Goal: Task Accomplishment & Management: Manage account settings

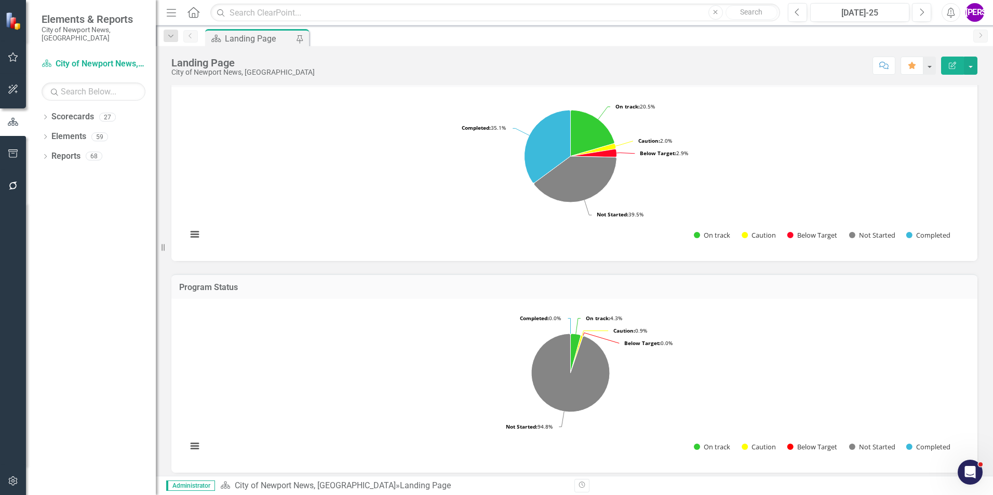
scroll to position [260, 0]
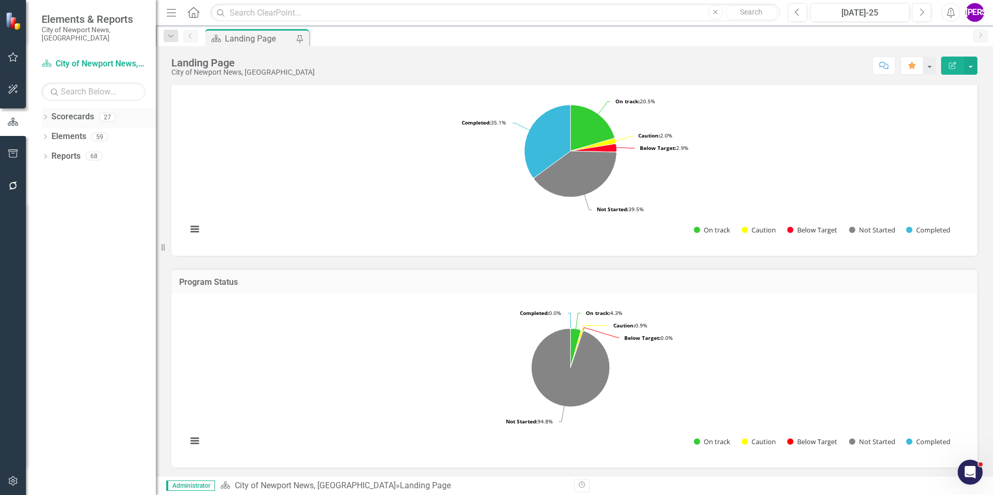
click at [42, 115] on icon "Dropdown" at bounding box center [45, 118] width 7 height 6
click at [50, 133] on icon "Dropdown" at bounding box center [51, 136] width 8 height 6
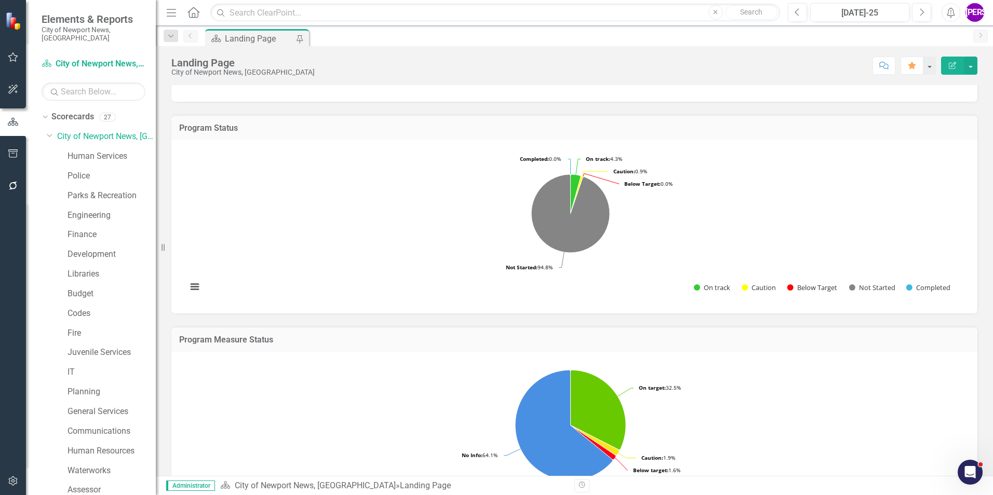
scroll to position [571, 0]
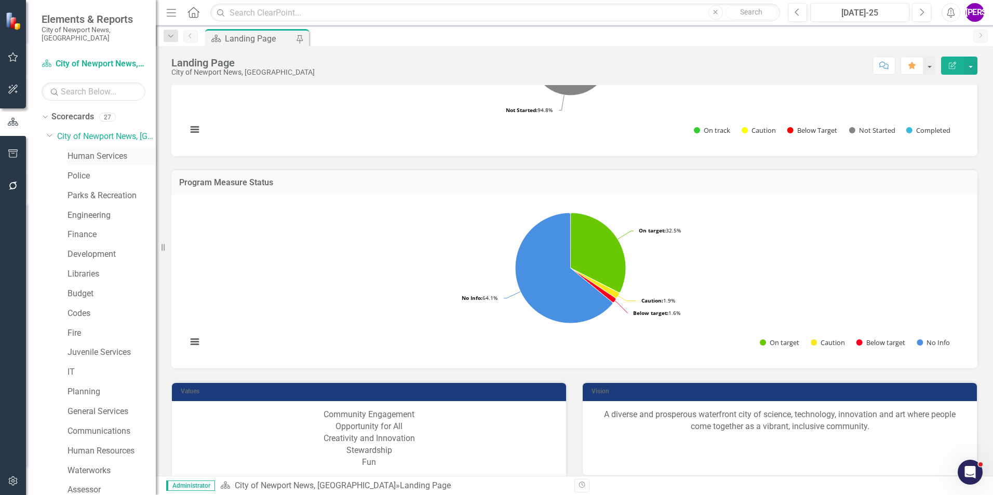
click at [96, 152] on link "Human Services" at bounding box center [111, 157] width 88 height 12
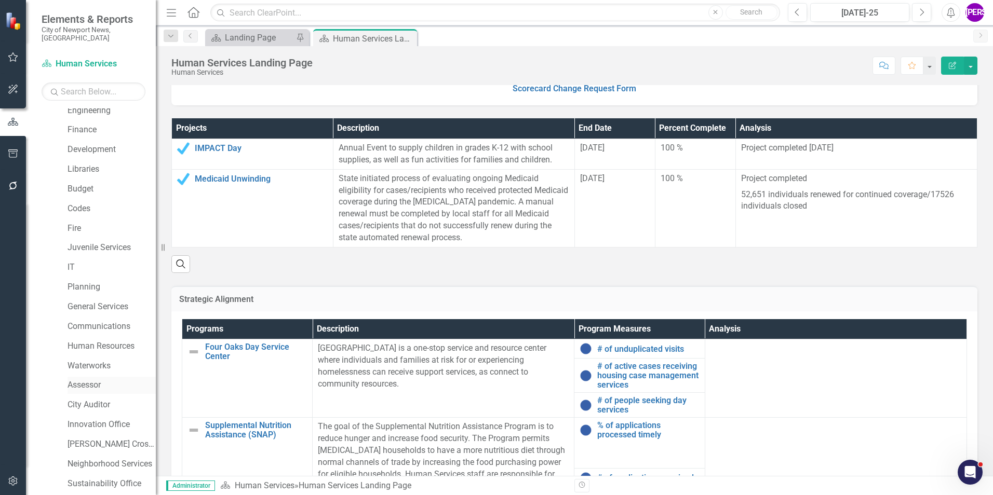
scroll to position [194, 0]
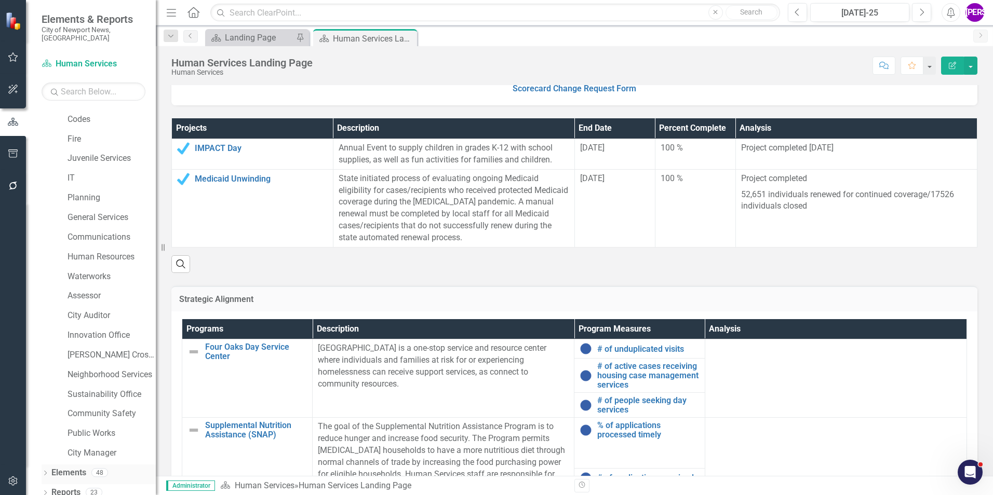
click at [77, 467] on link "Elements" at bounding box center [68, 473] width 35 height 12
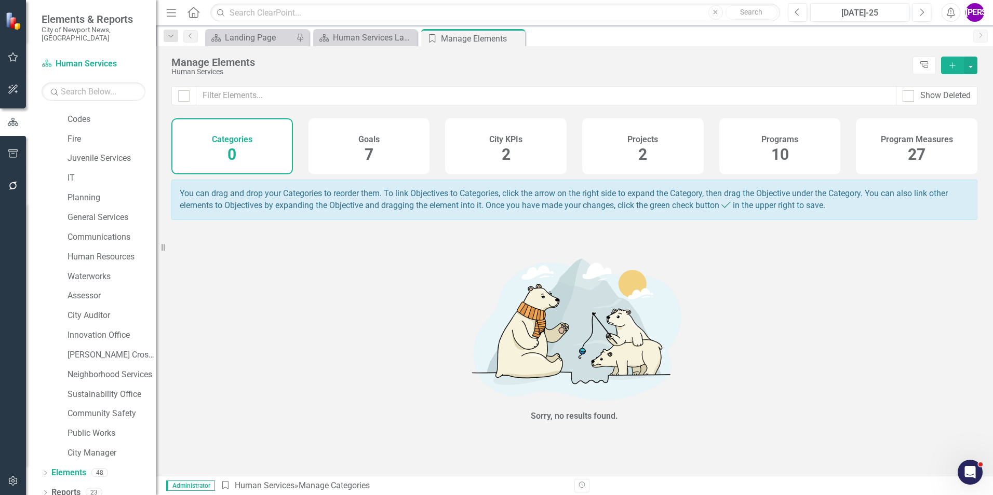
click at [648, 148] on div "Projects 2" at bounding box center [642, 146] width 121 height 56
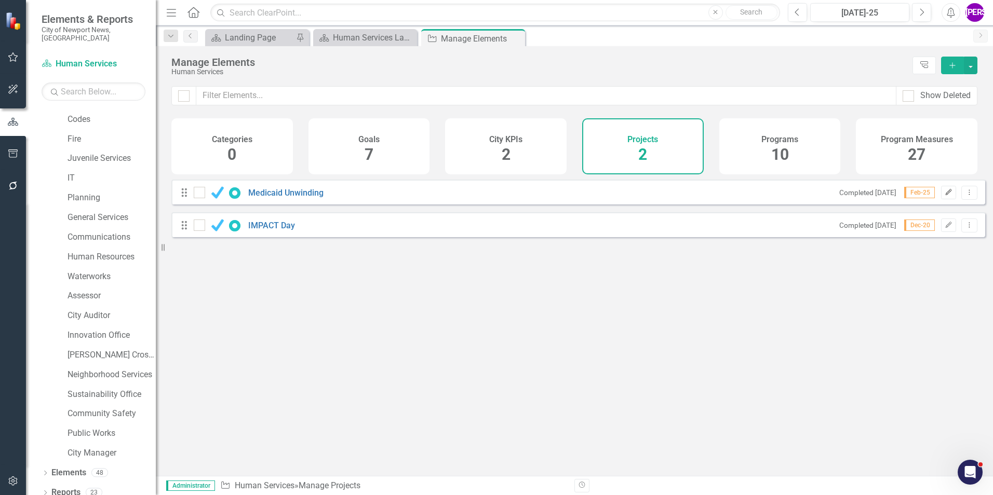
click at [945, 195] on button "Edit" at bounding box center [948, 192] width 15 height 13
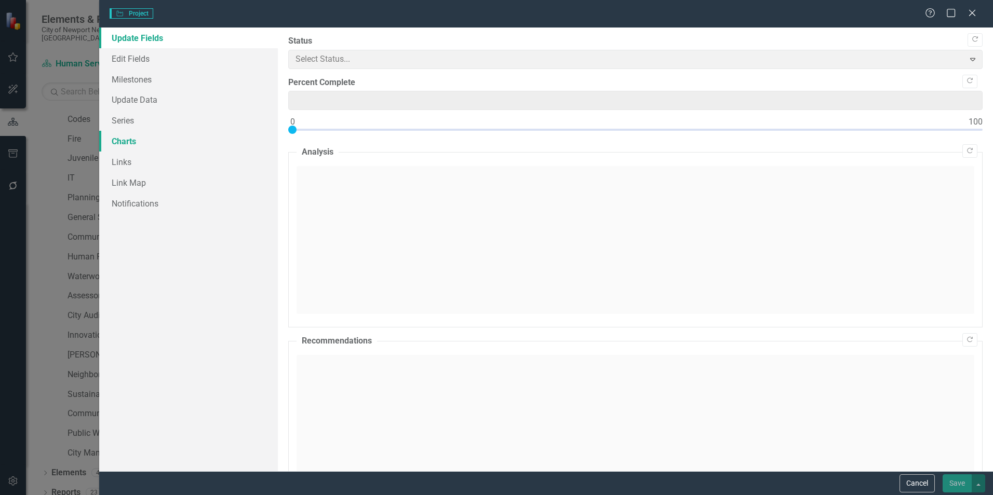
type input "100"
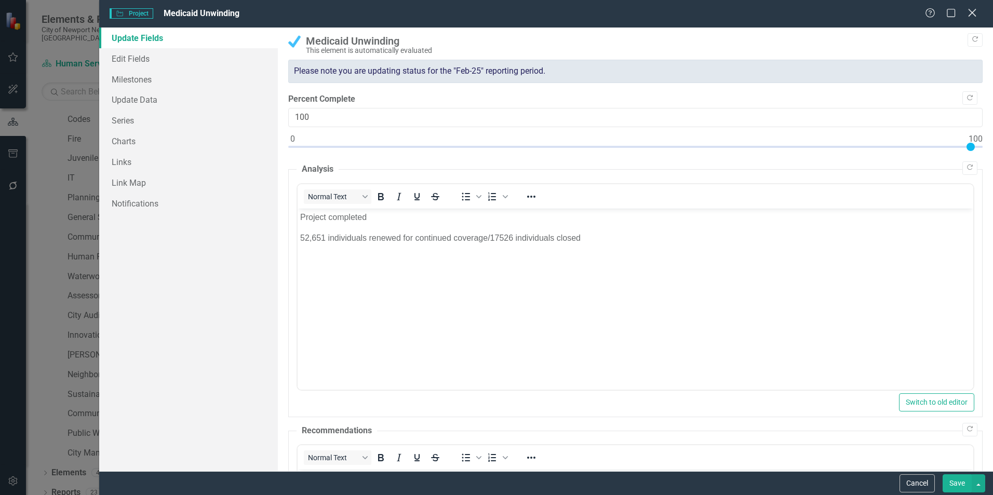
click at [977, 12] on icon "Close" at bounding box center [971, 13] width 13 height 10
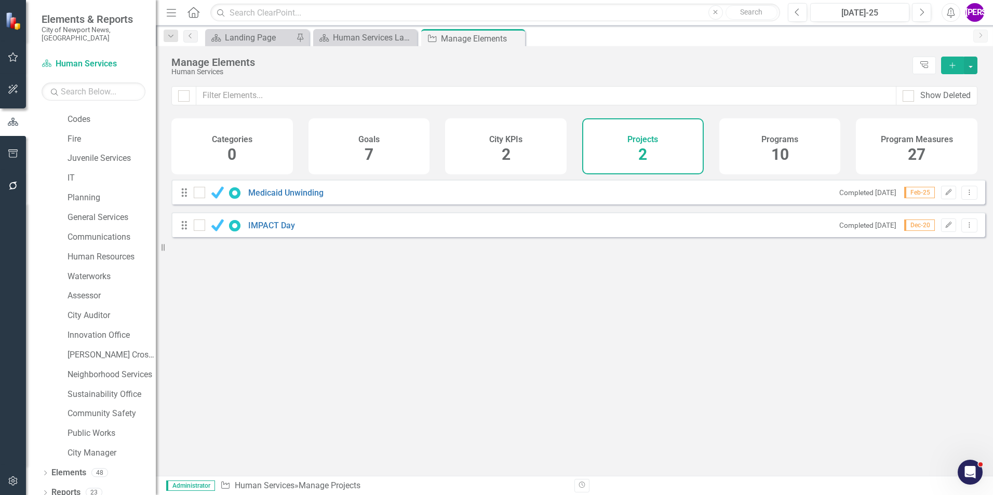
click at [491, 146] on div "City KPIs 2" at bounding box center [505, 146] width 121 height 56
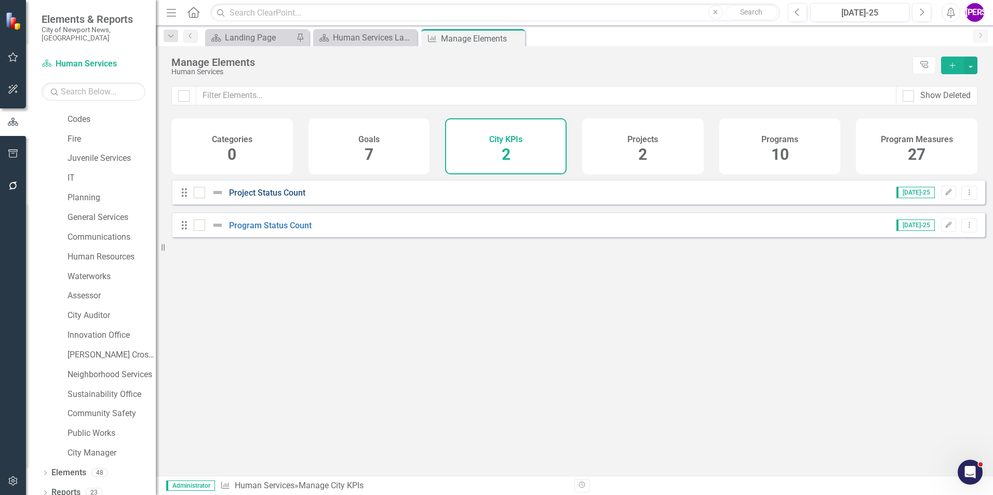
click at [246, 198] on link "Project Status Count" at bounding box center [267, 193] width 76 height 10
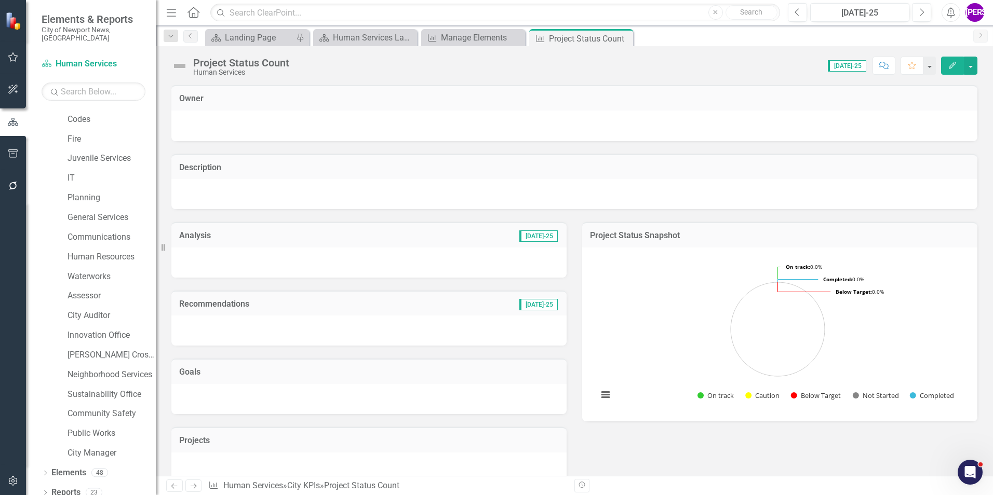
click at [949, 66] on icon "Edit" at bounding box center [952, 65] width 9 height 7
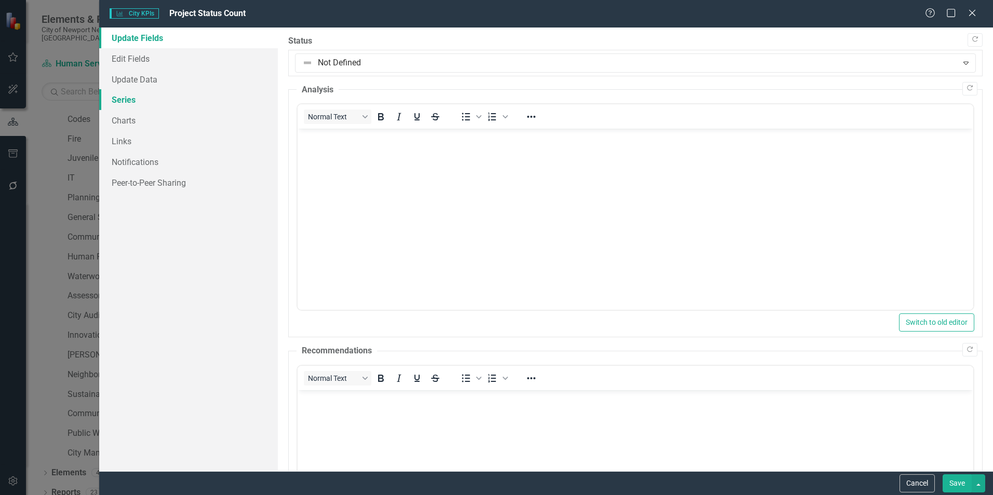
click at [136, 102] on link "Series" at bounding box center [188, 99] width 179 height 21
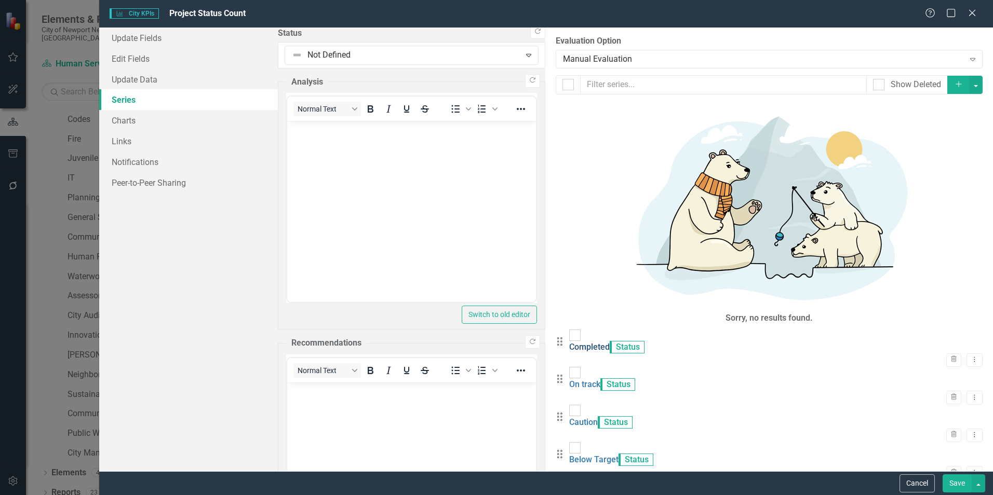
click at [569, 342] on link "Completed" at bounding box center [589, 347] width 40 height 10
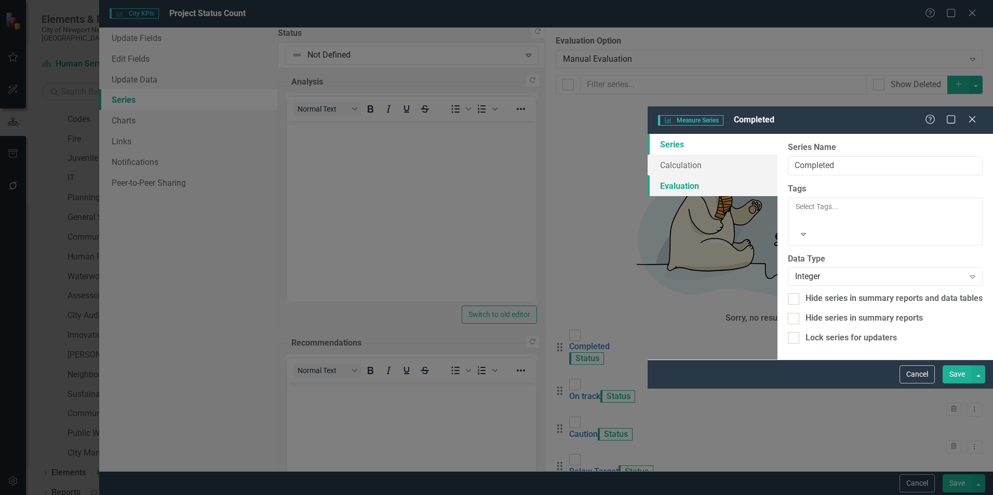
click at [647, 175] on link "Evaluation" at bounding box center [712, 185] width 130 height 21
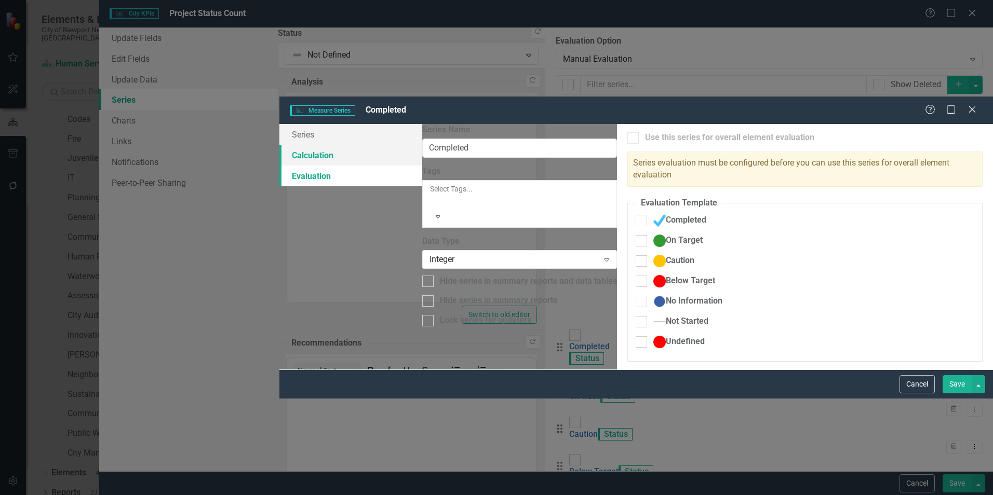
click at [279, 145] on link "Calculation" at bounding box center [350, 155] width 143 height 21
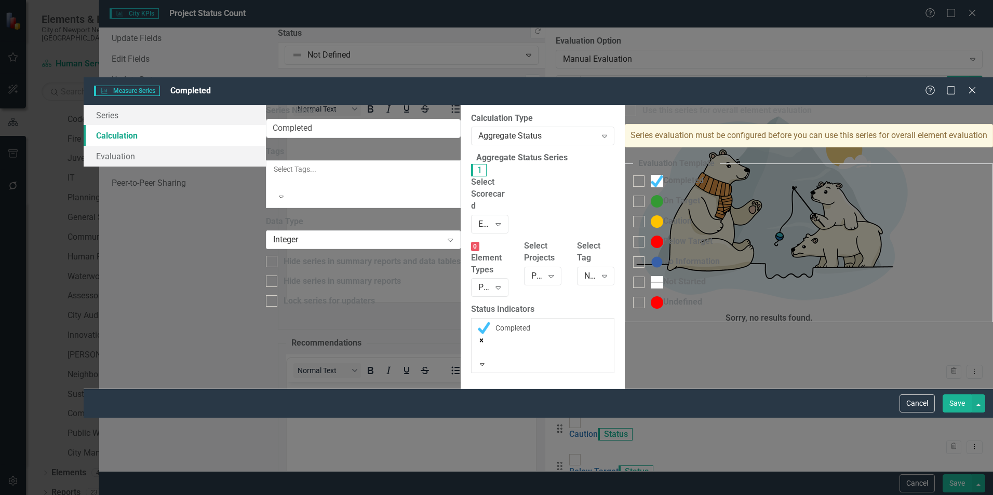
click at [954, 418] on div "Cancel Save" at bounding box center [538, 403] width 909 height 29
click at [954, 413] on button "Save" at bounding box center [956, 404] width 29 height 18
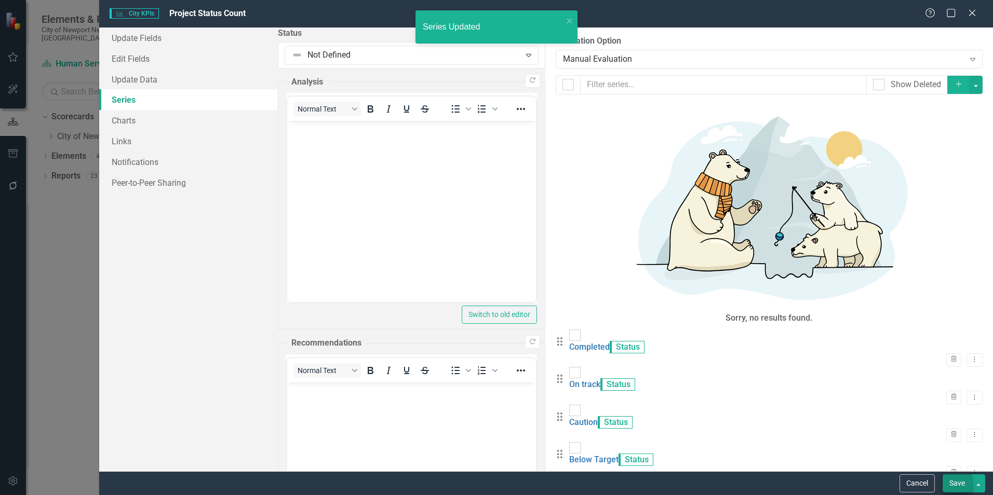
click at [950, 487] on button "Save" at bounding box center [956, 484] width 29 height 18
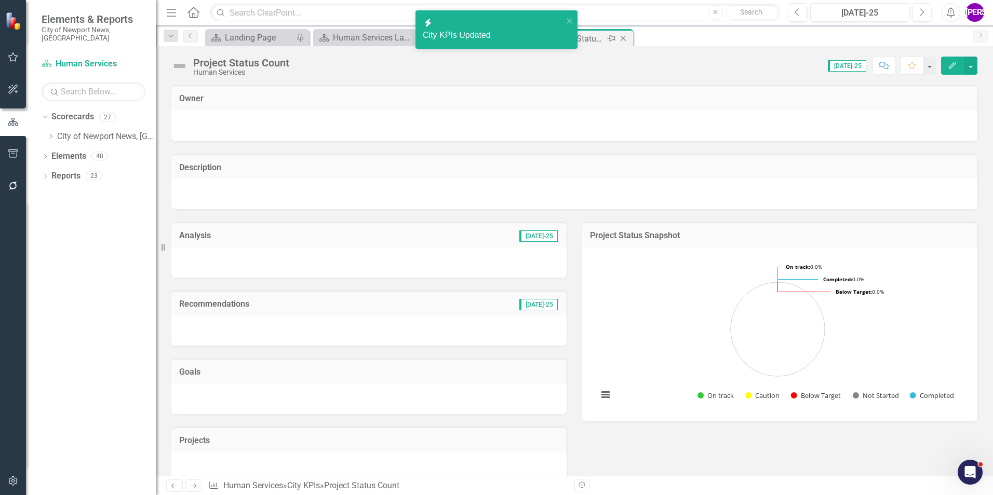
click at [625, 39] on icon "Close" at bounding box center [623, 38] width 10 height 8
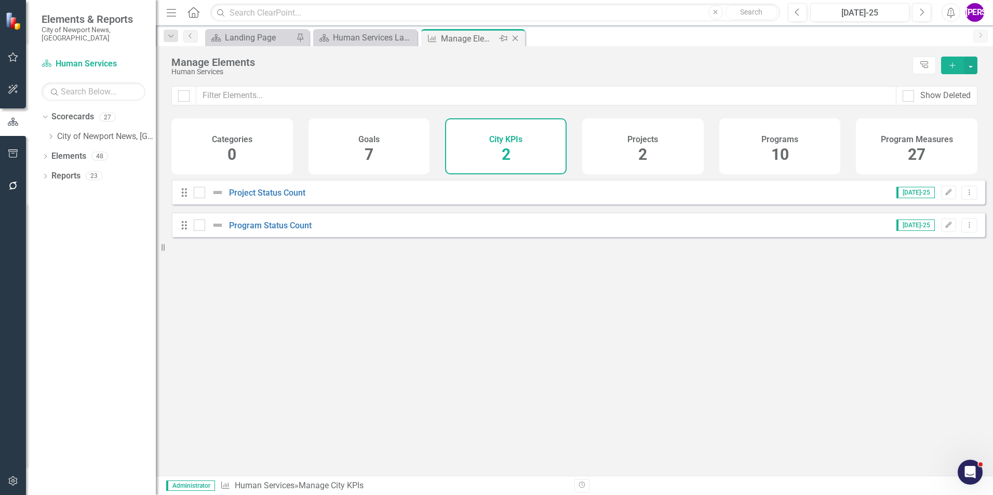
click at [517, 40] on icon at bounding box center [515, 39] width 6 height 6
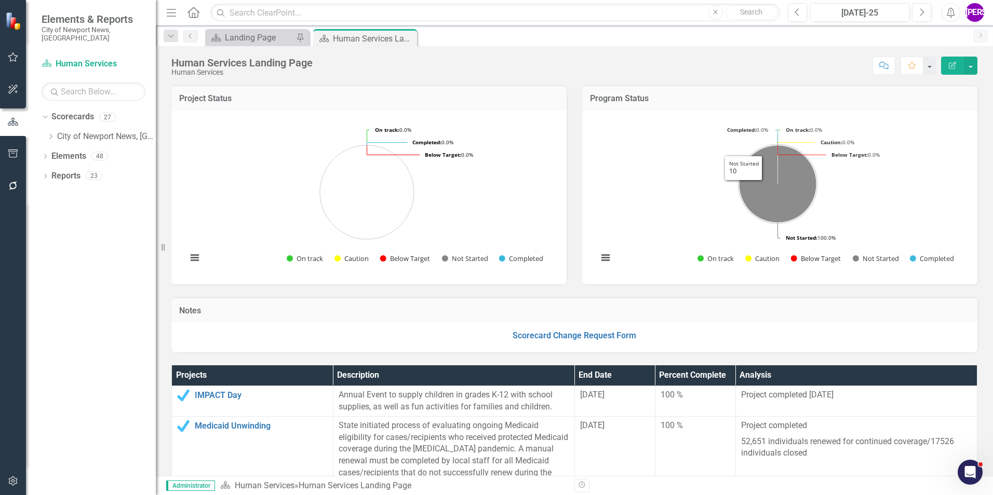
scroll to position [52, 0]
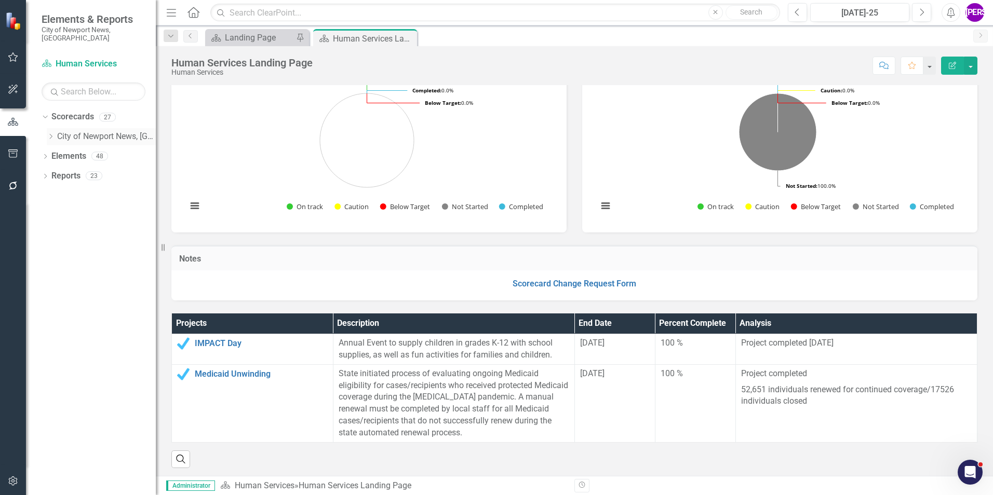
click at [51, 132] on div "Dropdown" at bounding box center [51, 136] width 8 height 9
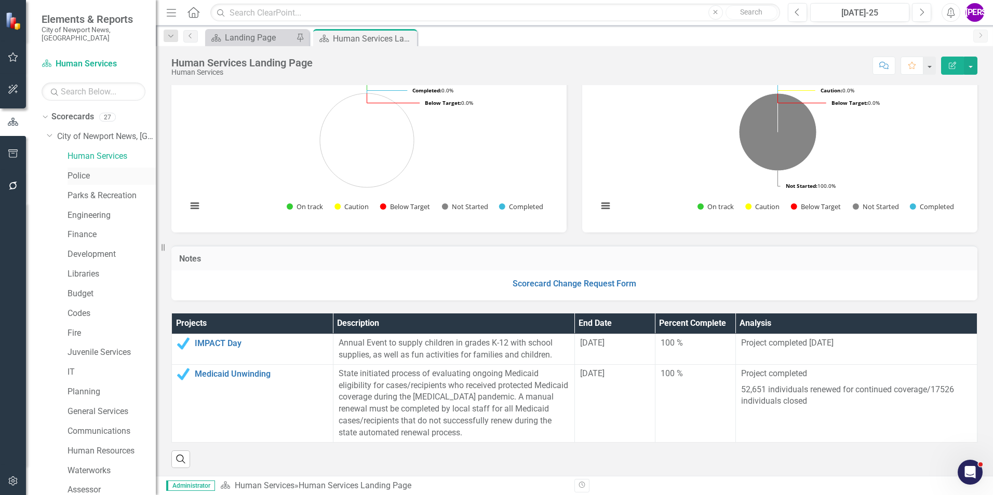
click at [87, 170] on link "Police" at bounding box center [111, 176] width 88 height 12
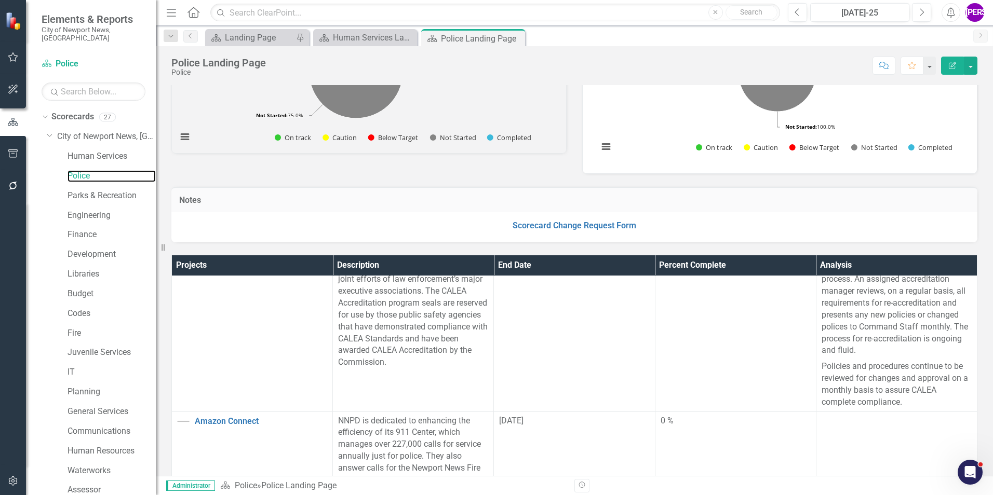
scroll to position [104, 0]
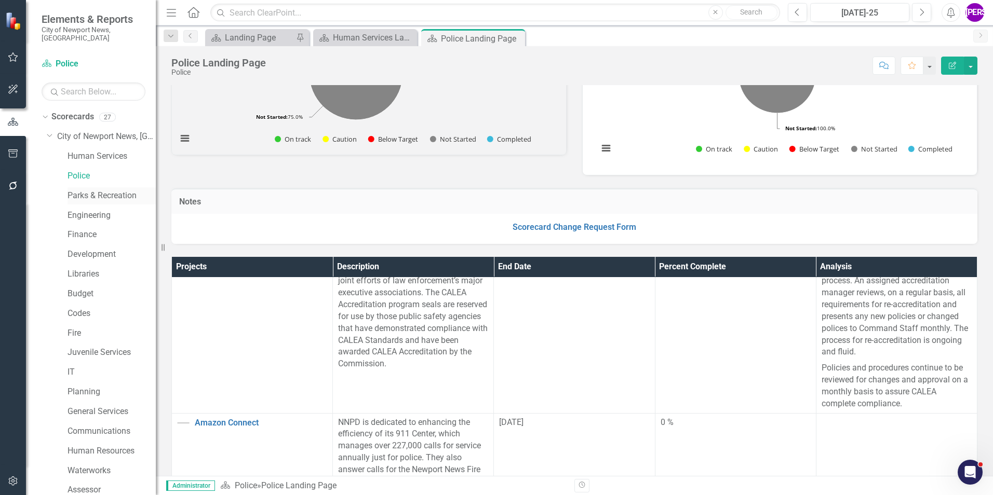
click at [115, 190] on link "Parks & Recreation" at bounding box center [111, 196] width 88 height 12
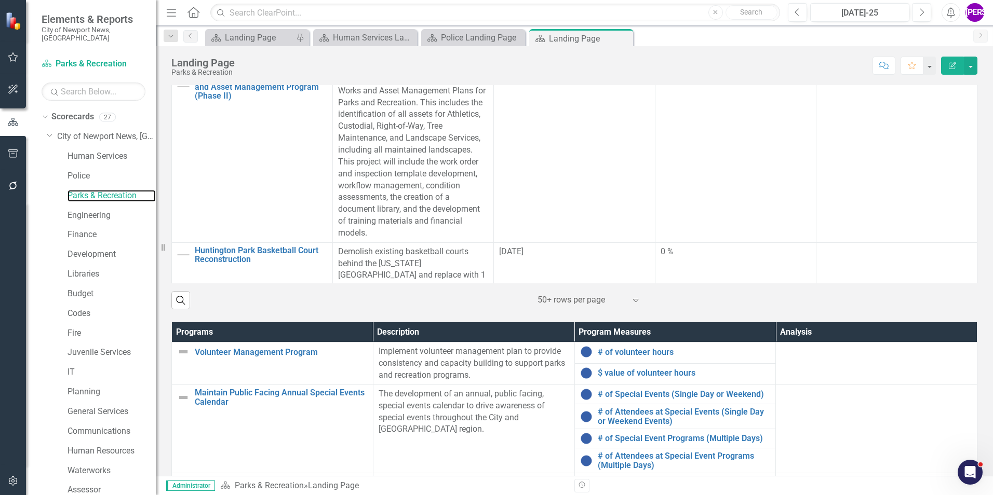
scroll to position [393, 0]
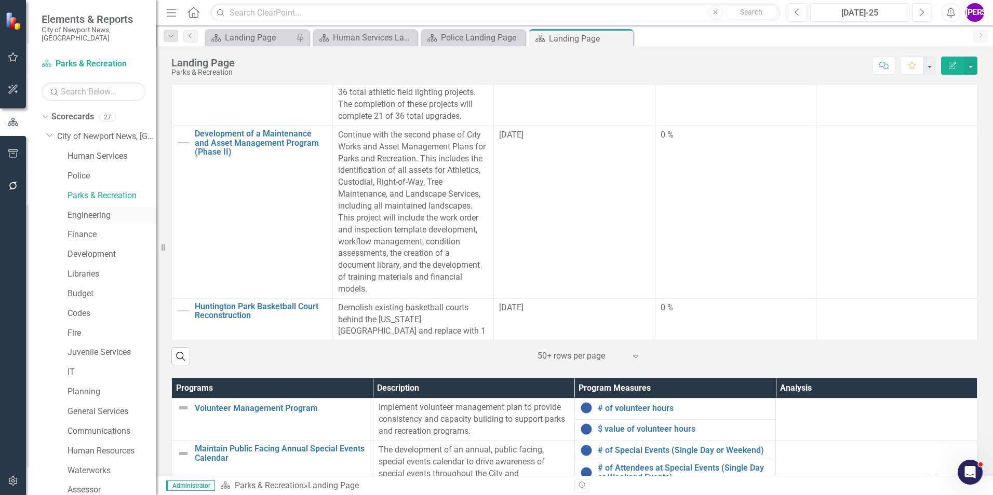
click at [96, 210] on link "Engineering" at bounding box center [111, 216] width 88 height 12
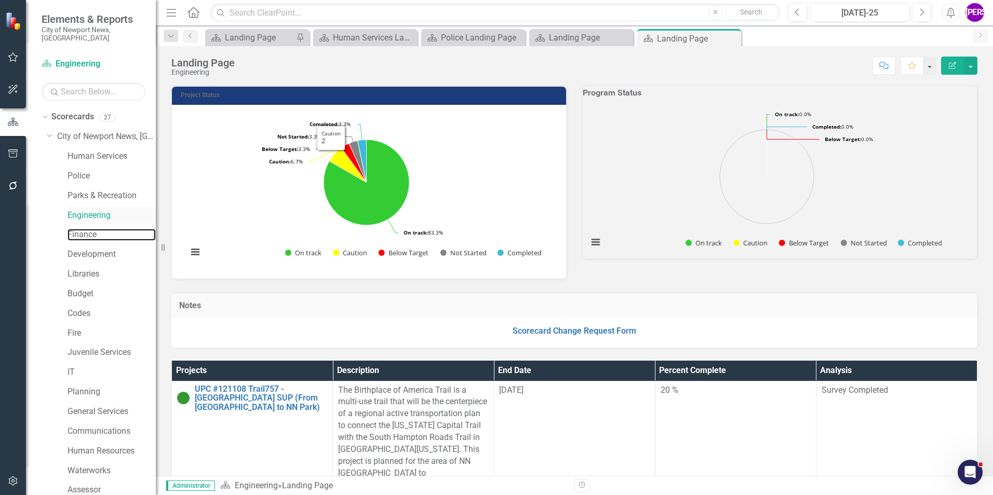
drag, startPoint x: 93, startPoint y: 222, endPoint x: 147, endPoint y: 200, distance: 57.8
click at [93, 229] on link "Finance" at bounding box center [111, 235] width 88 height 12
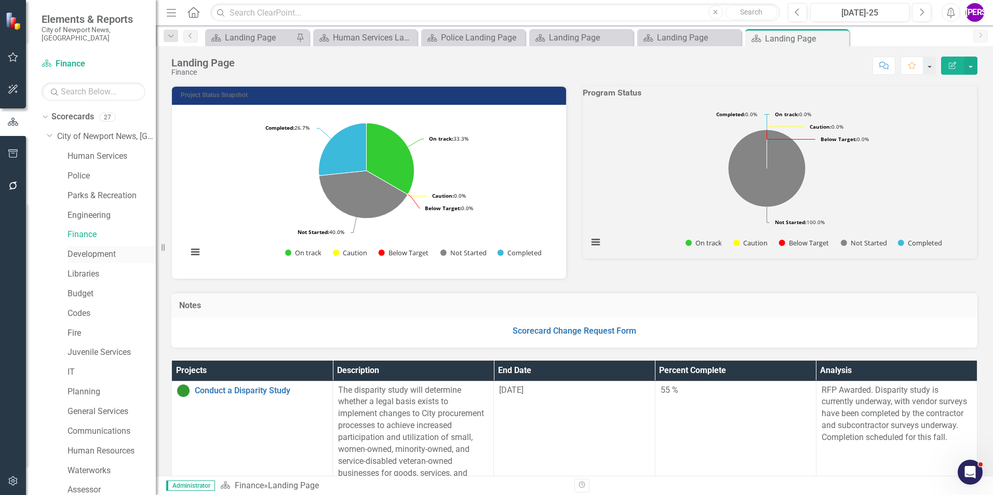
click at [95, 249] on link "Development" at bounding box center [111, 255] width 88 height 12
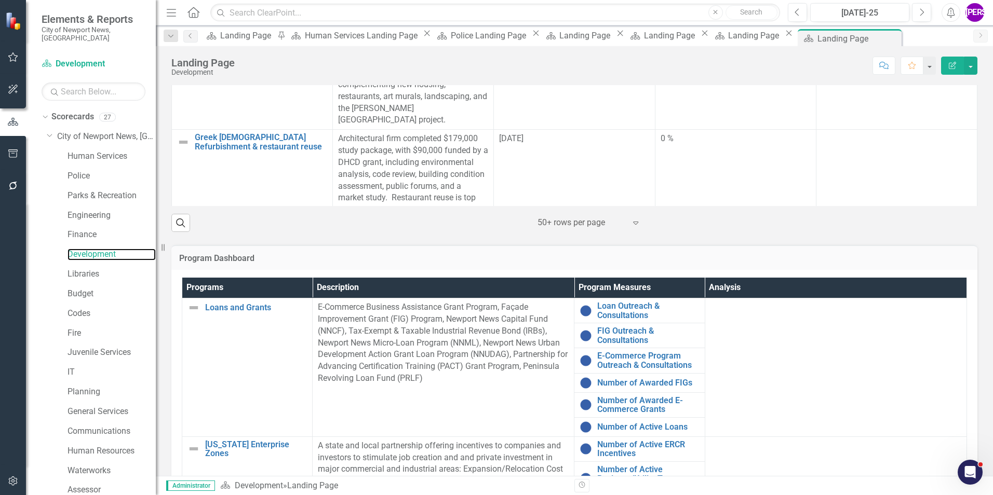
scroll to position [631, 0]
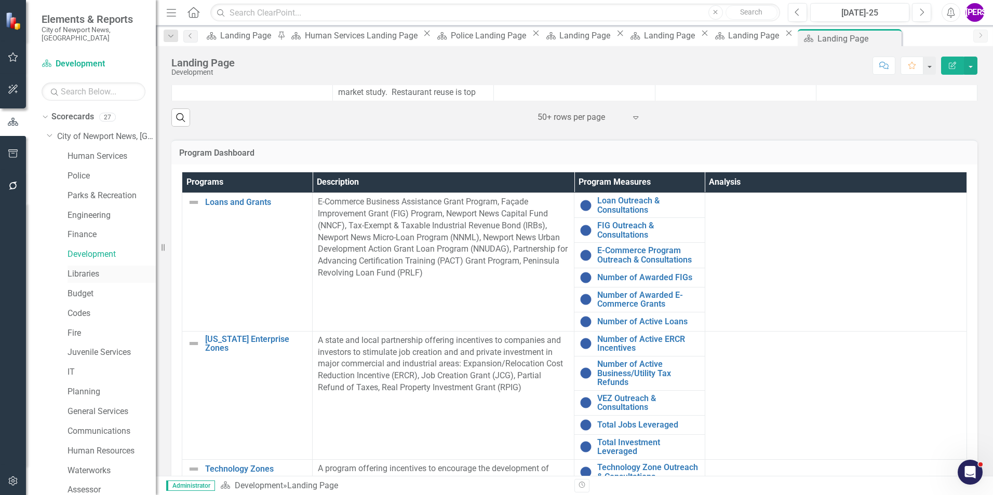
click at [85, 268] on link "Libraries" at bounding box center [111, 274] width 88 height 12
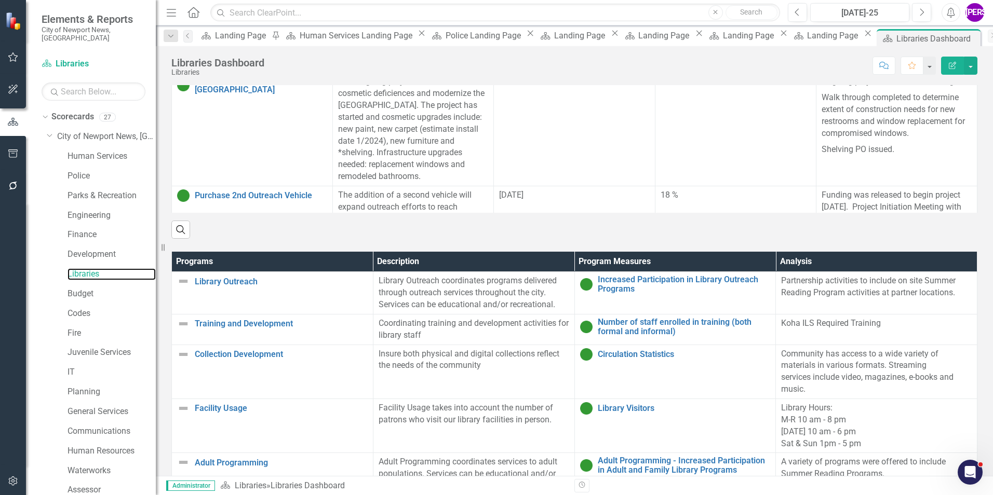
scroll to position [623, 0]
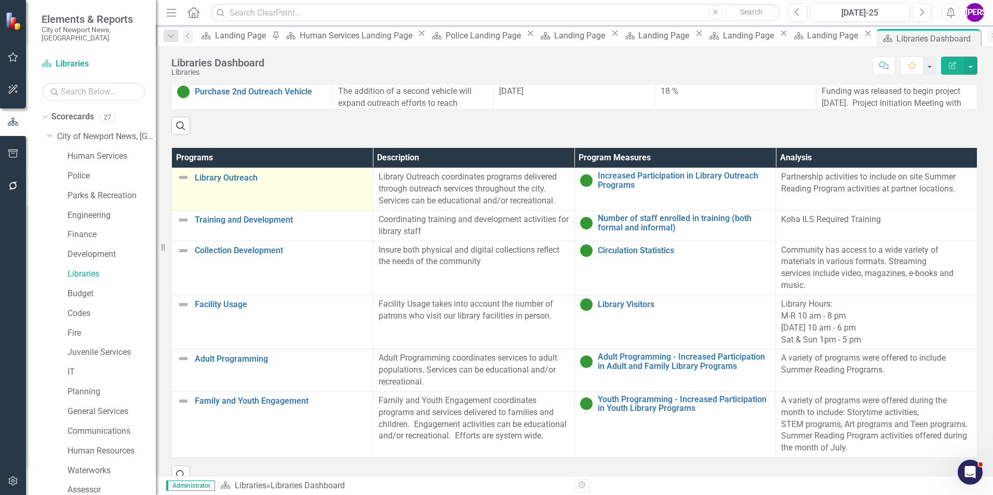
click at [264, 198] on td "Library Outreach Link Map View Link Map Edit Edit Program Link Open Element" at bounding box center [272, 189] width 201 height 43
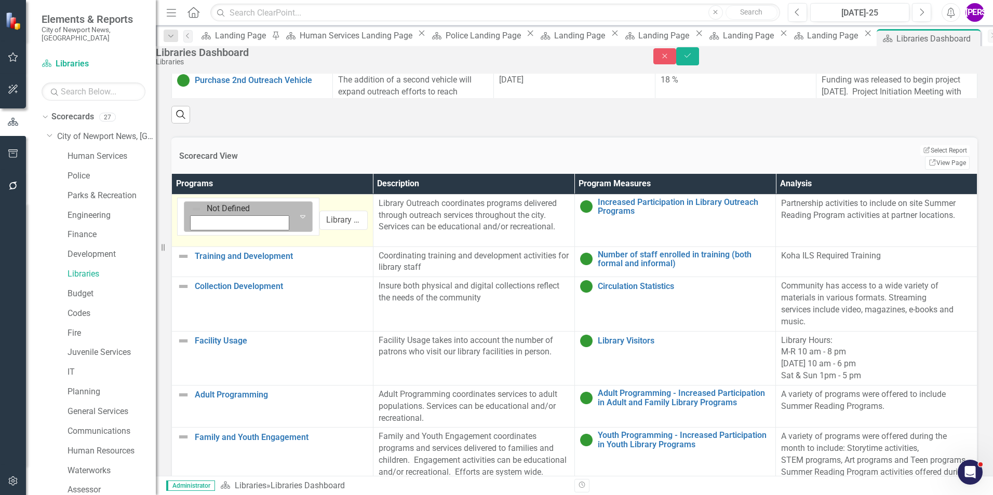
click at [297, 214] on icon "Expand" at bounding box center [302, 216] width 10 height 8
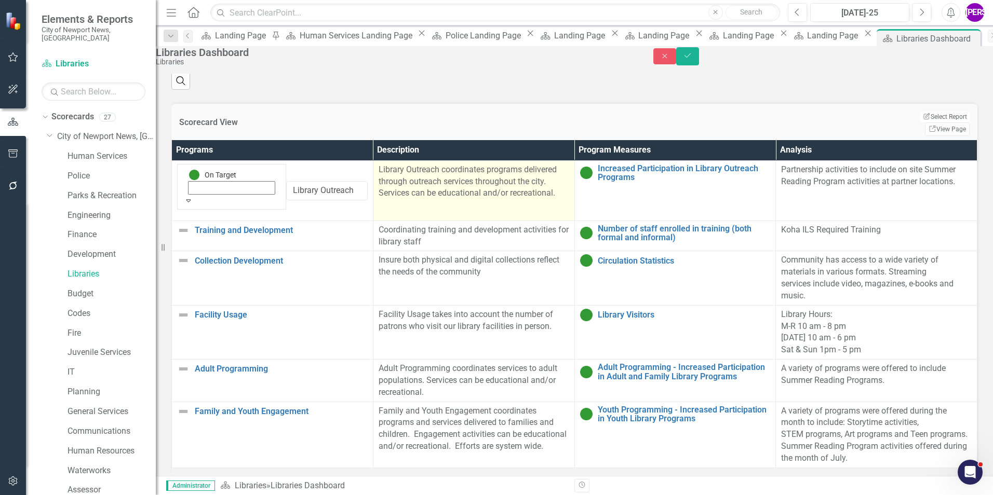
scroll to position [675, 0]
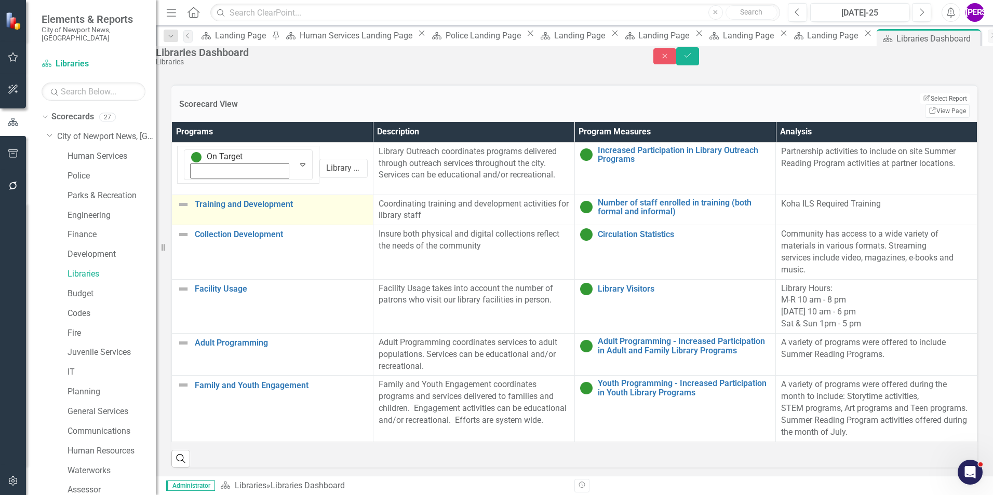
click at [280, 224] on td "Training and Development Link Map View Link Map Edit Edit Program Link Open Ele…" at bounding box center [272, 210] width 201 height 31
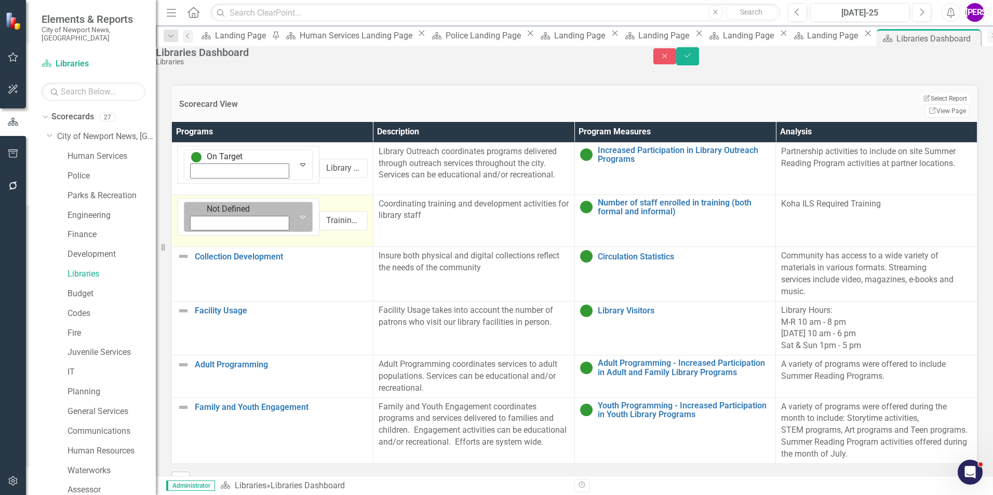
click at [201, 209] on img at bounding box center [196, 210] width 10 height 10
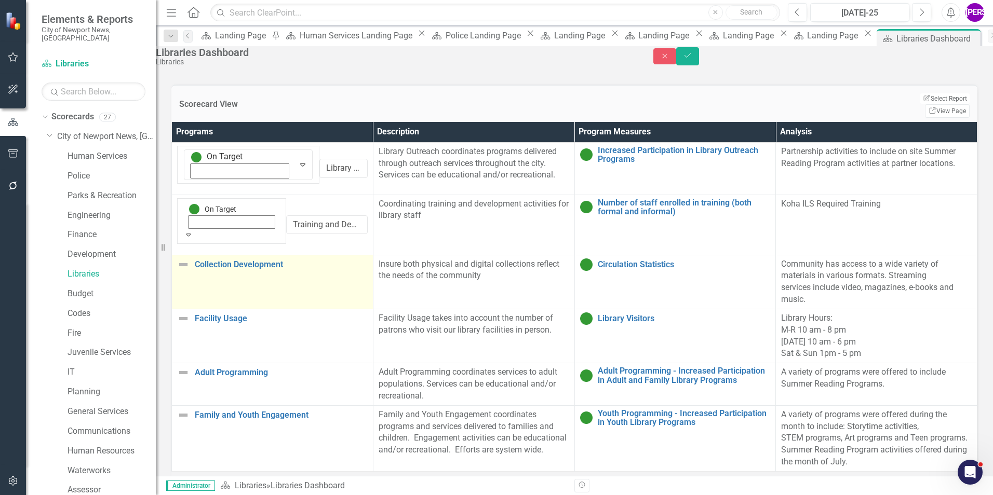
click at [250, 259] on td "Collection Development Link Map View Link Map Edit Edit Program Link Open Eleme…" at bounding box center [272, 282] width 201 height 54
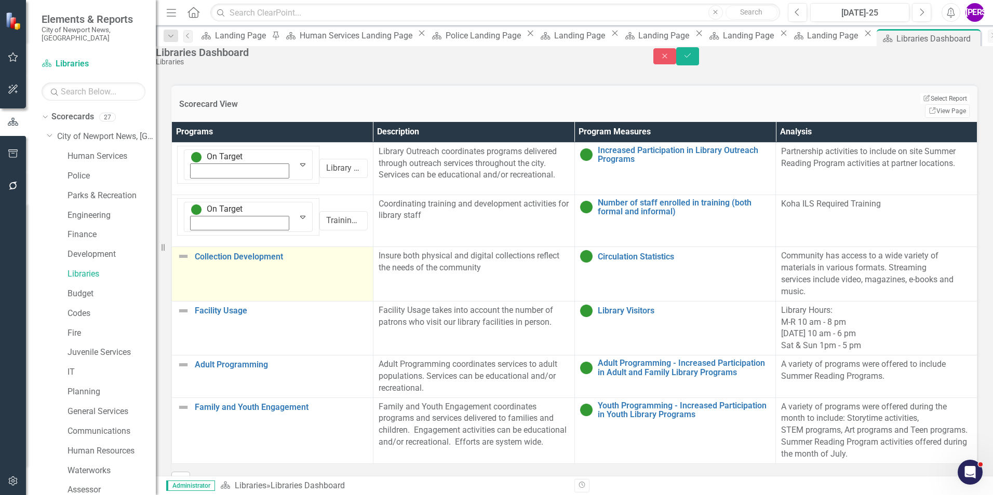
click at [250, 259] on td "Collection Development Link Map View Link Map Edit Edit Program Link Open Eleme…" at bounding box center [272, 274] width 201 height 54
click at [297, 265] on icon "Expand" at bounding box center [302, 269] width 10 height 8
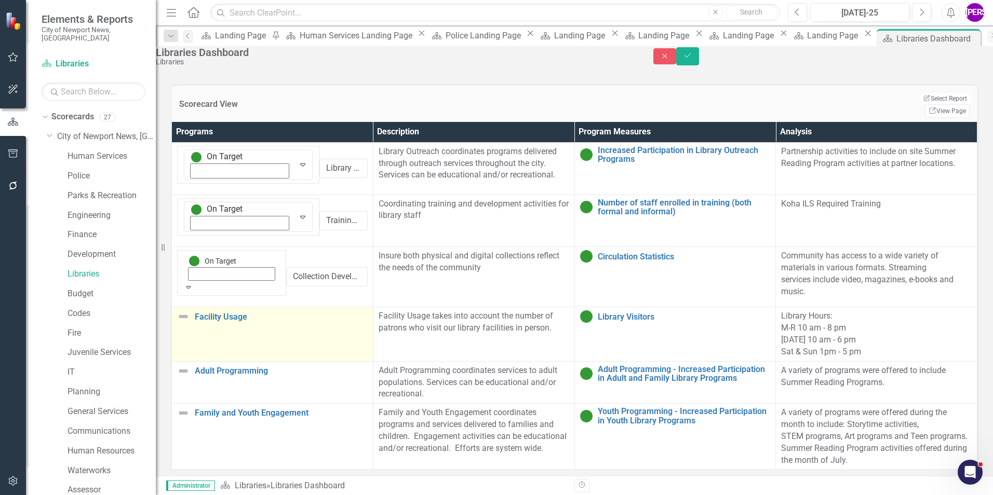
click at [264, 307] on td "Facility Usage Link Map View Link Map Edit Edit Program Link Open Element" at bounding box center [272, 334] width 201 height 54
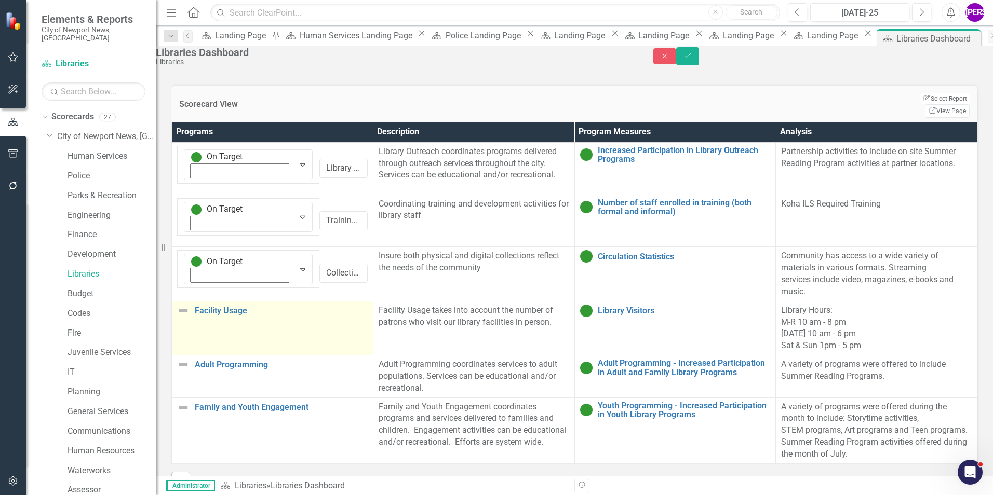
click at [264, 301] on td "Facility Usage Link Map View Link Map Edit Edit Program Link Open Element" at bounding box center [272, 328] width 201 height 54
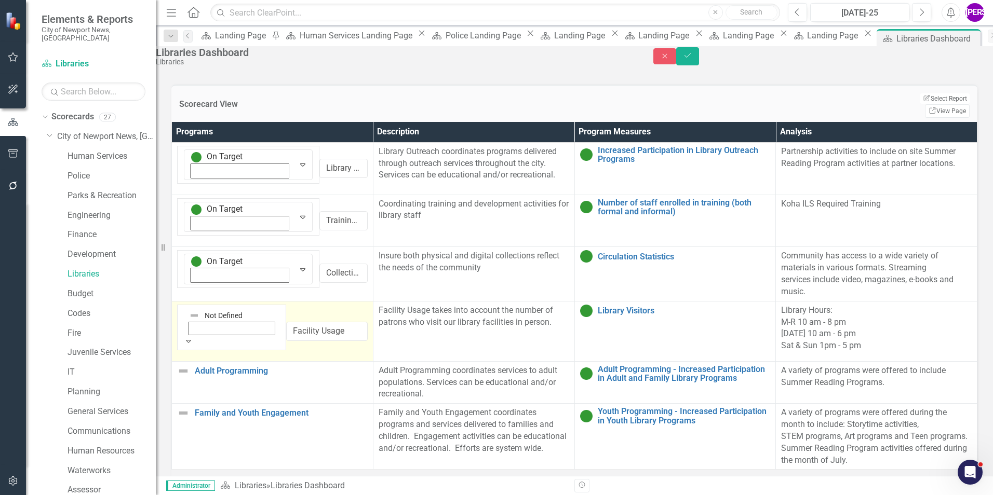
click at [206, 336] on div "Expand" at bounding box center [232, 341] width 96 height 10
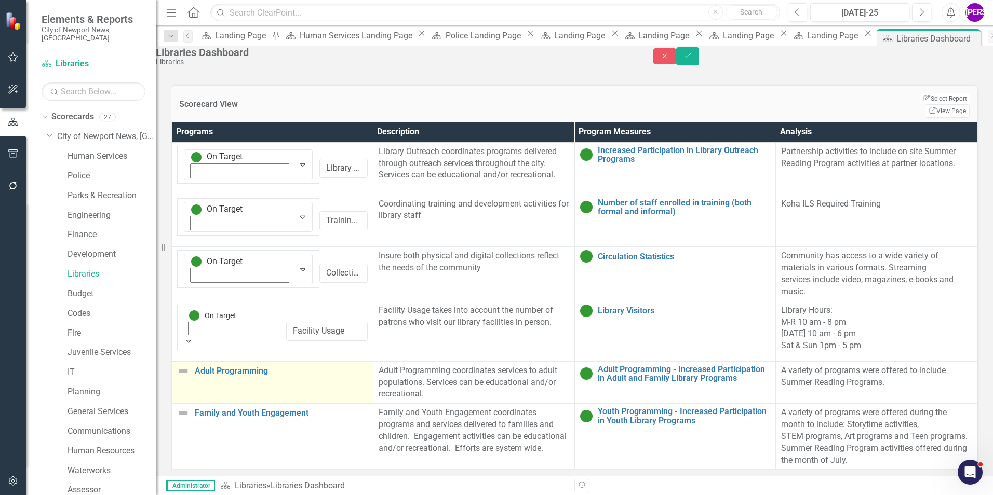
click at [244, 361] on td "Adult Programming Link Map View Link Map Edit Edit Program Link Open Element" at bounding box center [272, 382] width 201 height 43
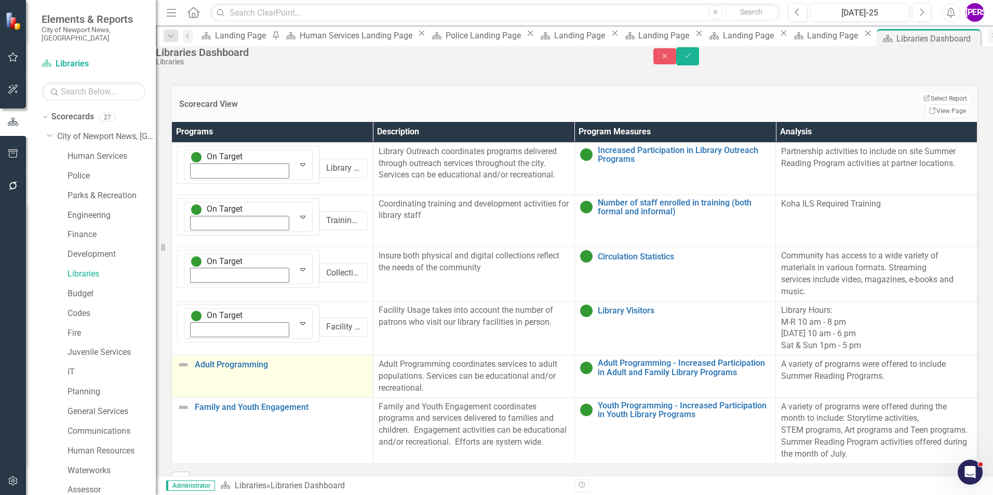
click at [244, 356] on td "Adult Programming Link Map View Link Map Edit Edit Program Link Open Element" at bounding box center [272, 377] width 201 height 43
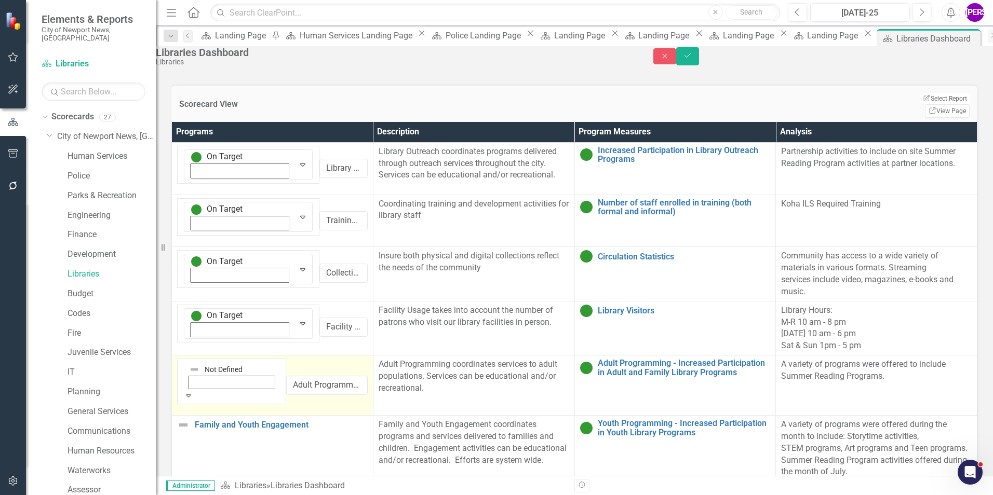
click at [211, 390] on div "Expand" at bounding box center [232, 395] width 96 height 10
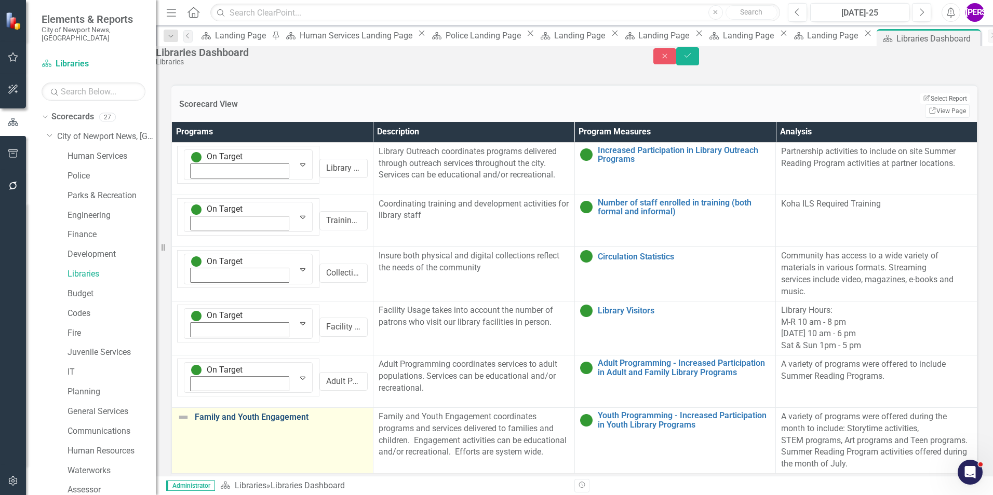
click at [273, 413] on link "Family and Youth Engagement" at bounding box center [281, 417] width 173 height 9
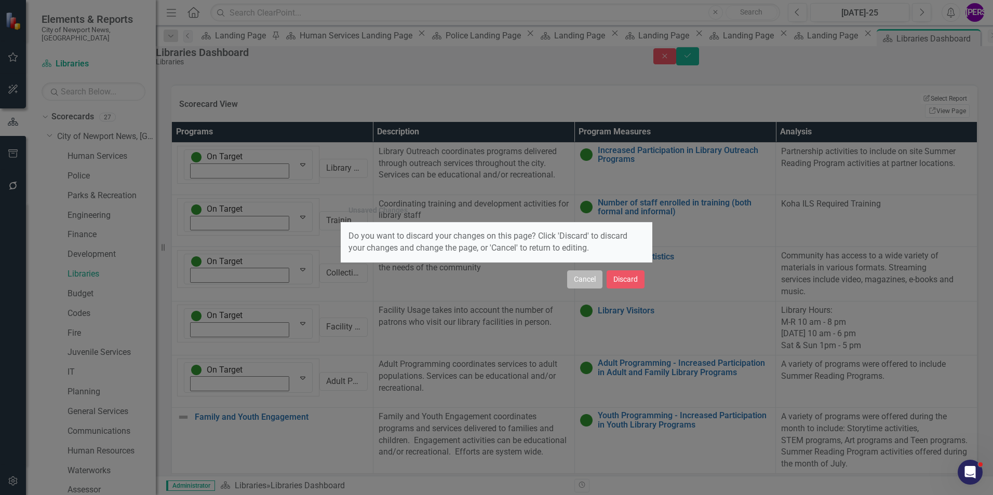
click at [590, 289] on button "Cancel" at bounding box center [584, 279] width 35 height 18
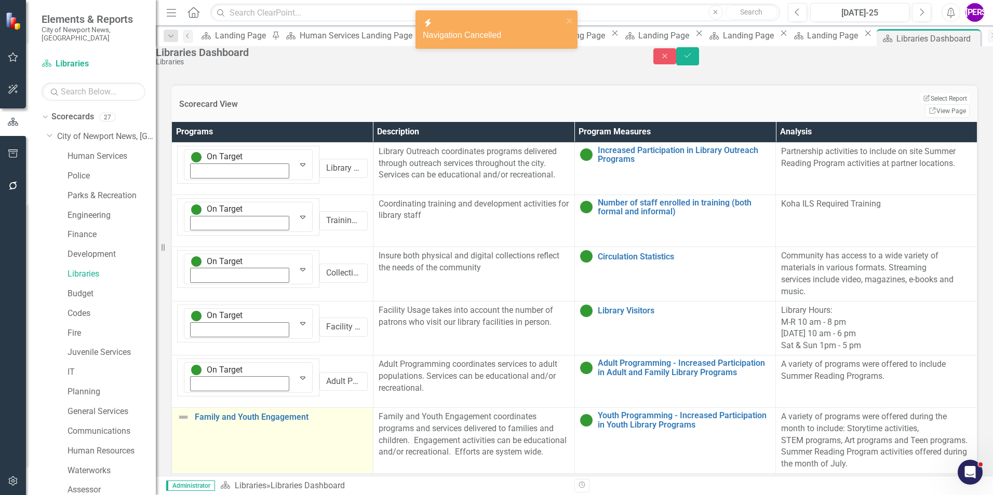
click at [288, 408] on td "Family and Youth Engagement Link Map View Link Map Edit Edit Program Link Open …" at bounding box center [272, 441] width 201 height 66
click at [200, 417] on img at bounding box center [196, 422] width 10 height 10
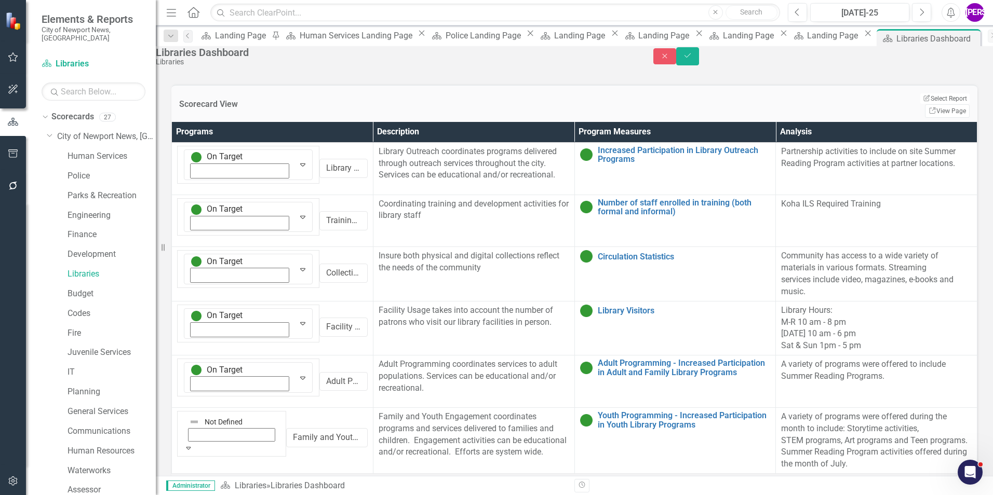
click at [692, 59] on icon "Save" at bounding box center [687, 55] width 9 height 7
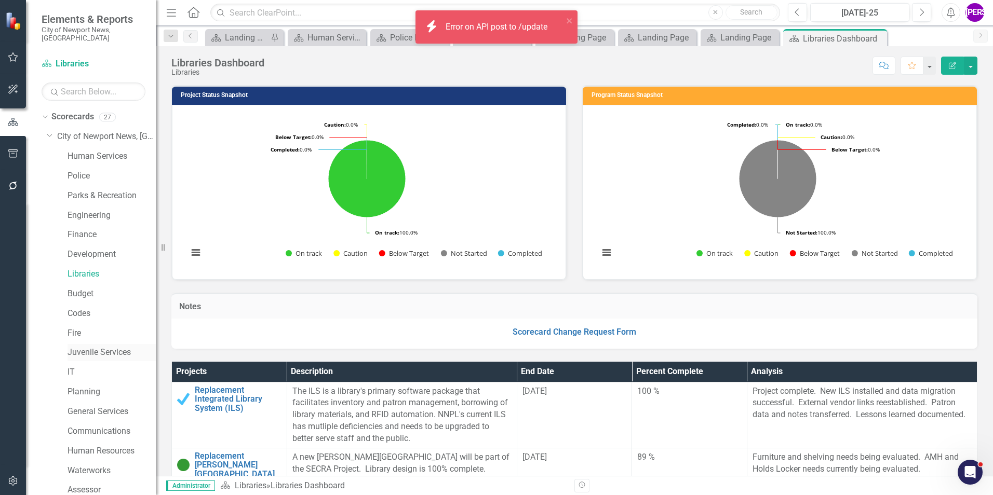
click at [101, 347] on link "Juvenile Services" at bounding box center [111, 353] width 88 height 12
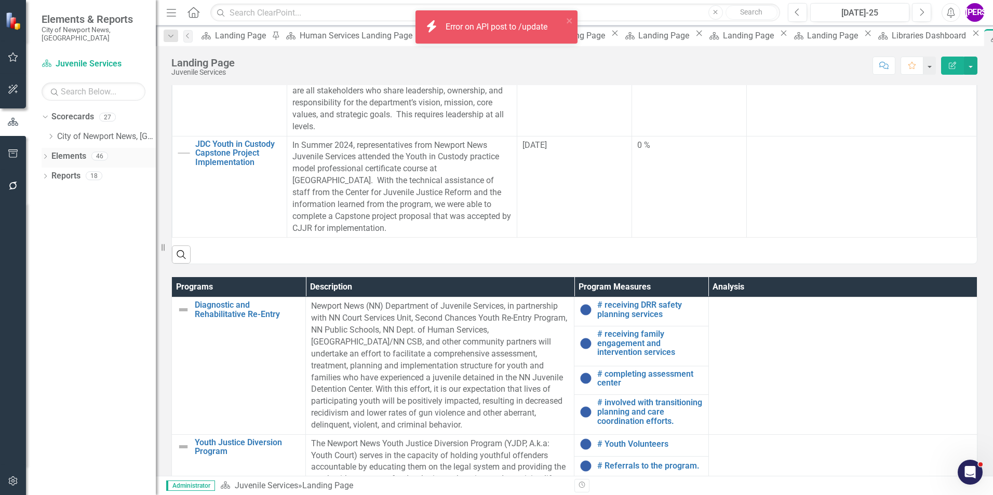
scroll to position [397, 0]
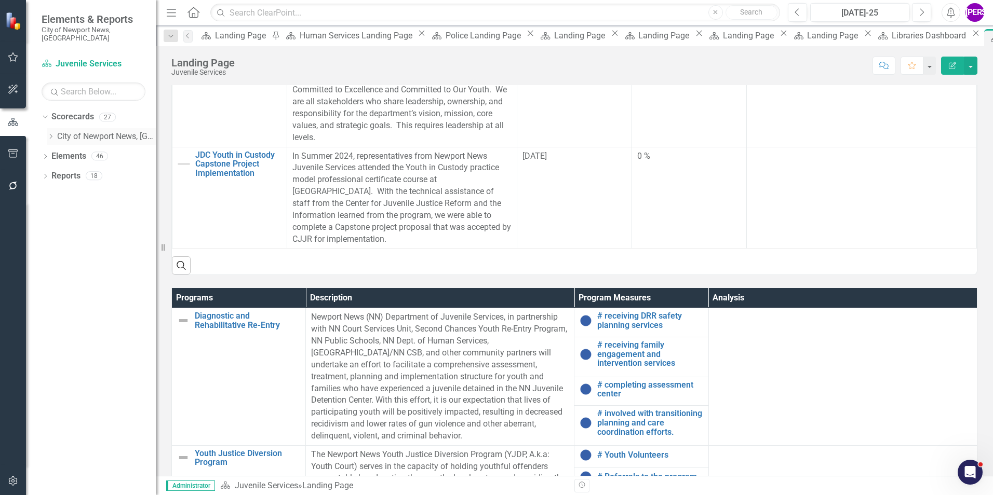
click at [50, 134] on icon at bounding box center [51, 136] width 3 height 5
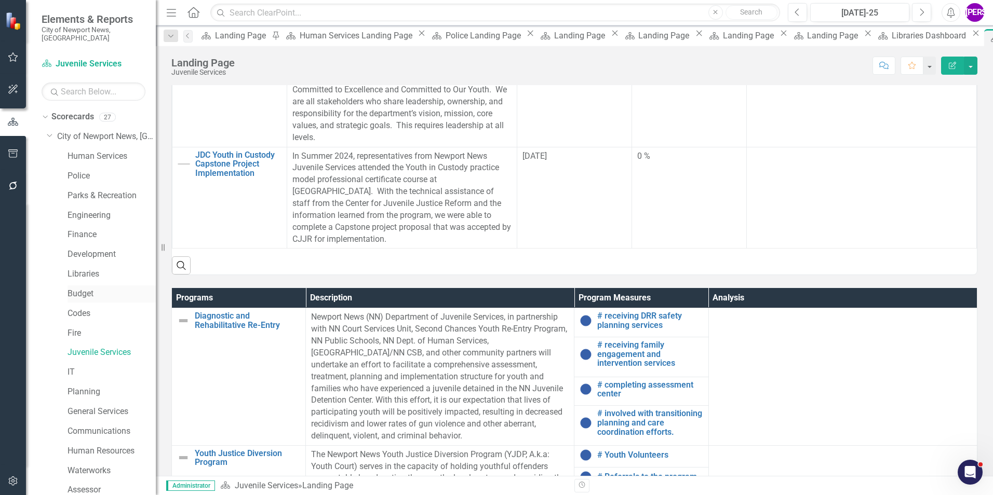
click at [91, 288] on link "Budget" at bounding box center [111, 294] width 88 height 12
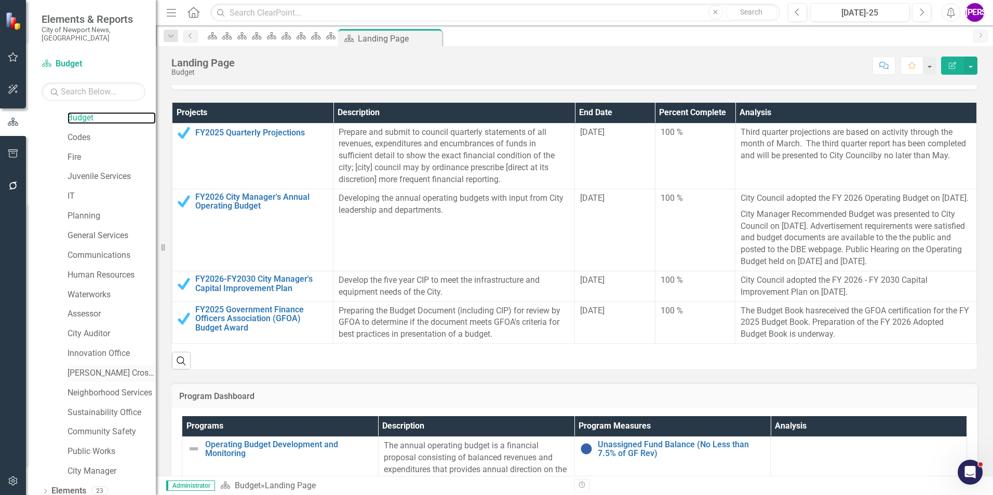
scroll to position [194, 0]
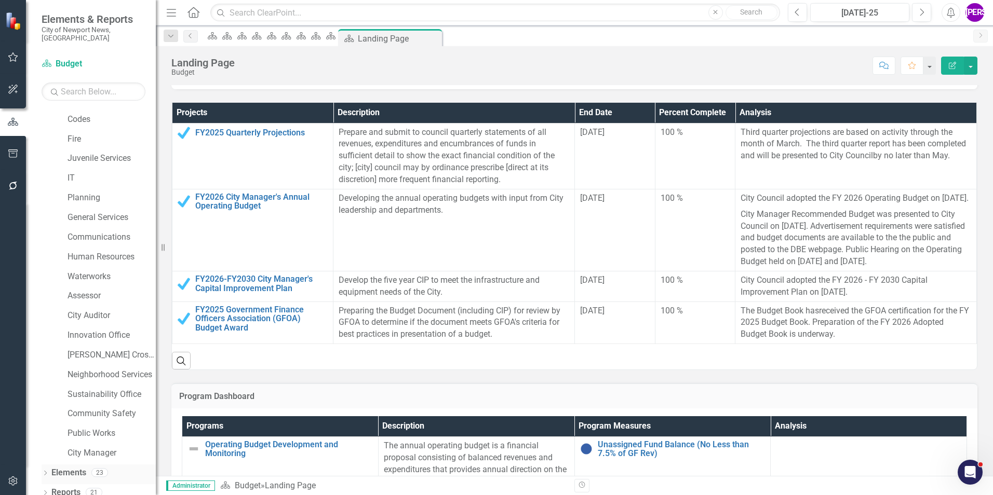
click at [78, 467] on link "Elements" at bounding box center [68, 473] width 35 height 12
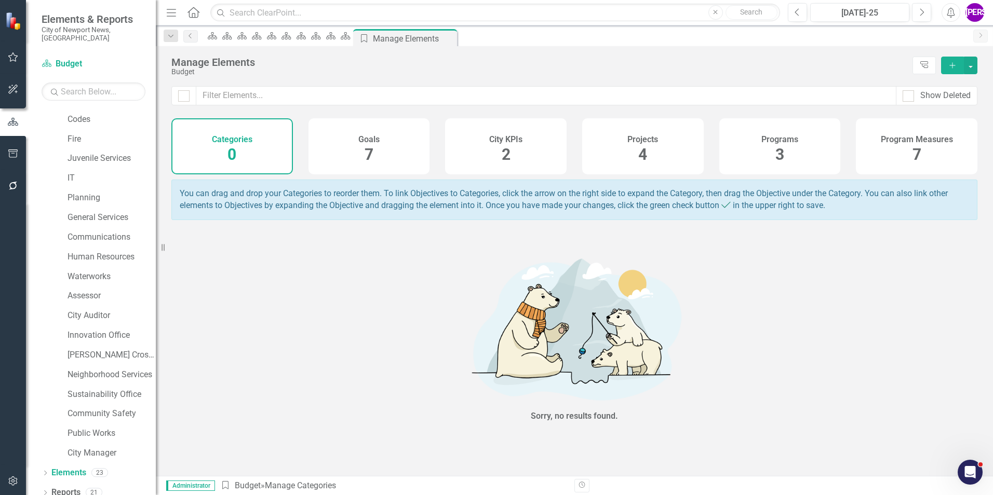
click at [662, 156] on div "Projects 4" at bounding box center [642, 146] width 121 height 56
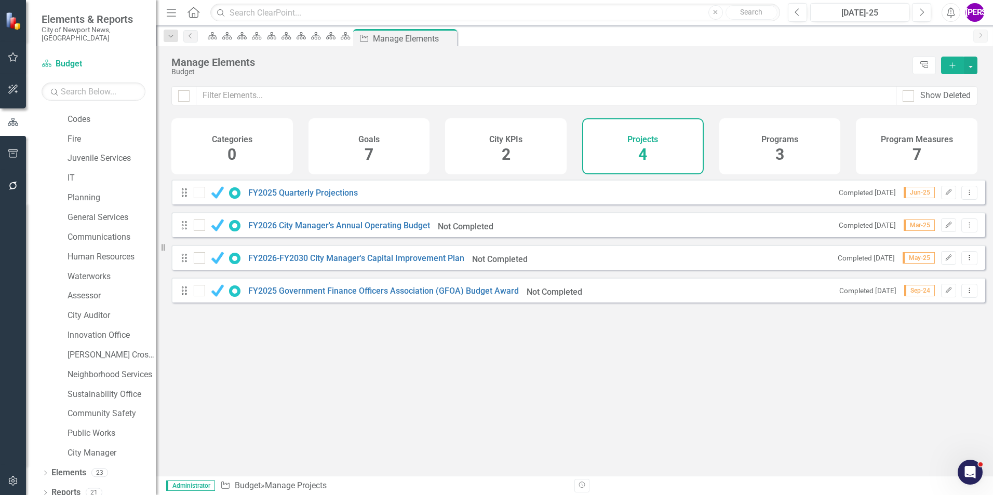
click at [395, 158] on div "Goals 7" at bounding box center [368, 146] width 121 height 56
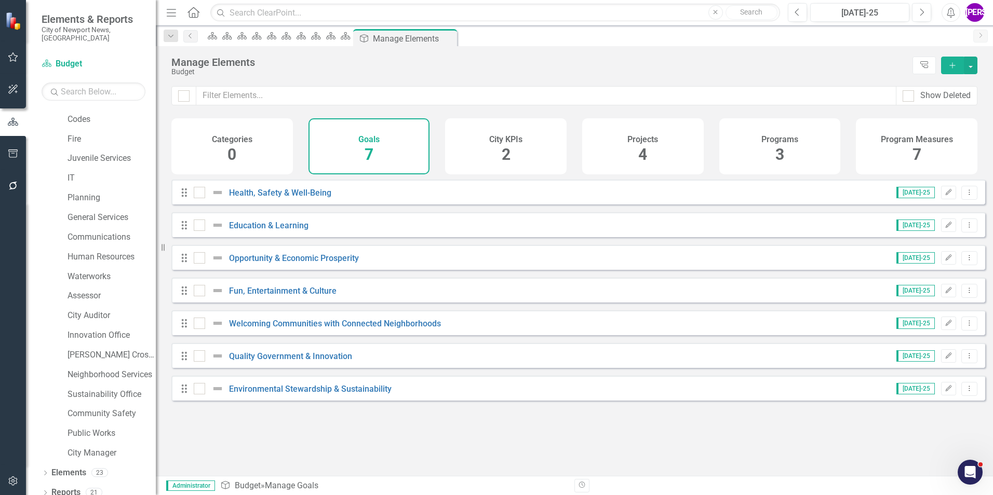
click at [527, 147] on div "City KPIs 2" at bounding box center [505, 146] width 121 height 56
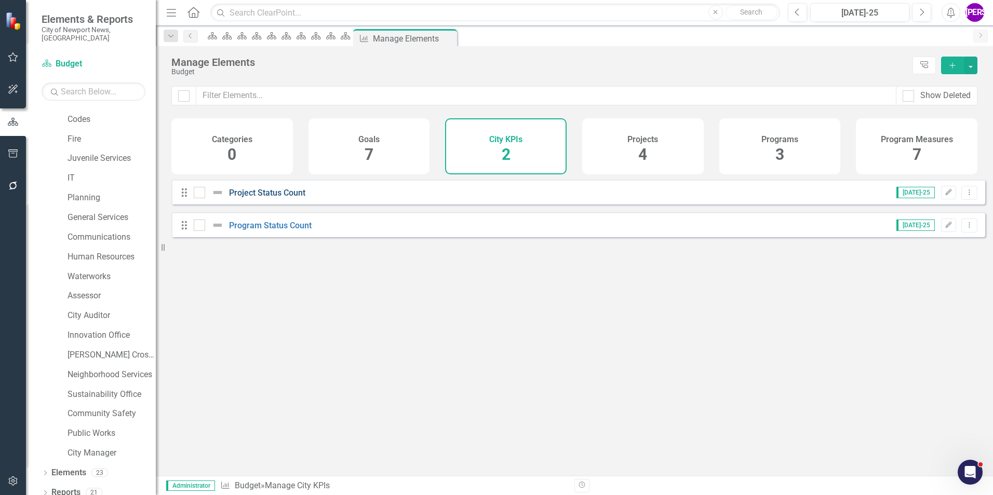
click at [248, 198] on link "Project Status Count" at bounding box center [267, 193] width 76 height 10
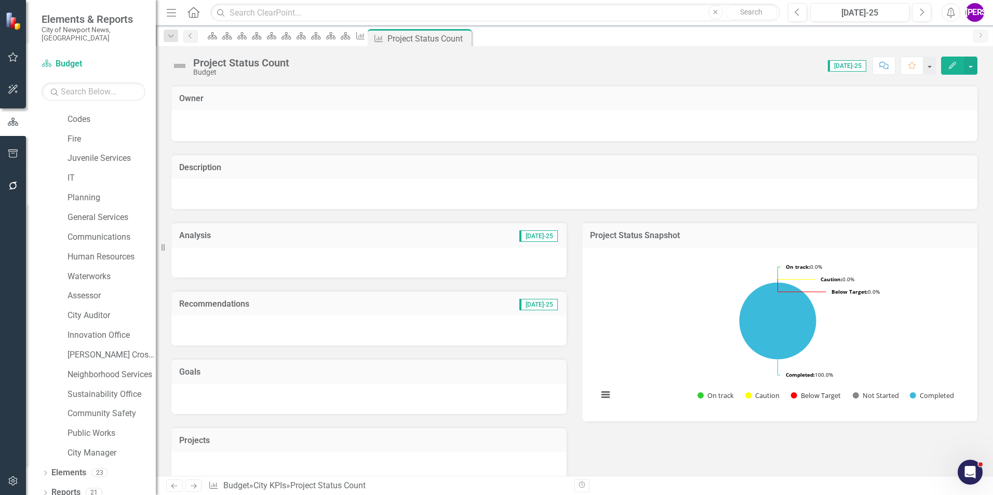
click at [948, 72] on button "Edit" at bounding box center [952, 66] width 23 height 18
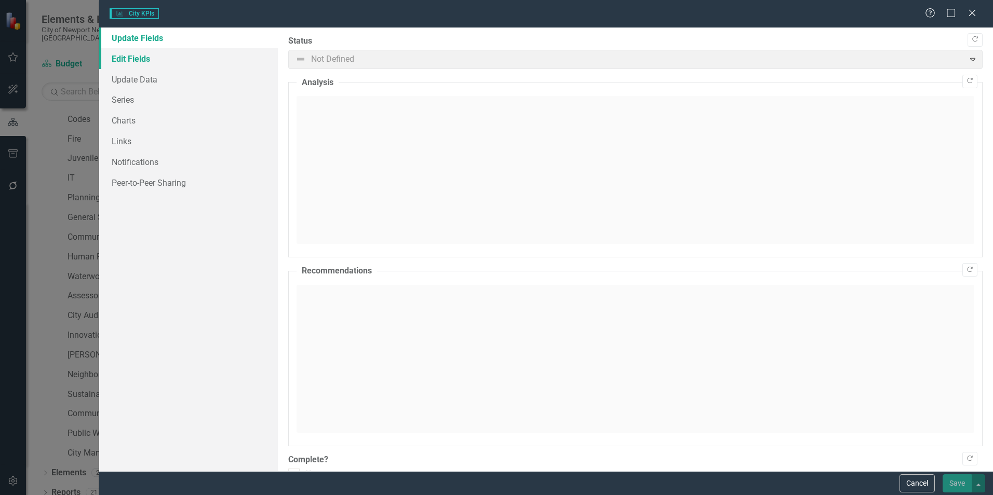
click at [151, 64] on link "Edit Fields" at bounding box center [188, 58] width 179 height 21
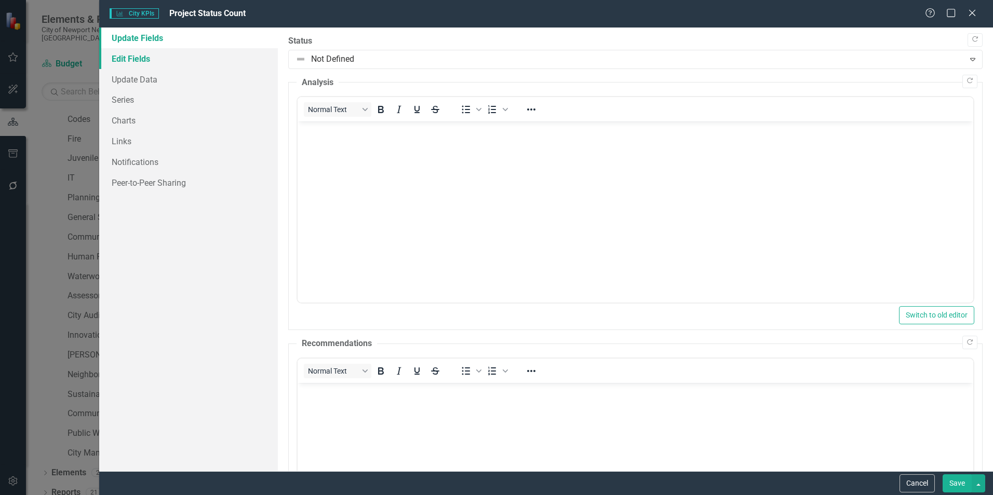
click at [157, 56] on link "Edit Fields" at bounding box center [188, 58] width 179 height 21
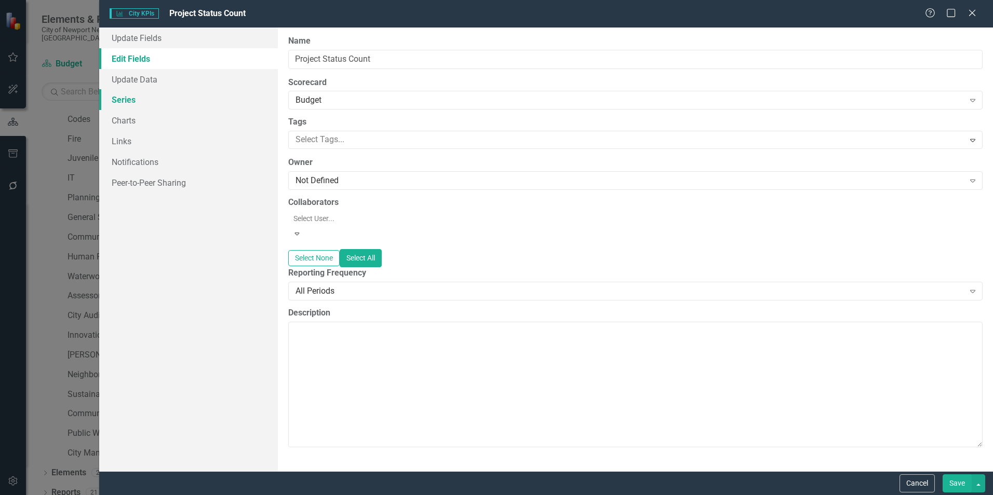
click at [142, 105] on link "Series" at bounding box center [188, 99] width 179 height 21
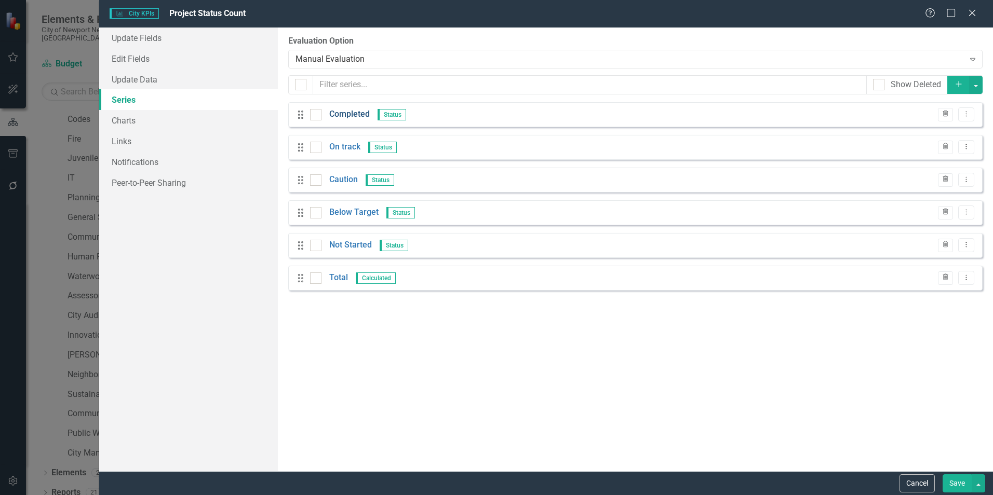
click at [355, 117] on link "Completed" at bounding box center [349, 115] width 40 height 12
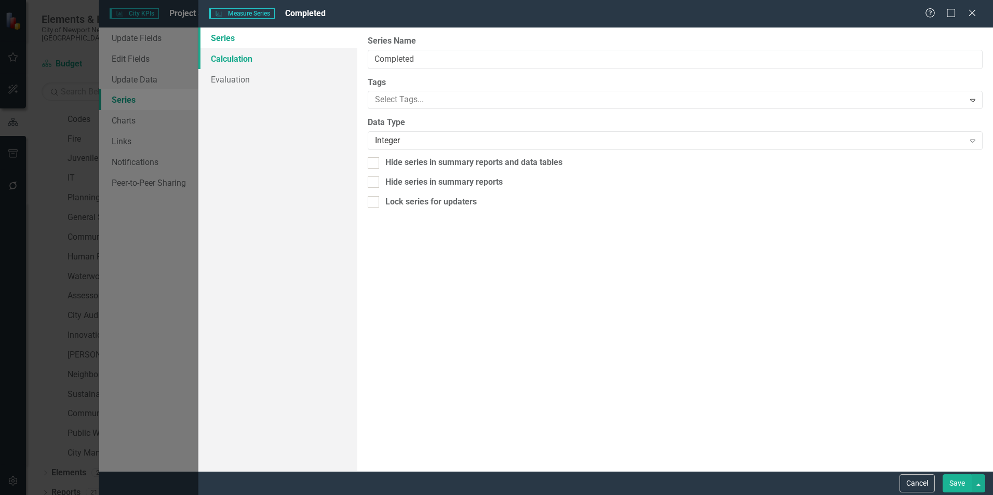
click at [255, 64] on link "Calculation" at bounding box center [277, 58] width 159 height 21
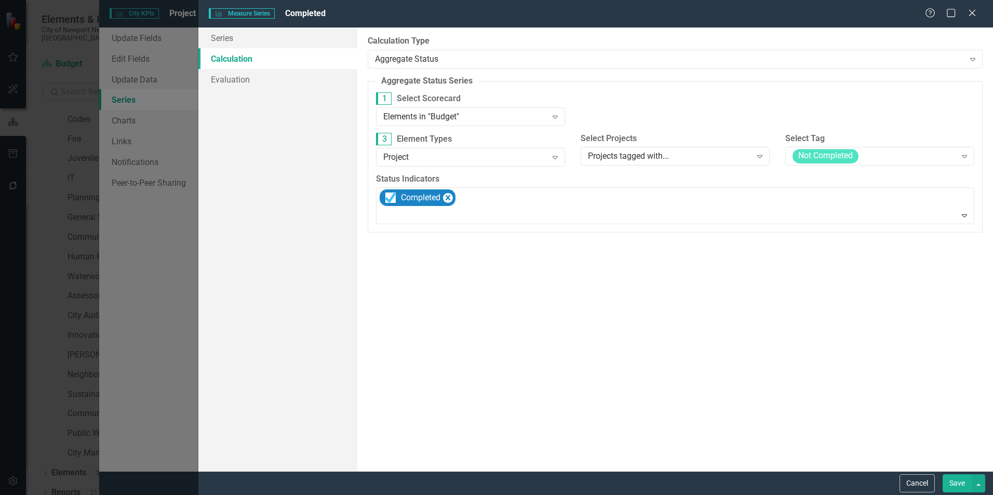
click at [948, 480] on button "Save" at bounding box center [956, 484] width 29 height 18
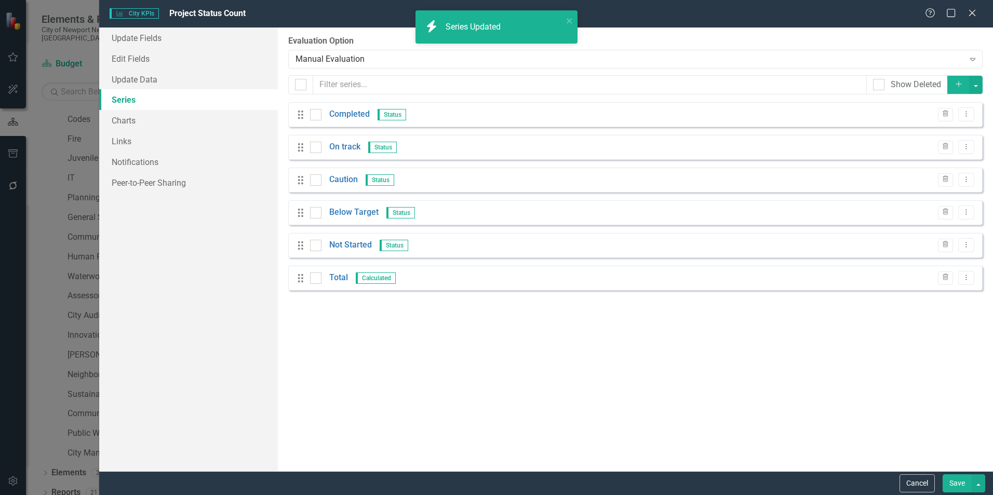
click at [950, 489] on button "Save" at bounding box center [956, 484] width 29 height 18
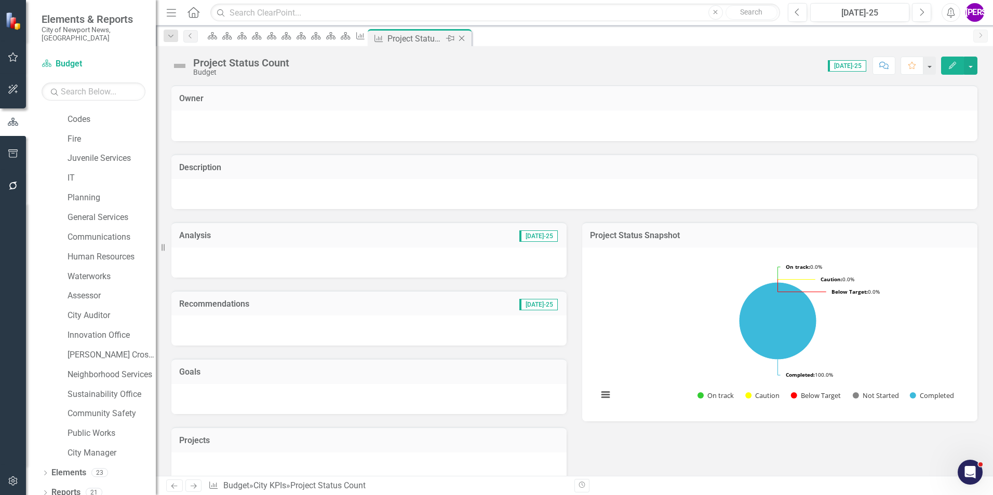
click at [467, 39] on icon "Close" at bounding box center [461, 38] width 10 height 8
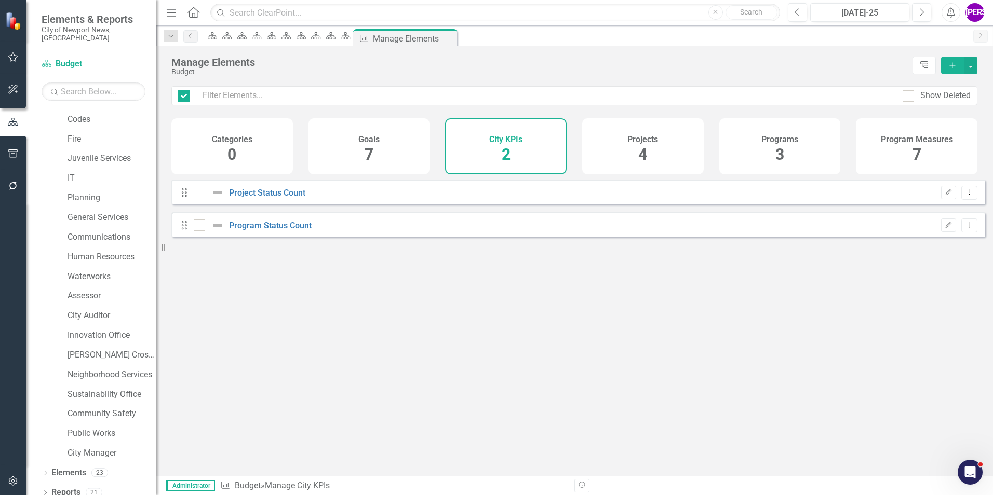
checkbox input "false"
click at [662, 149] on div "Projects 4" at bounding box center [642, 146] width 121 height 56
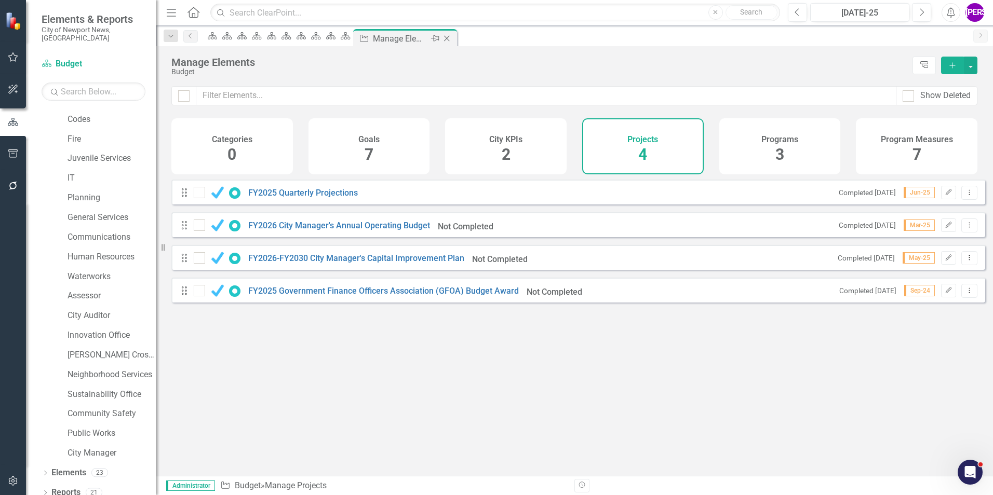
click at [452, 37] on icon "Close" at bounding box center [446, 38] width 10 height 8
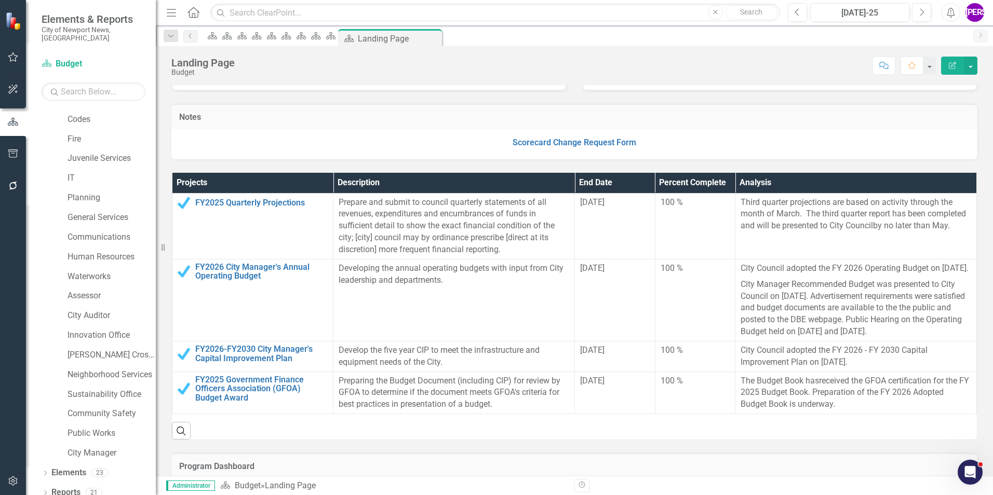
scroll to position [208, 0]
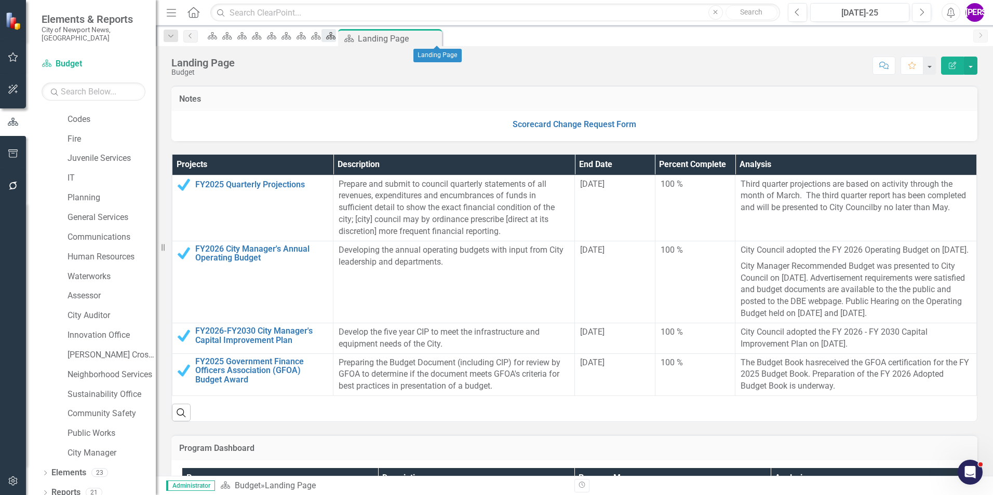
click at [335, 38] on icon at bounding box center [330, 35] width 9 height 7
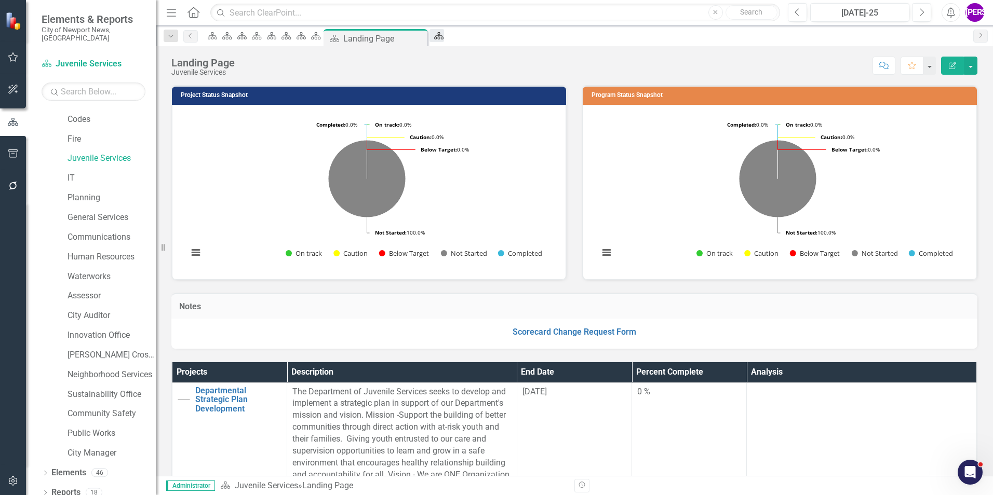
click at [443, 34] on icon at bounding box center [438, 35] width 9 height 7
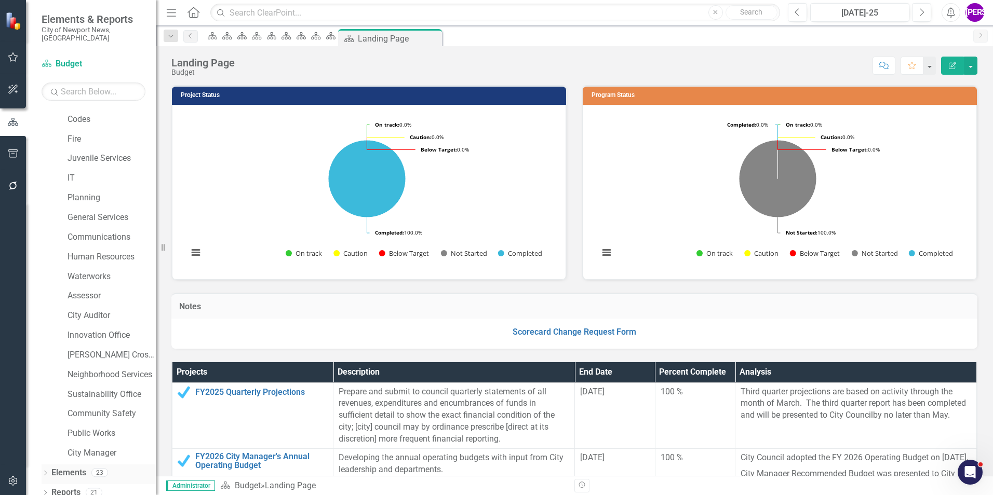
click at [91, 465] on div "Elements 23" at bounding box center [103, 475] width 104 height 20
click at [64, 467] on link "Elements" at bounding box center [68, 473] width 35 height 12
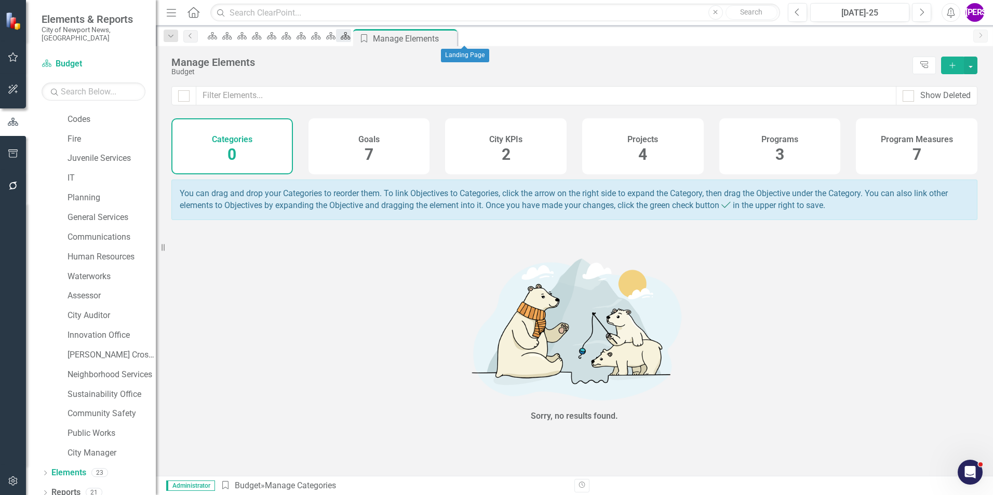
click at [350, 41] on div "Scorecard" at bounding box center [343, 35] width 15 height 13
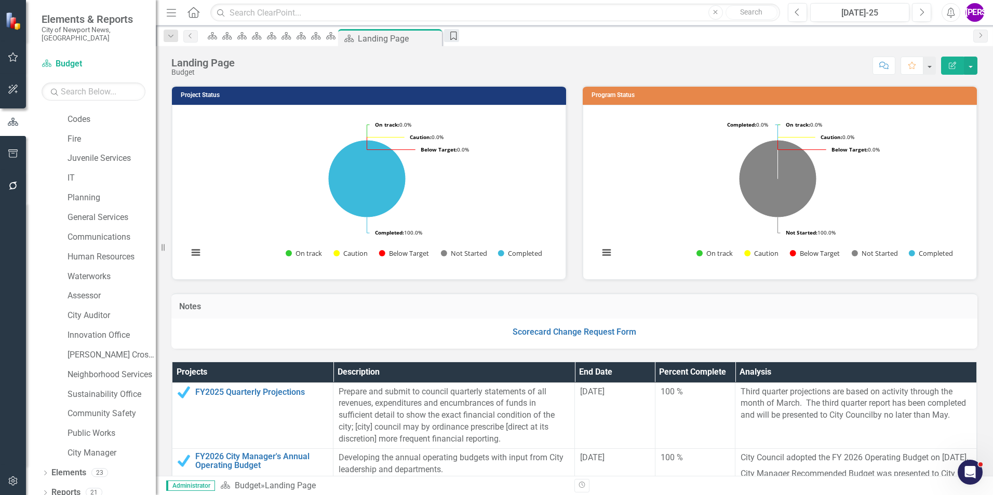
click at [456, 36] on icon at bounding box center [453, 36] width 6 height 8
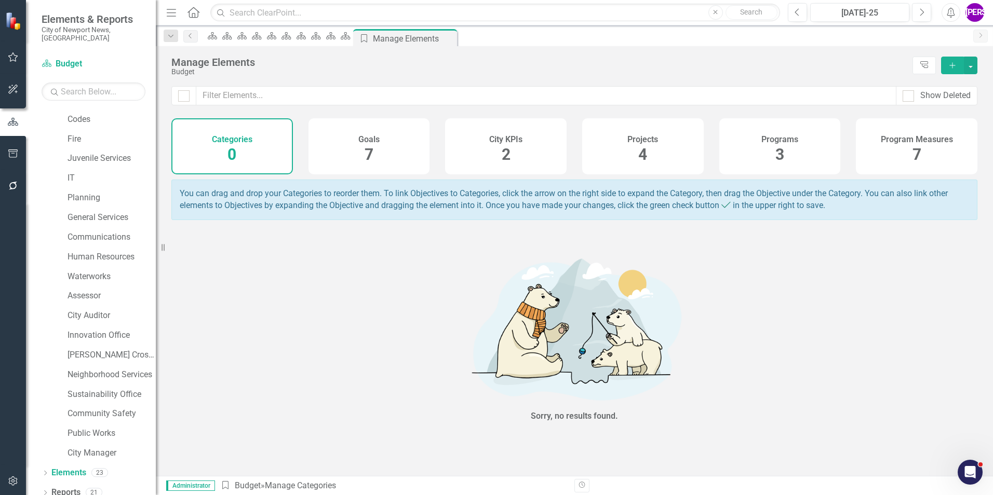
click at [658, 149] on div "Projects 4" at bounding box center [642, 146] width 121 height 56
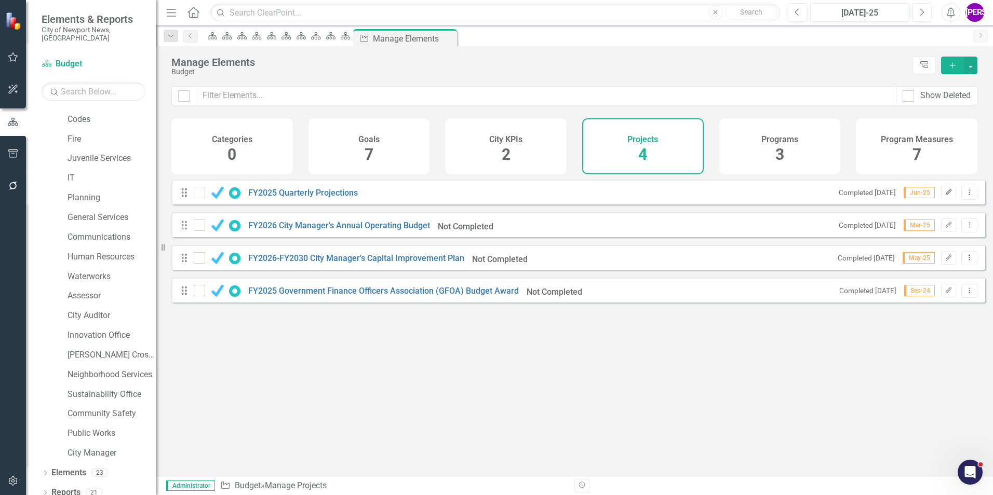
click at [941, 199] on button "Edit" at bounding box center [948, 192] width 15 height 13
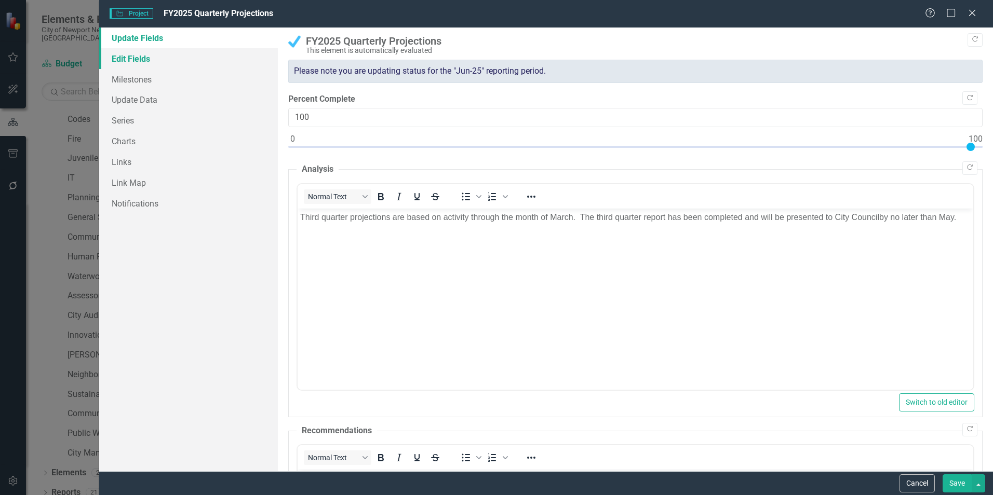
click at [148, 64] on link "Edit Fields" at bounding box center [188, 58] width 179 height 21
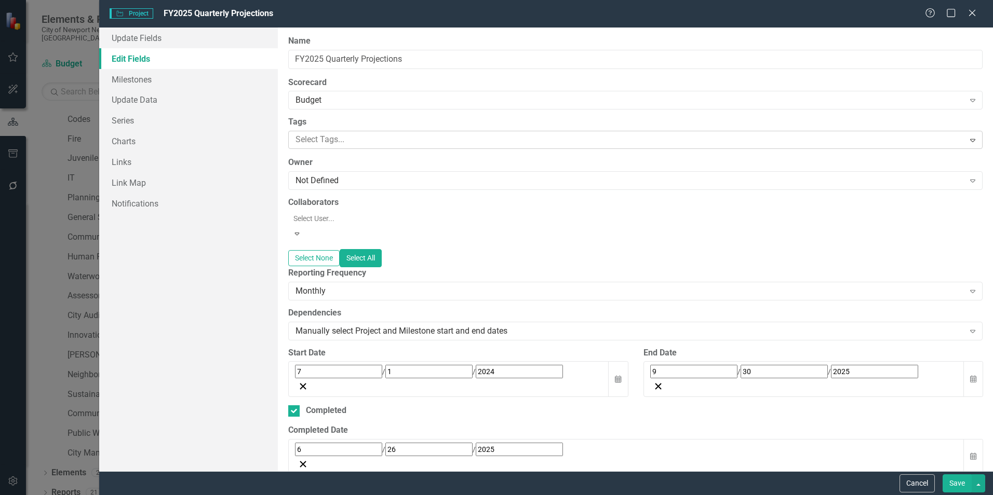
click at [362, 139] on div at bounding box center [627, 140] width 672 height 14
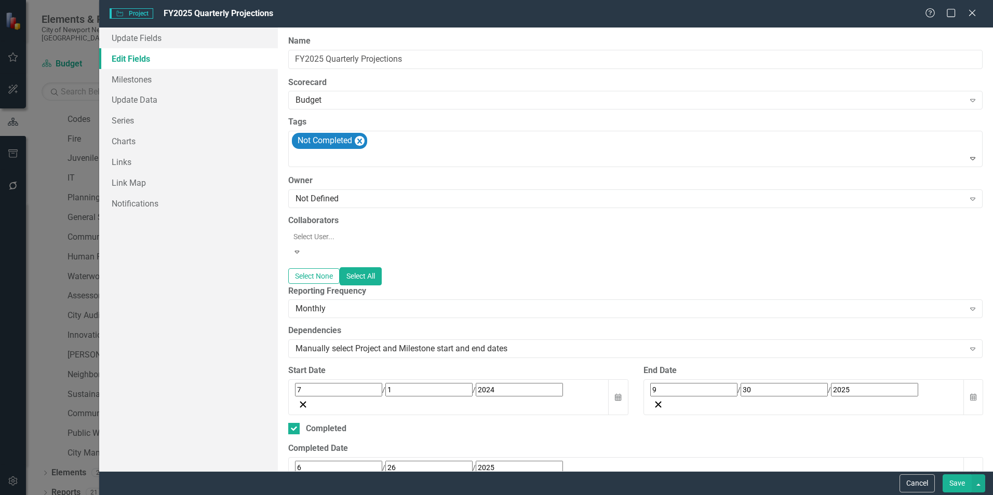
click at [954, 492] on button "Save" at bounding box center [956, 484] width 29 height 18
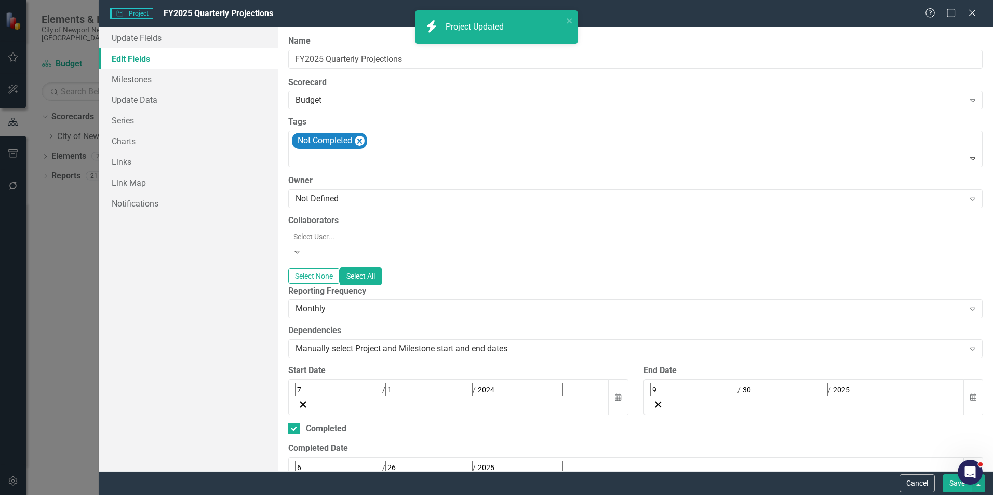
scroll to position [0, 0]
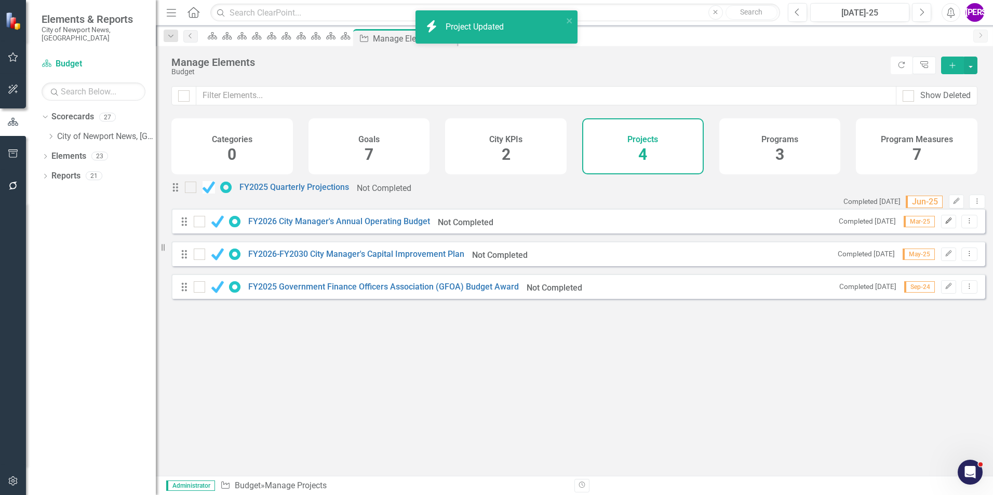
click at [944, 224] on icon "Edit" at bounding box center [948, 221] width 8 height 6
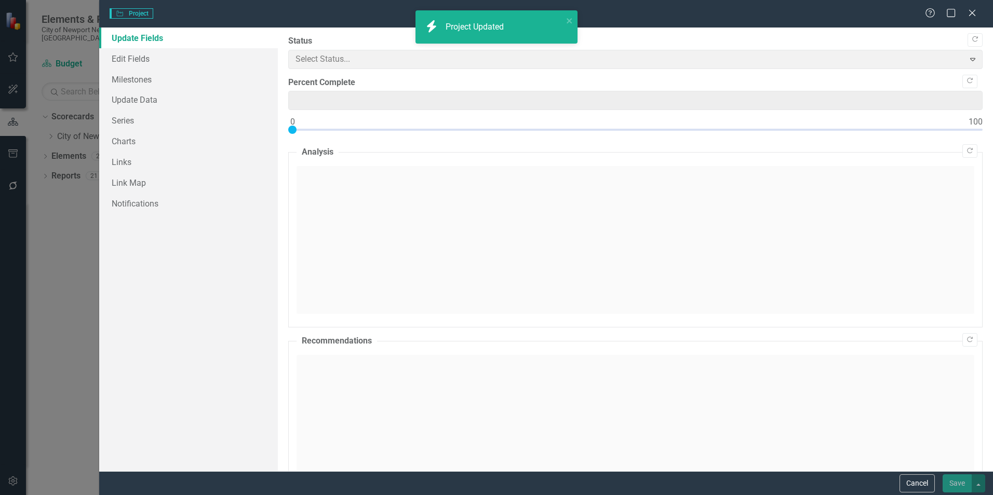
type input "100"
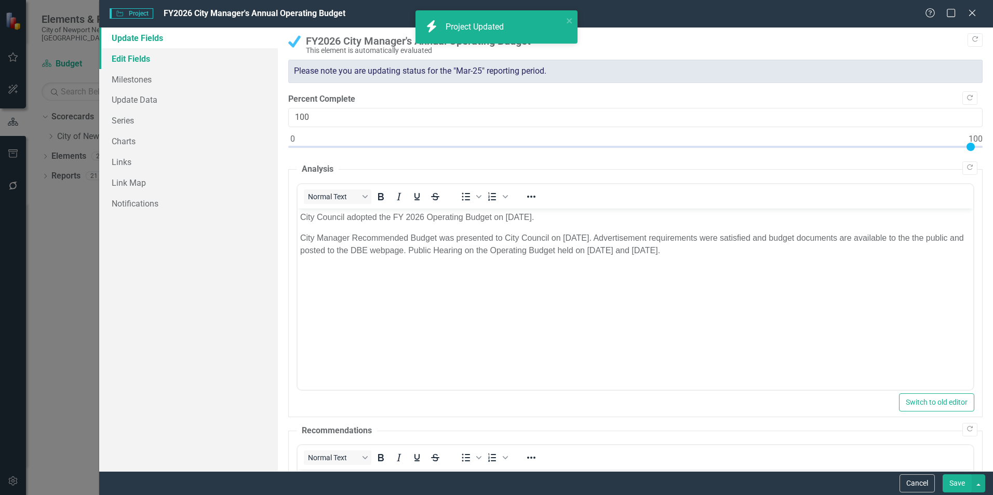
click at [129, 60] on link "Edit Fields" at bounding box center [188, 58] width 179 height 21
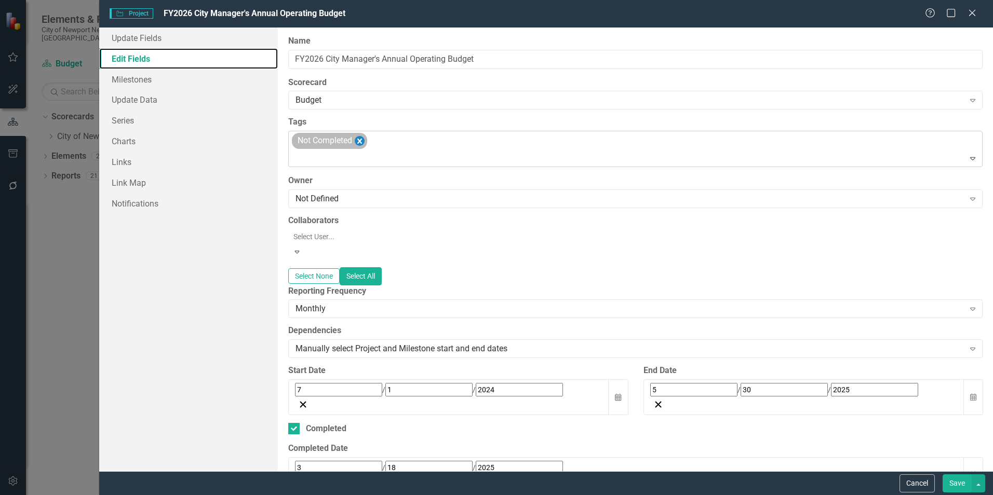
click at [360, 139] on icon "Remove [object Object]" at bounding box center [360, 140] width 10 height 13
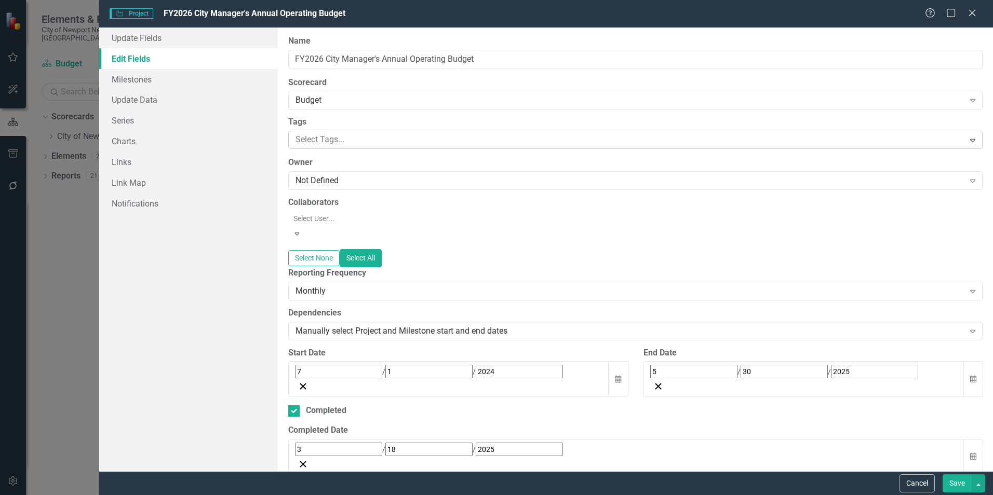
click at [949, 492] on button "Save" at bounding box center [956, 484] width 29 height 18
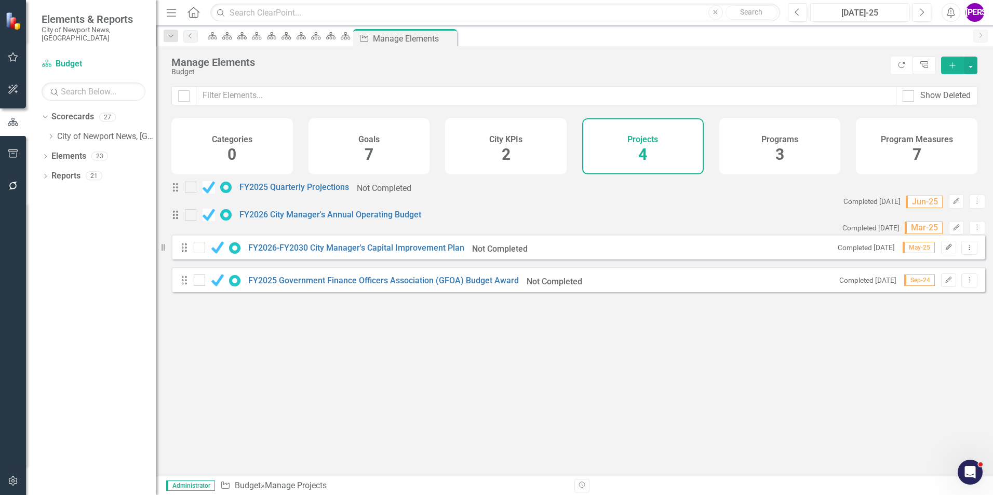
click at [944, 251] on icon "Edit" at bounding box center [948, 248] width 8 height 6
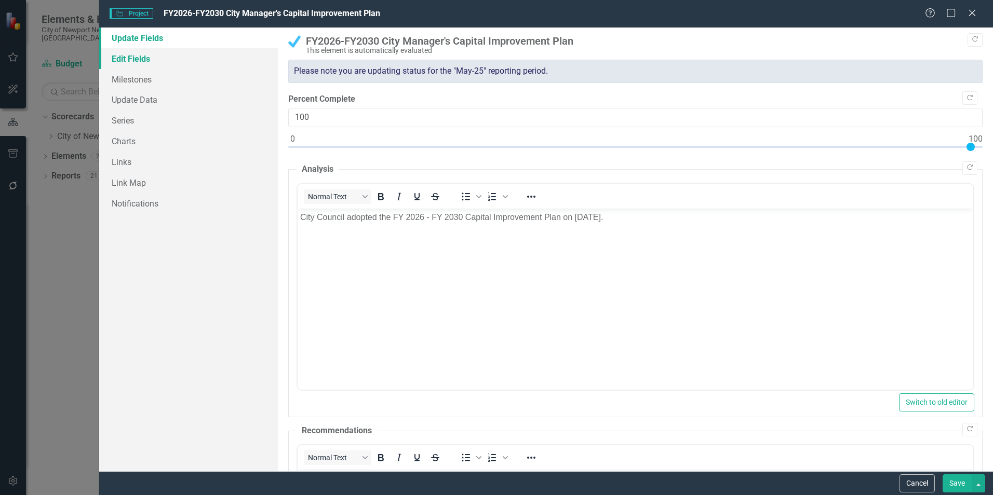
click at [136, 64] on link "Edit Fields" at bounding box center [188, 58] width 179 height 21
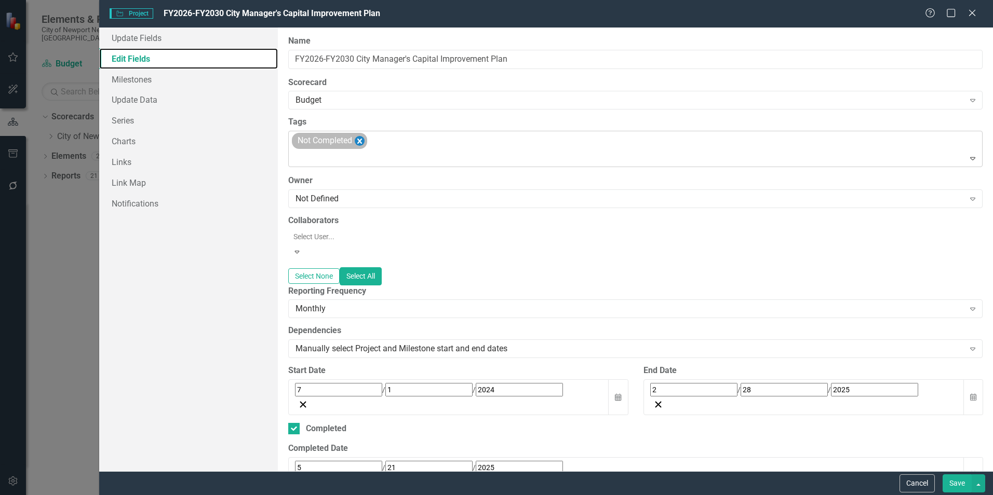
click at [362, 141] on icon "Remove [object Object]" at bounding box center [360, 140] width 10 height 13
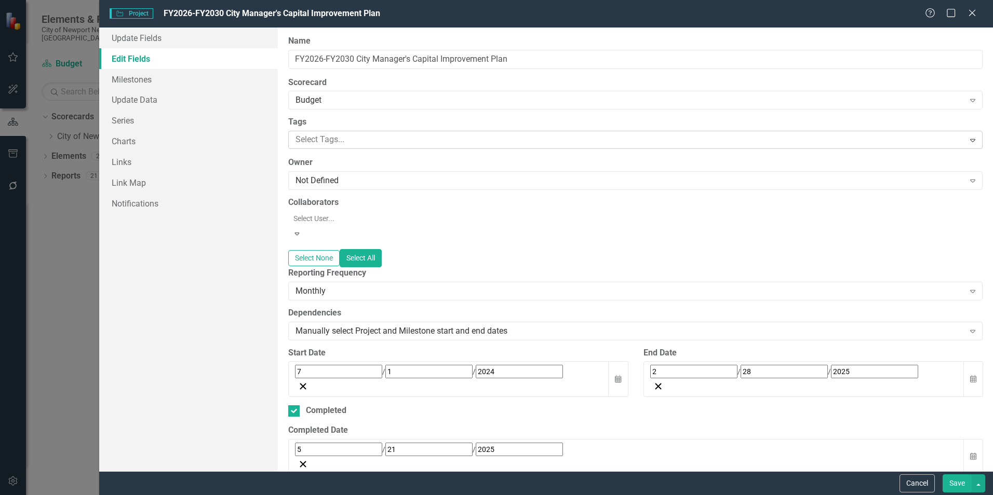
click at [952, 482] on button "Save" at bounding box center [956, 484] width 29 height 18
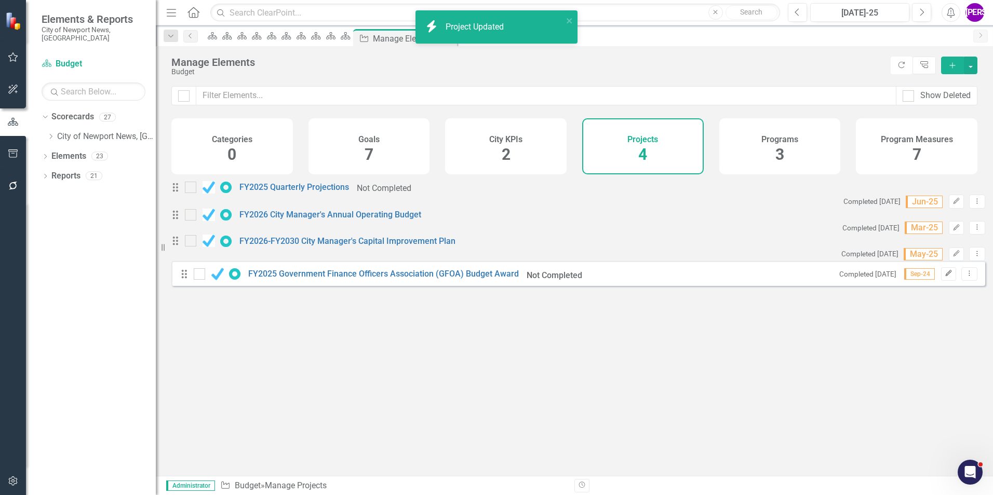
click at [941, 281] on button "Edit" at bounding box center [948, 273] width 15 height 13
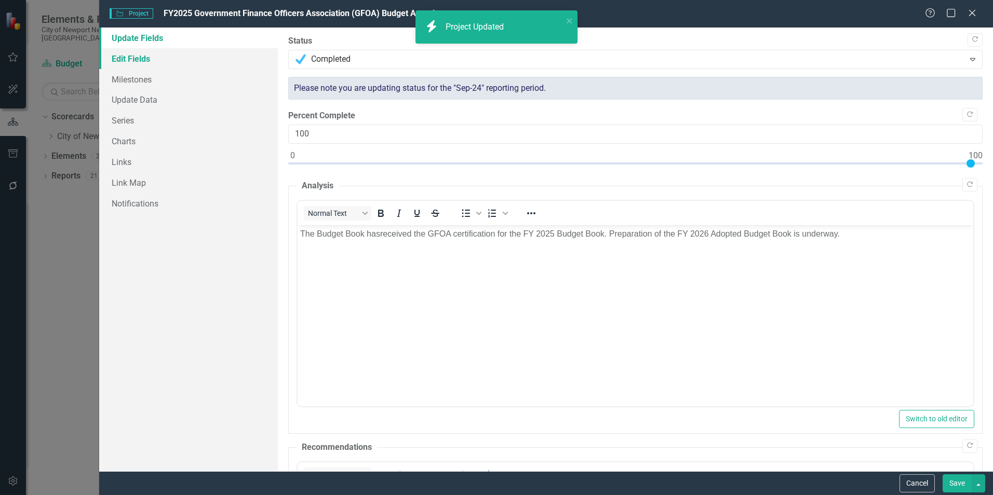
click at [135, 60] on link "Edit Fields" at bounding box center [188, 58] width 179 height 21
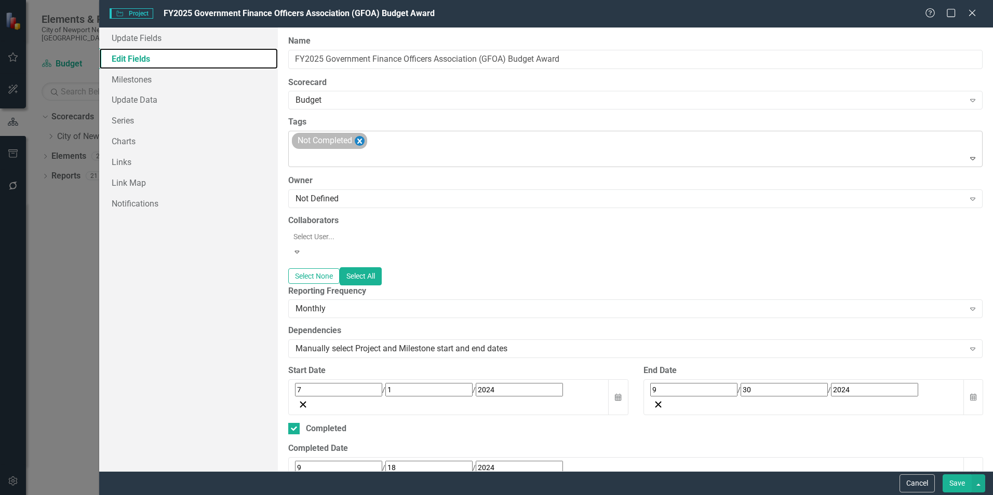
click at [361, 142] on icon "Remove [object Object]" at bounding box center [359, 141] width 5 height 5
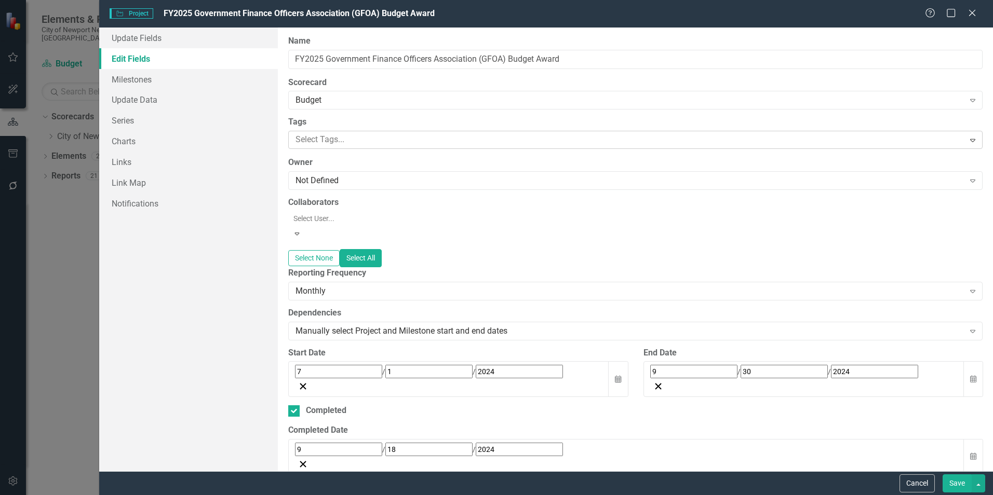
click at [954, 484] on button "Save" at bounding box center [956, 484] width 29 height 18
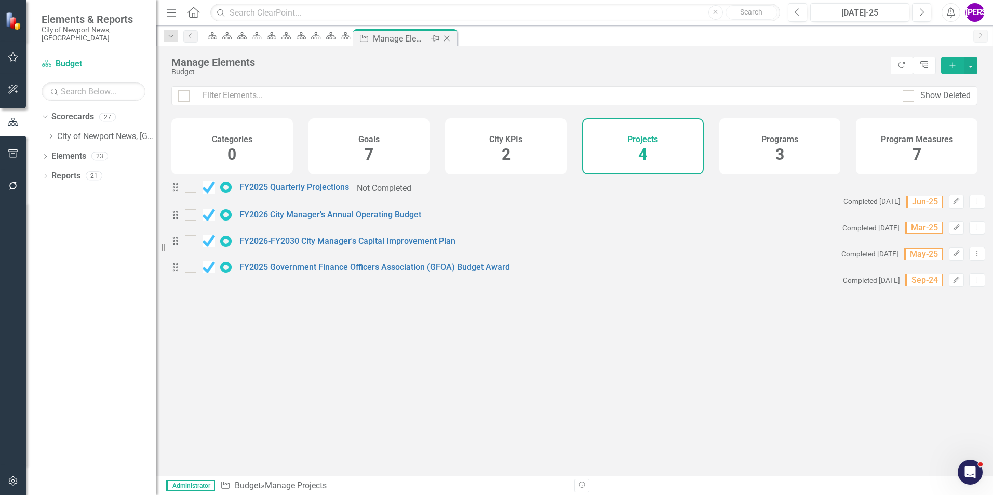
click at [452, 39] on icon "Close" at bounding box center [446, 38] width 10 height 8
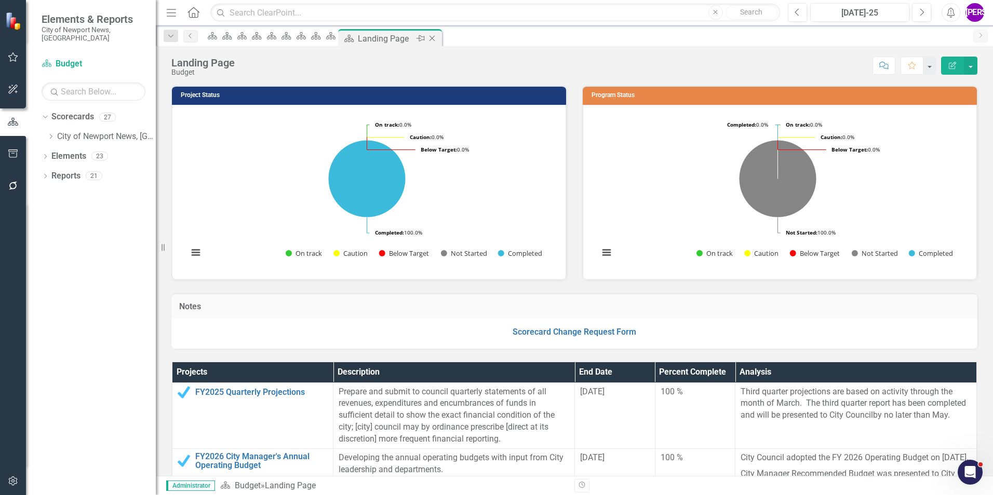
click at [435, 39] on icon at bounding box center [432, 39] width 6 height 6
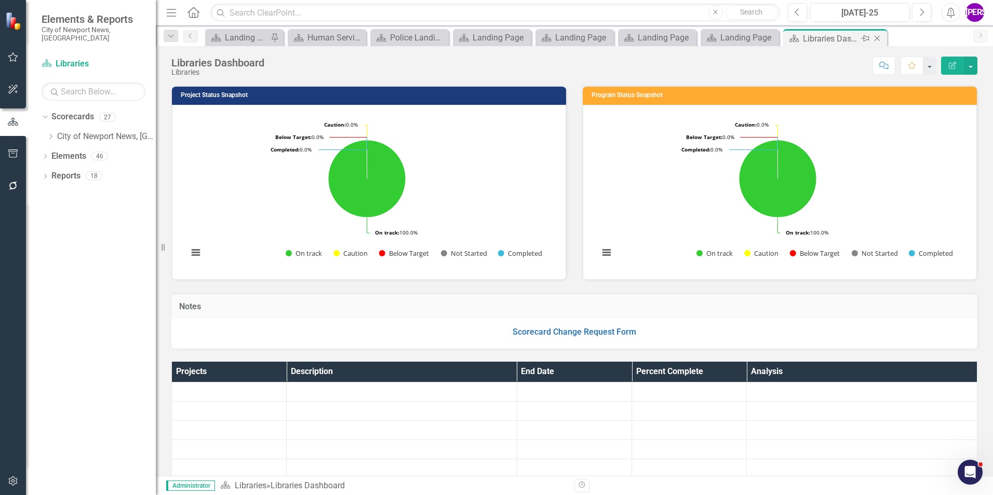
click at [877, 38] on icon "Close" at bounding box center [877, 38] width 10 height 8
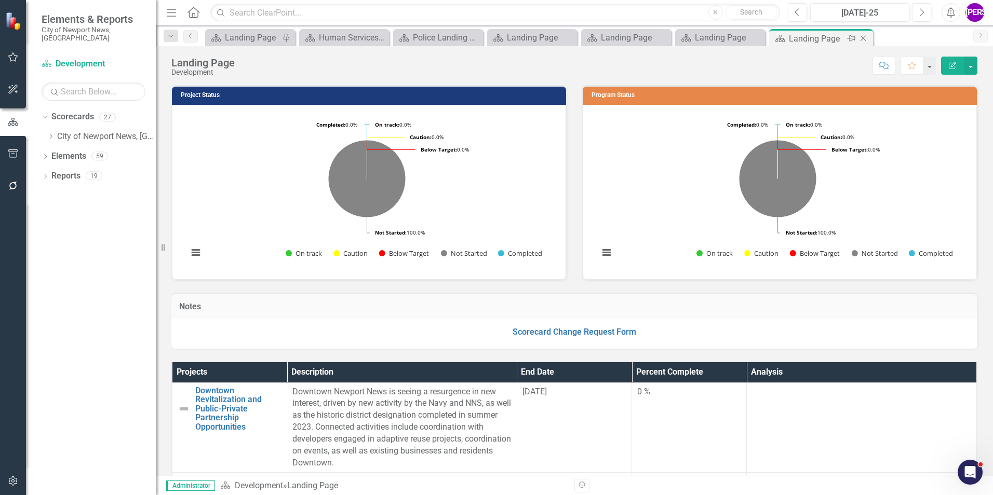
click at [864, 36] on icon "Close" at bounding box center [863, 38] width 10 height 8
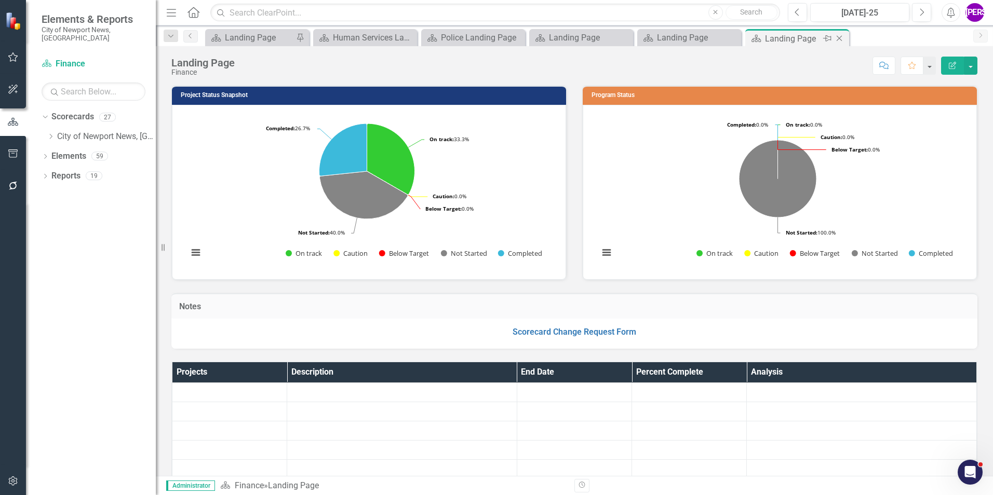
click at [840, 38] on icon at bounding box center [839, 39] width 6 height 6
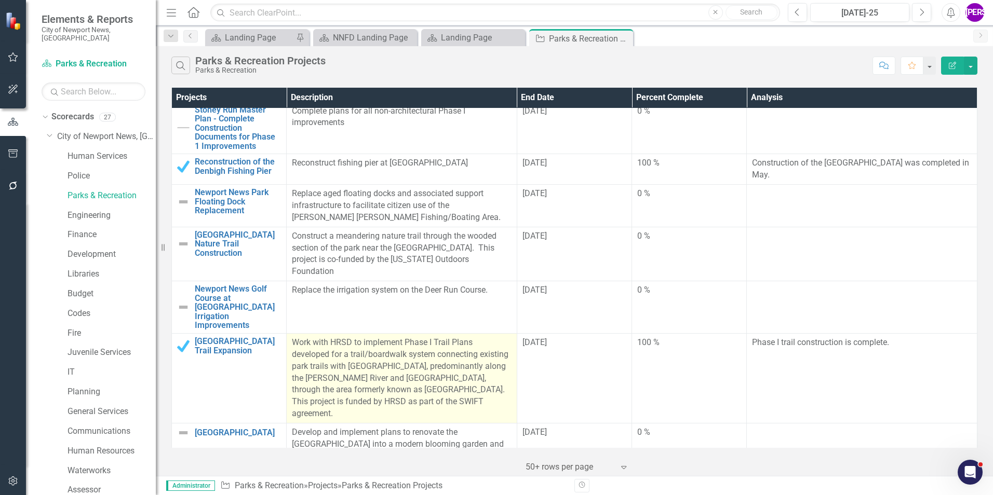
scroll to position [208, 0]
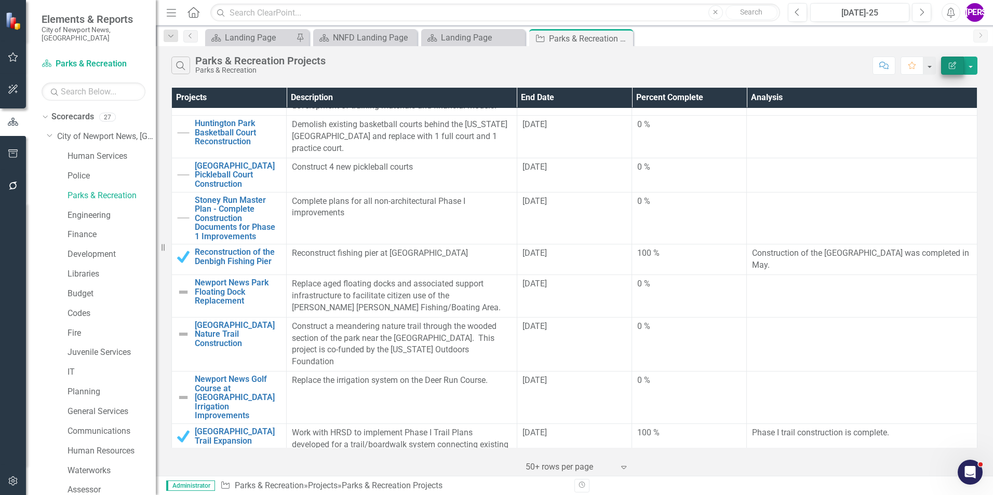
click at [949, 69] on button "Edit Report" at bounding box center [952, 66] width 23 height 18
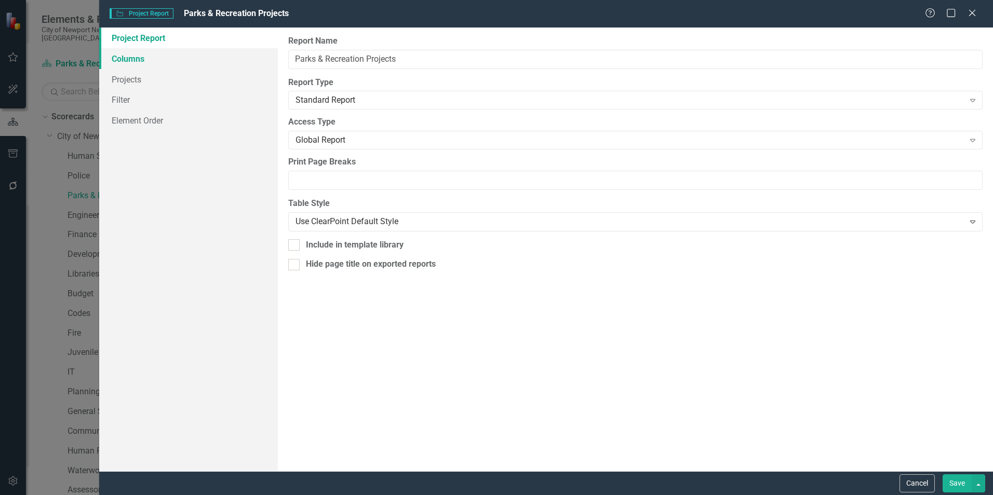
click at [148, 63] on link "Columns" at bounding box center [188, 58] width 179 height 21
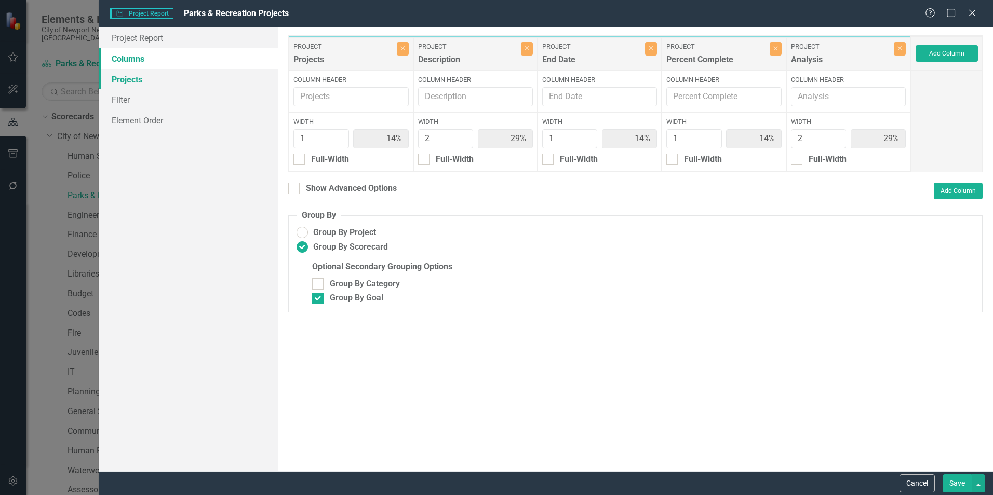
click at [146, 83] on link "Projects" at bounding box center [188, 79] width 179 height 21
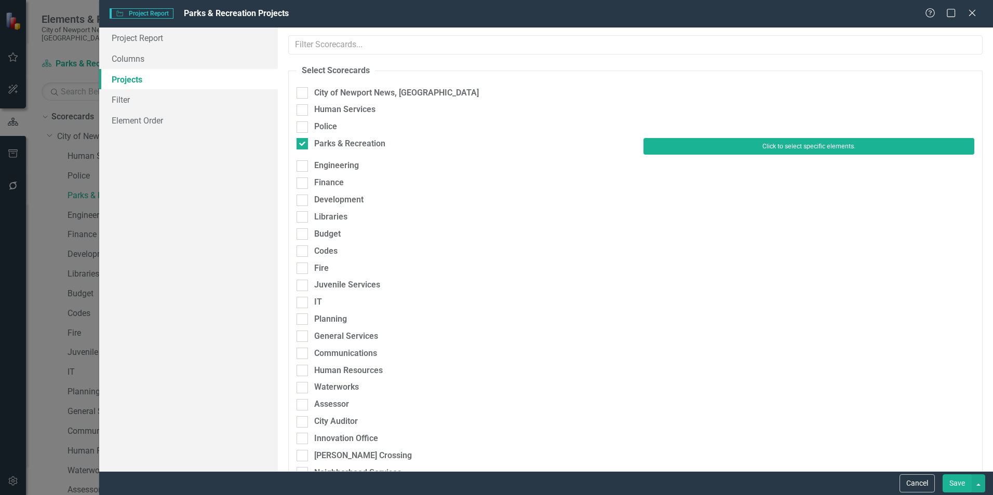
click at [719, 146] on button "Click to select specific elements." at bounding box center [808, 146] width 331 height 17
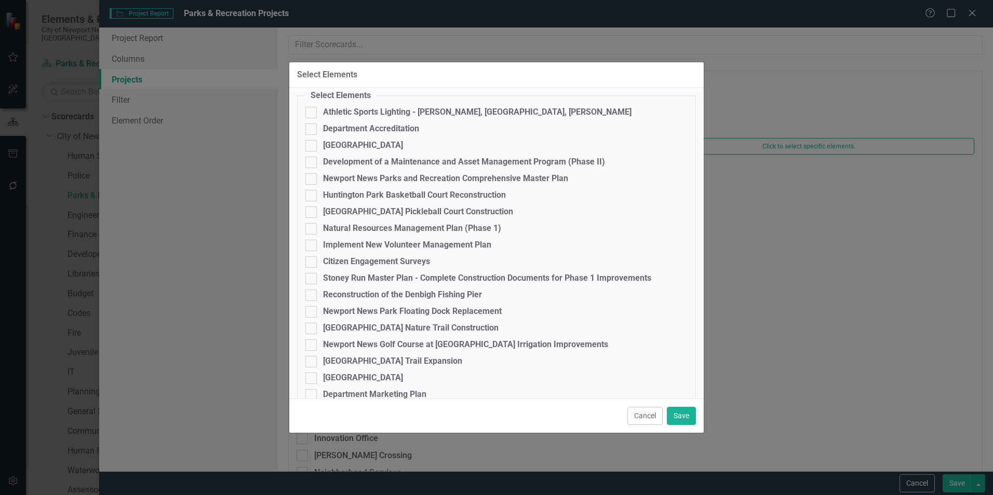
scroll to position [51, 0]
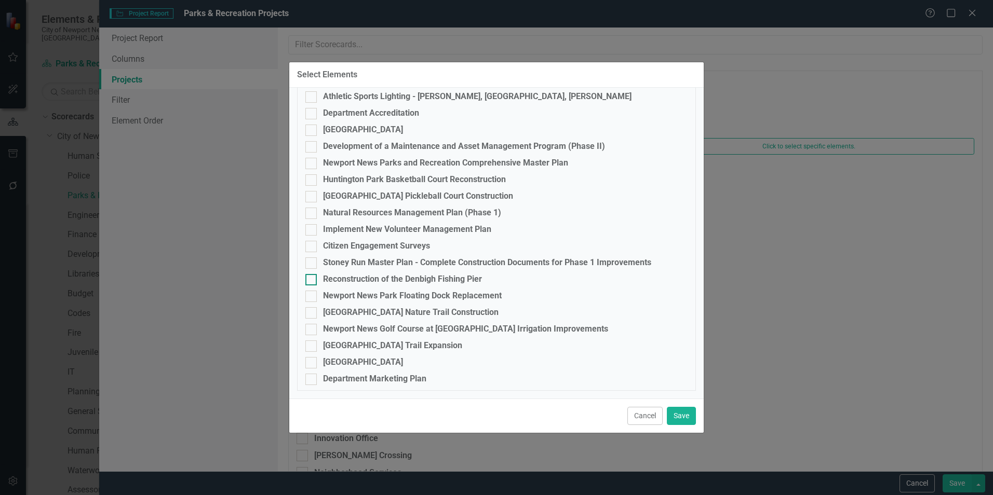
click at [403, 284] on div "Reconstruction of the Denbigh Fishing Pier" at bounding box center [402, 279] width 159 height 9
click at [312, 281] on input "Reconstruction of the Denbigh Fishing Pier" at bounding box center [308, 277] width 7 height 7
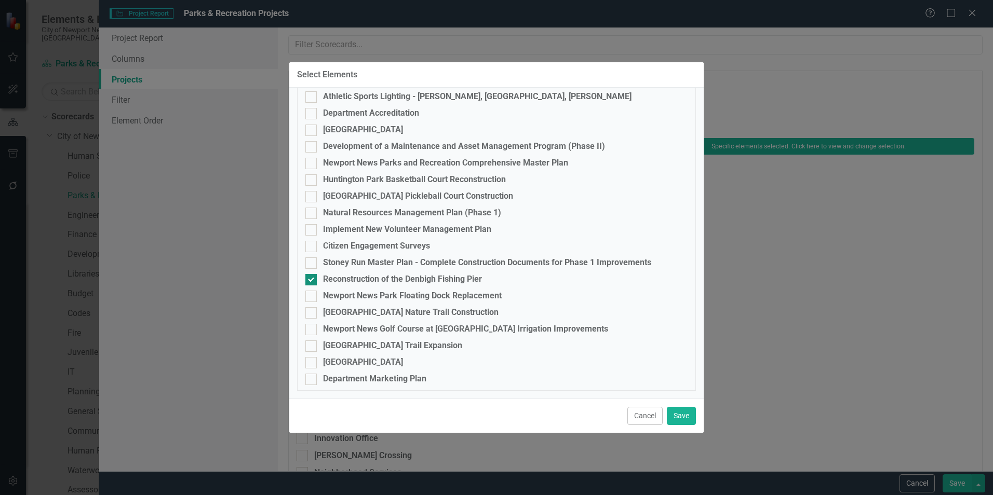
click at [339, 279] on div "Reconstruction of the Denbigh Fishing Pier" at bounding box center [402, 279] width 159 height 9
click at [312, 279] on input "Reconstruction of the Denbigh Fishing Pier" at bounding box center [308, 277] width 7 height 7
checkbox input "false"
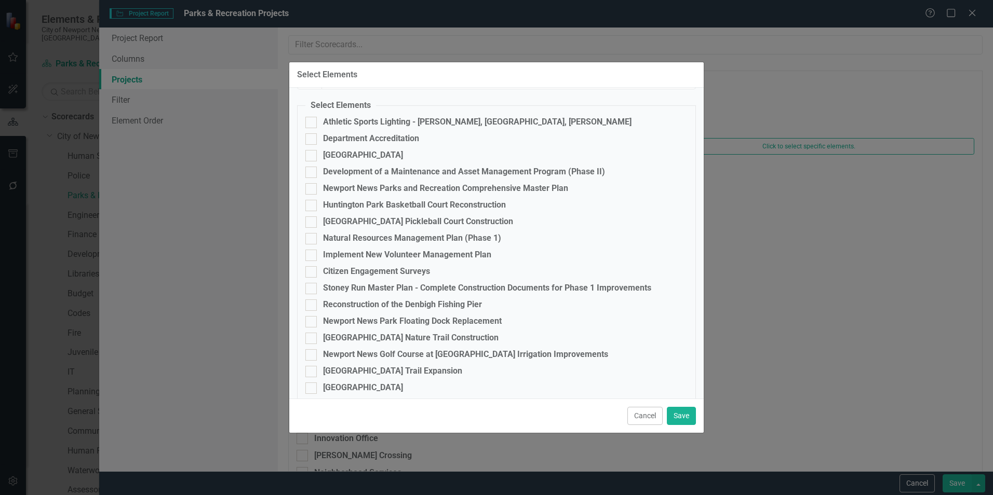
scroll to position [0, 0]
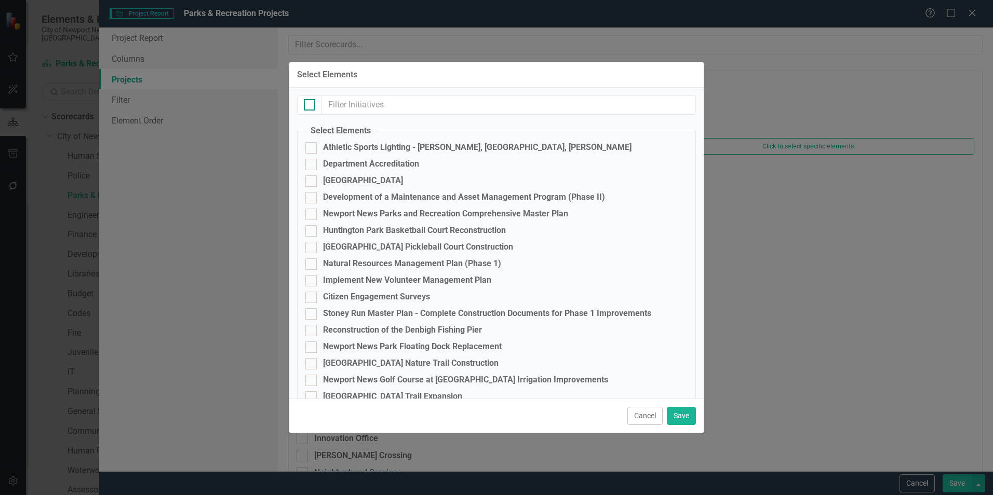
click at [315, 104] on div at bounding box center [309, 104] width 11 height 11
click at [310, 104] on input "checkbox" at bounding box center [307, 102] width 7 height 7
checkbox input "true"
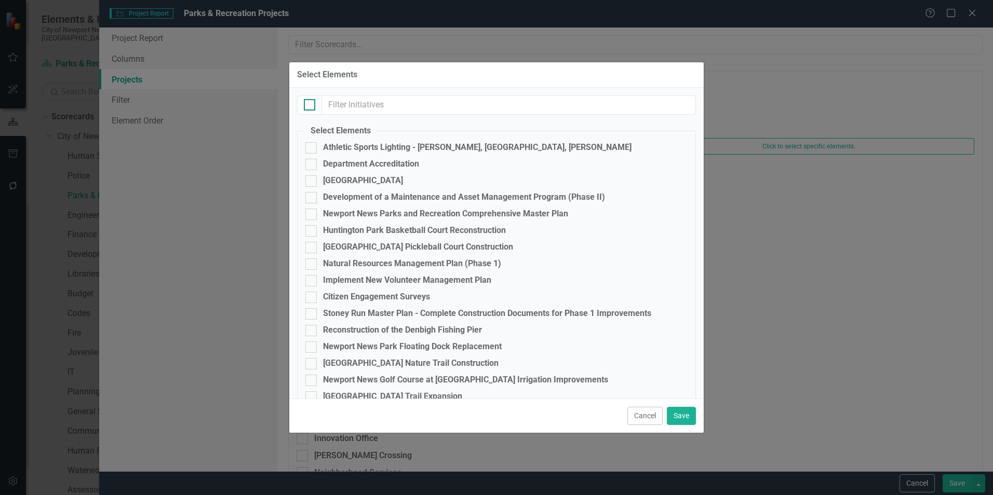
checkbox input "true"
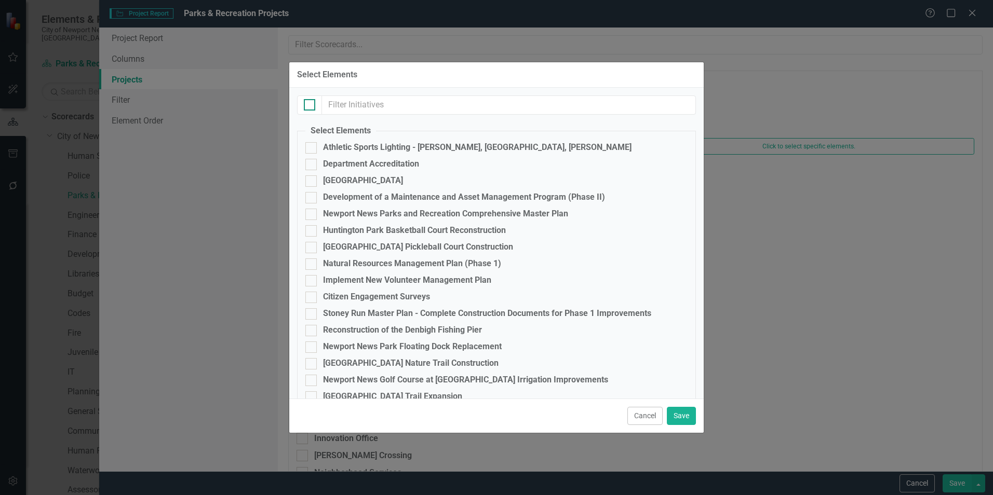
checkbox input "true"
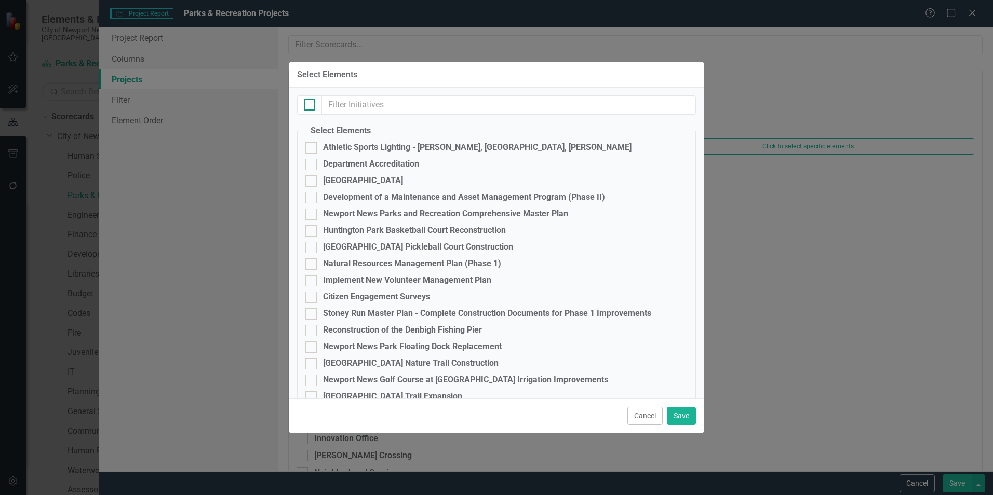
checkbox input "true"
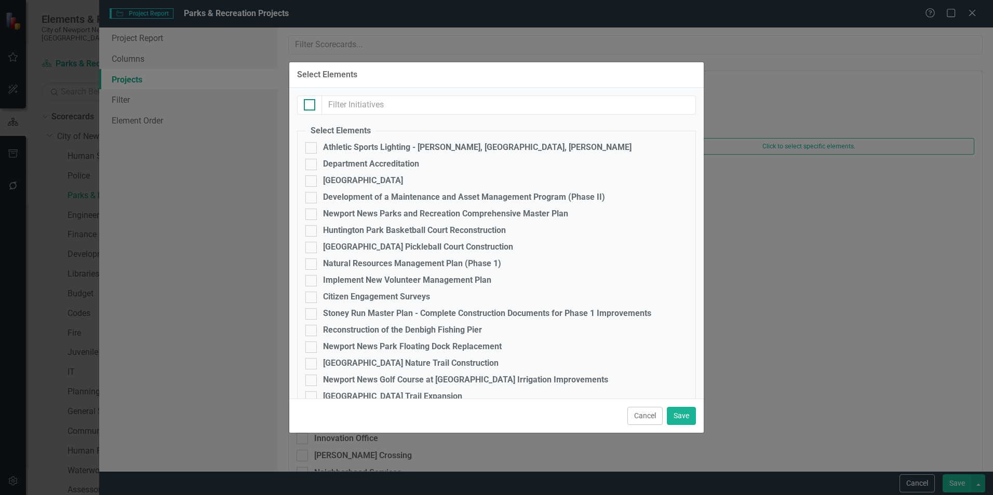
checkbox input "true"
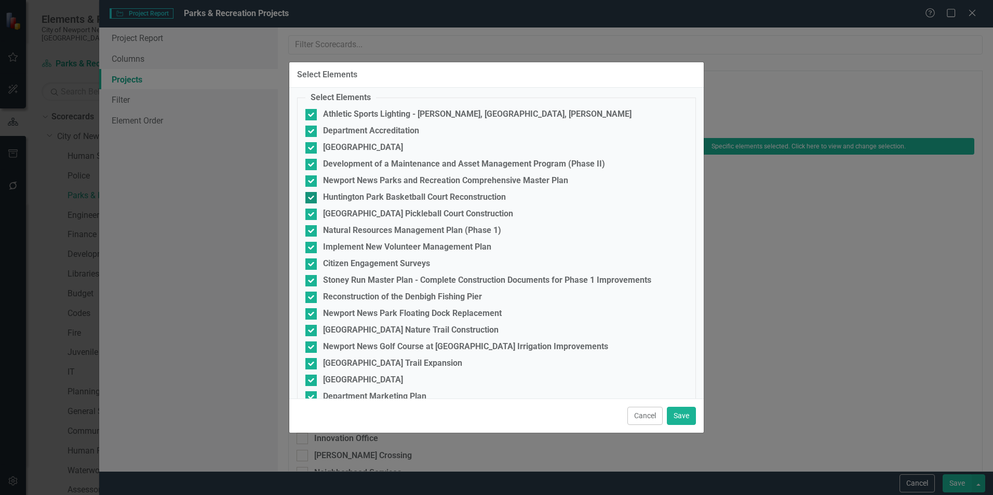
scroll to position [51, 0]
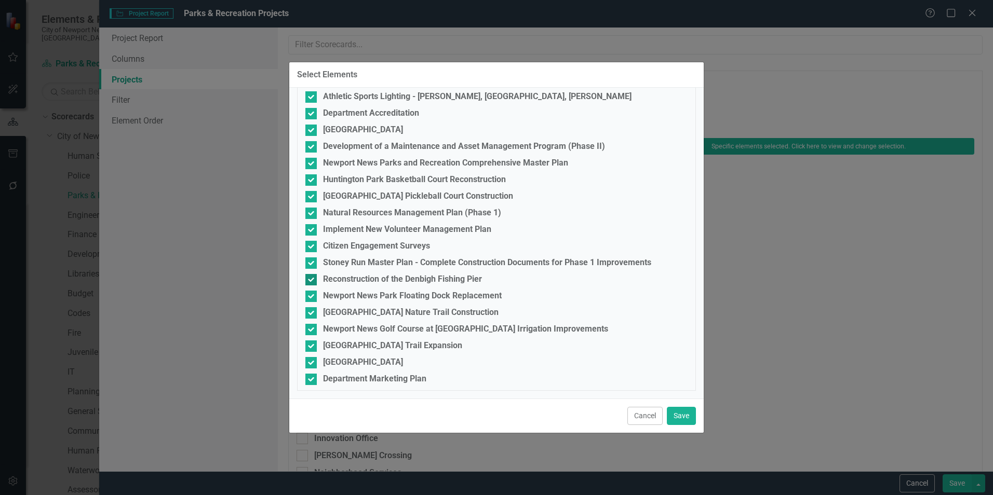
click at [375, 281] on div "Reconstruction of the Denbigh Fishing Pier" at bounding box center [402, 279] width 159 height 9
click at [312, 281] on input "Reconstruction of the Denbigh Fishing Pier" at bounding box center [308, 277] width 7 height 7
checkbox input "false"
click at [667, 418] on button "Save" at bounding box center [681, 416] width 29 height 18
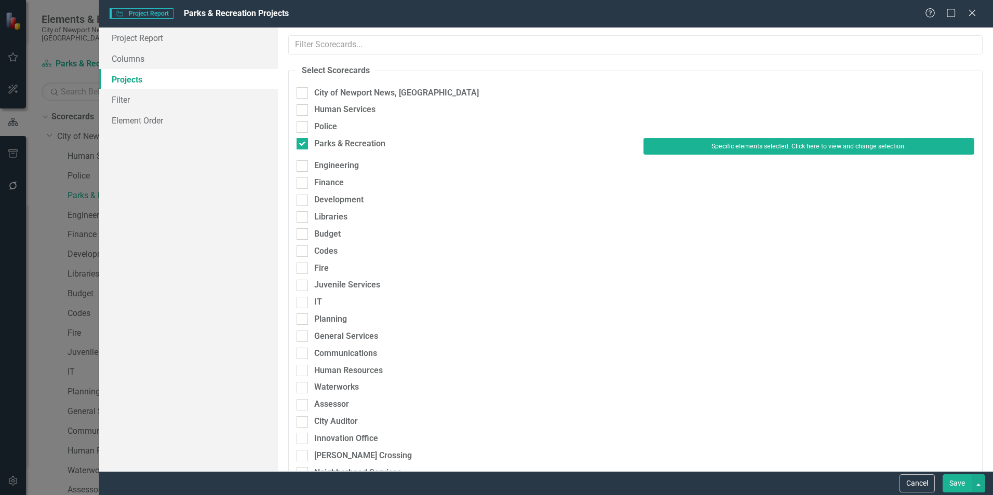
click at [963, 488] on button "Save" at bounding box center [956, 484] width 29 height 18
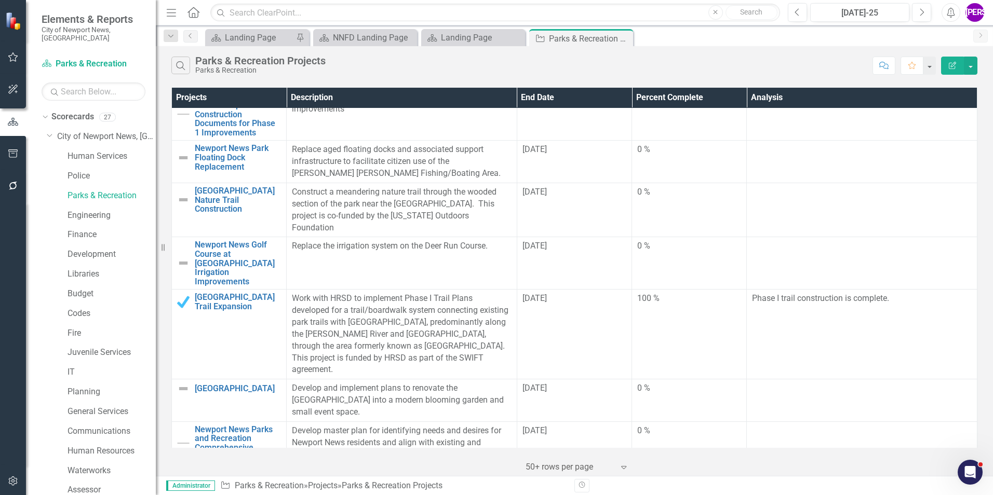
scroll to position [363, 0]
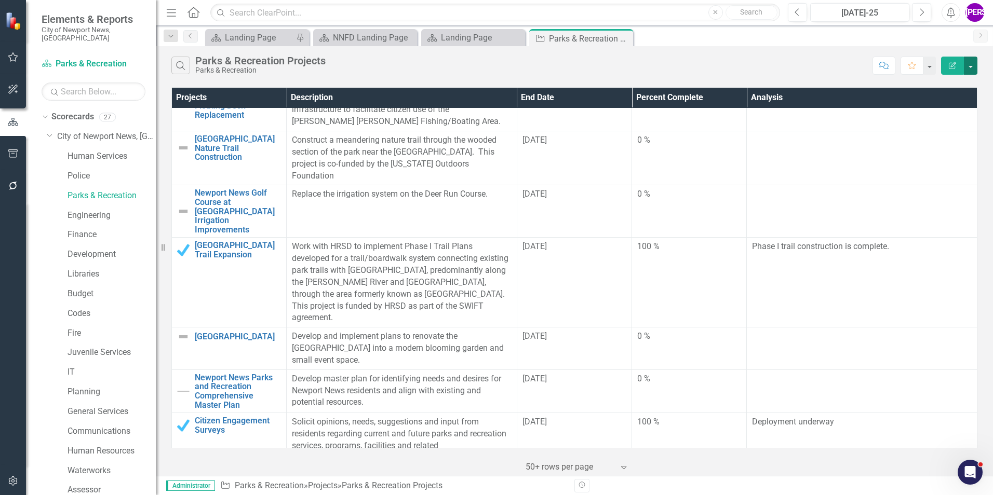
click at [965, 70] on button "button" at bounding box center [970, 66] width 13 height 18
click at [944, 113] on link "PDF Export to PDF" at bounding box center [936, 105] width 82 height 19
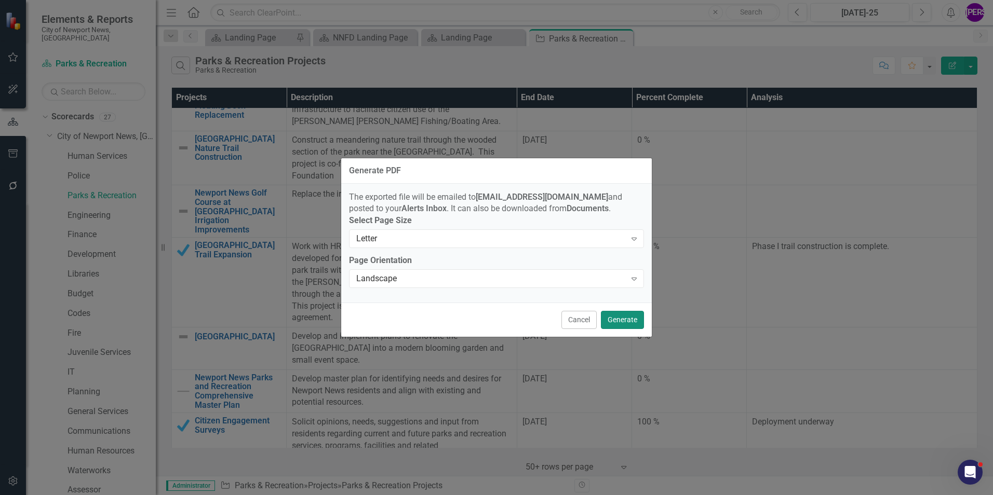
click at [623, 318] on button "Generate" at bounding box center [622, 320] width 43 height 18
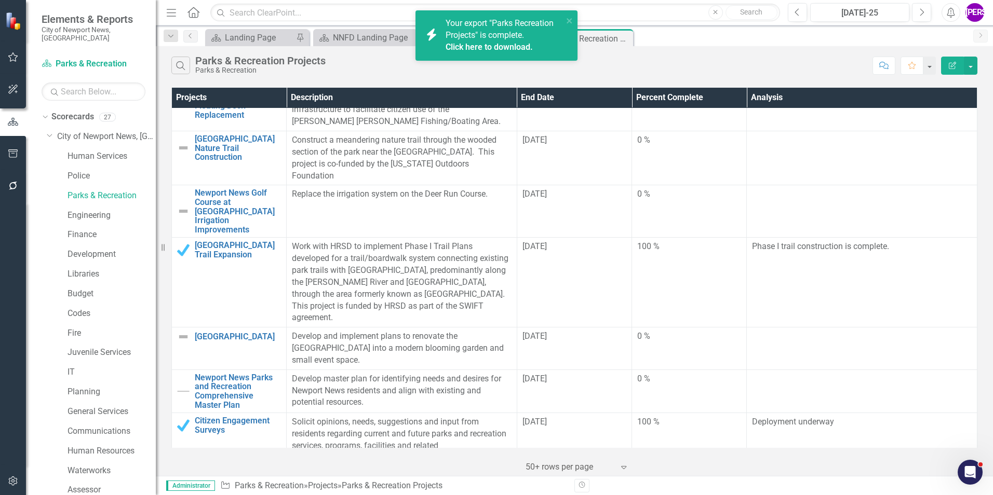
click at [497, 46] on link "Click here to download." at bounding box center [488, 47] width 87 height 10
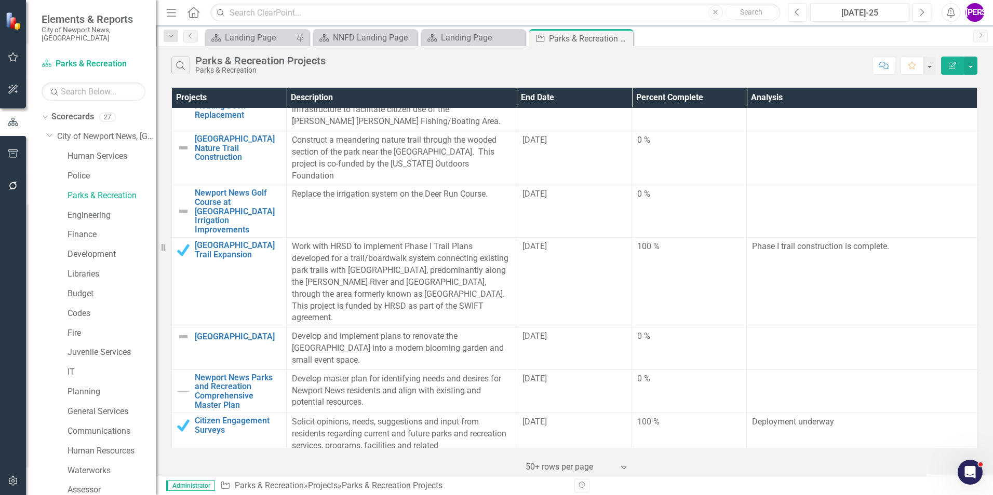
click at [955, 63] on icon "Edit Report" at bounding box center [952, 65] width 9 height 7
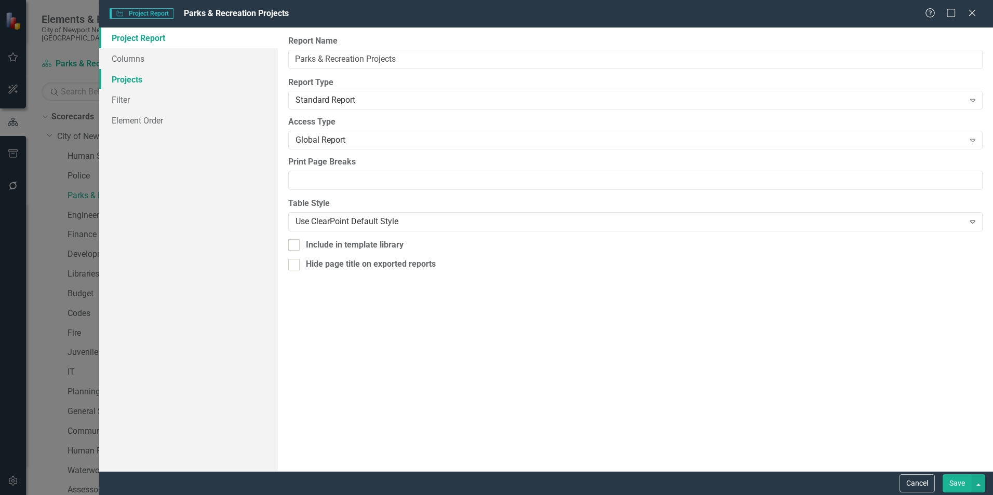
click at [180, 80] on link "Projects" at bounding box center [188, 79] width 179 height 21
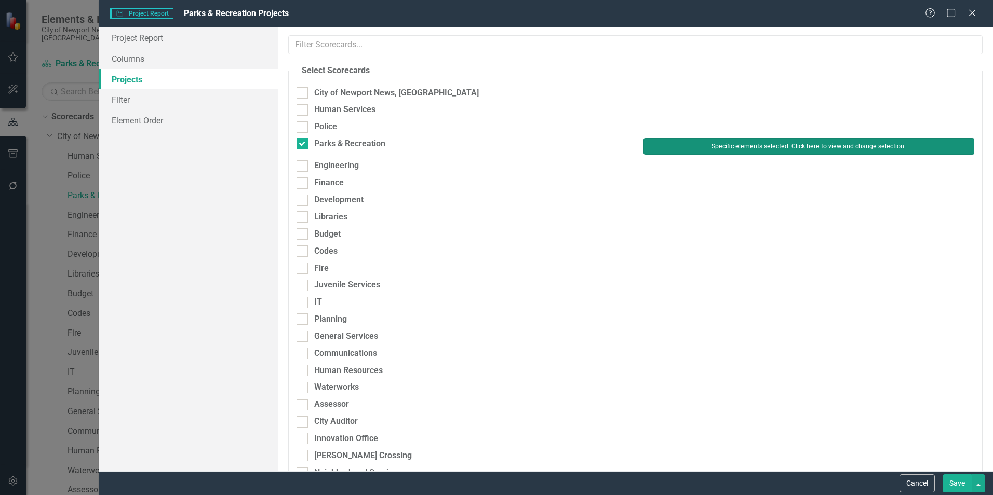
click at [710, 146] on button "Specific elements selected. Click here to view and change selection." at bounding box center [808, 146] width 331 height 17
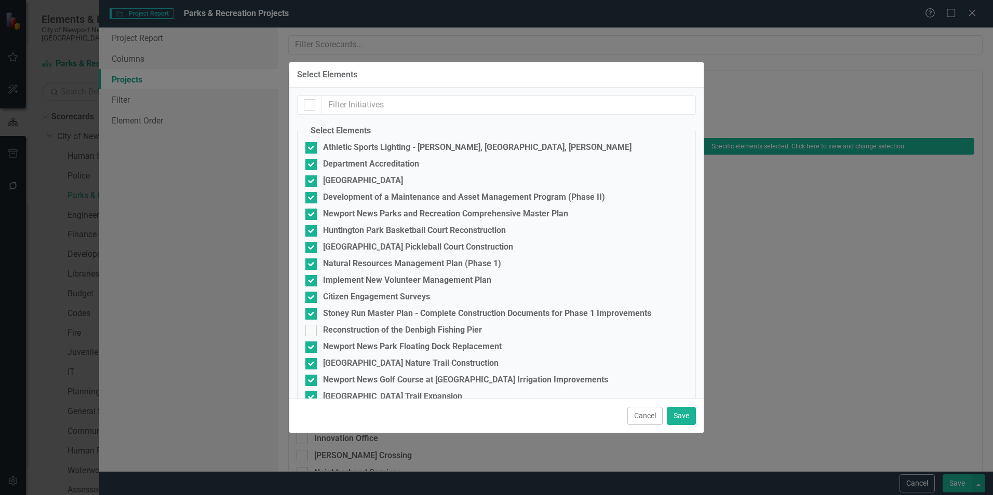
scroll to position [51, 0]
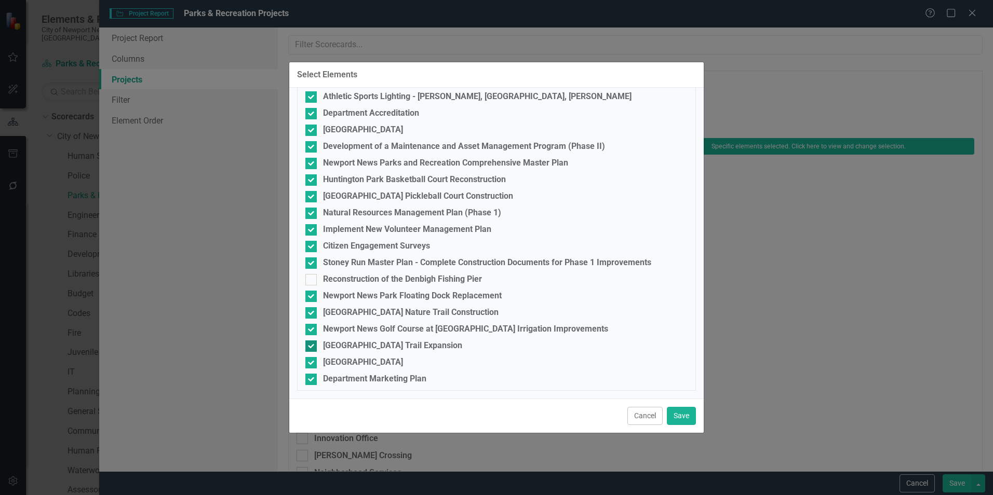
click at [383, 346] on div "[GEOGRAPHIC_DATA] Trail Expansion" at bounding box center [392, 345] width 139 height 9
click at [312, 346] on input "[GEOGRAPHIC_DATA] Trail Expansion" at bounding box center [308, 344] width 7 height 7
checkbox input "false"
click at [371, 245] on div "Citizen Engagement Surveys" at bounding box center [376, 245] width 107 height 9
click at [312, 245] on input "Citizen Engagement Surveys" at bounding box center [308, 244] width 7 height 7
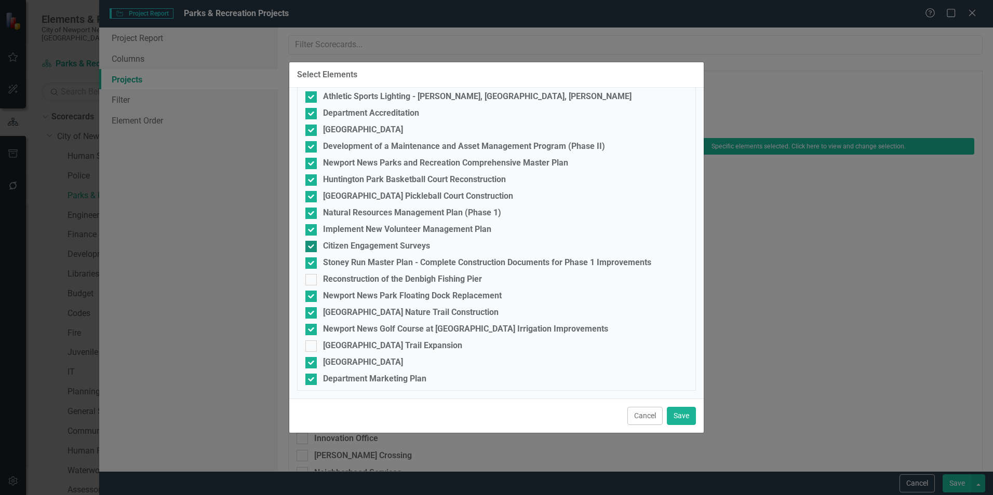
checkbox input "false"
click at [369, 226] on div "Implement New Volunteer Management Plan" at bounding box center [407, 229] width 168 height 9
click at [312, 226] on input "Implement New Volunteer Management Plan" at bounding box center [308, 227] width 7 height 7
checkbox input "false"
click at [682, 412] on button "Save" at bounding box center [681, 416] width 29 height 18
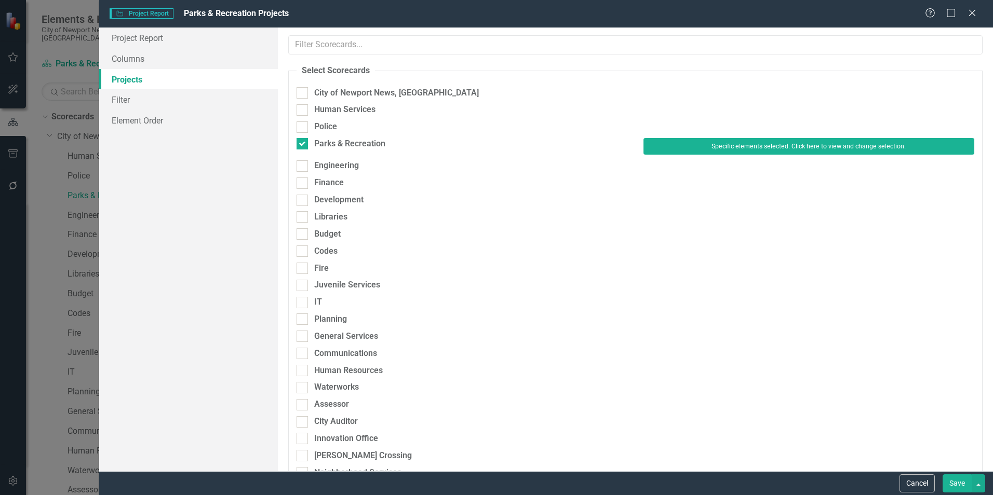
click at [956, 486] on button "Save" at bounding box center [956, 484] width 29 height 18
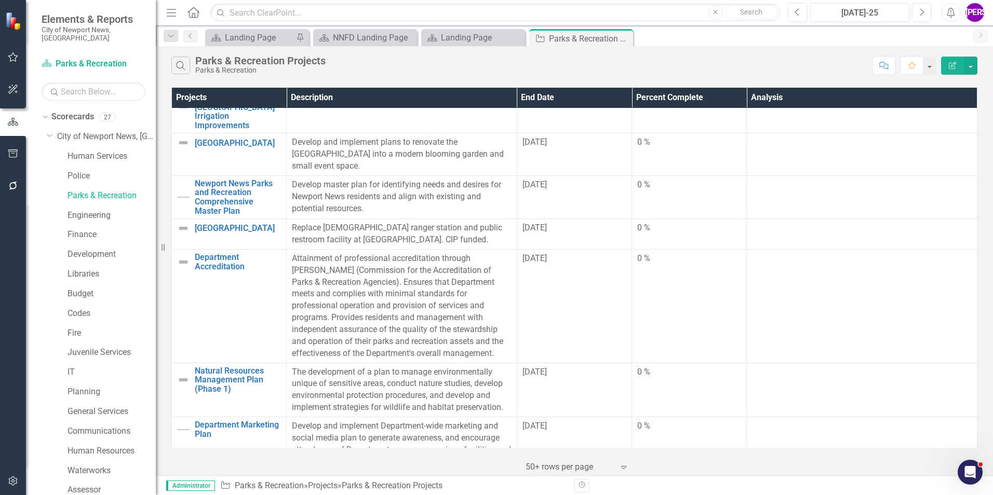
scroll to position [494, 0]
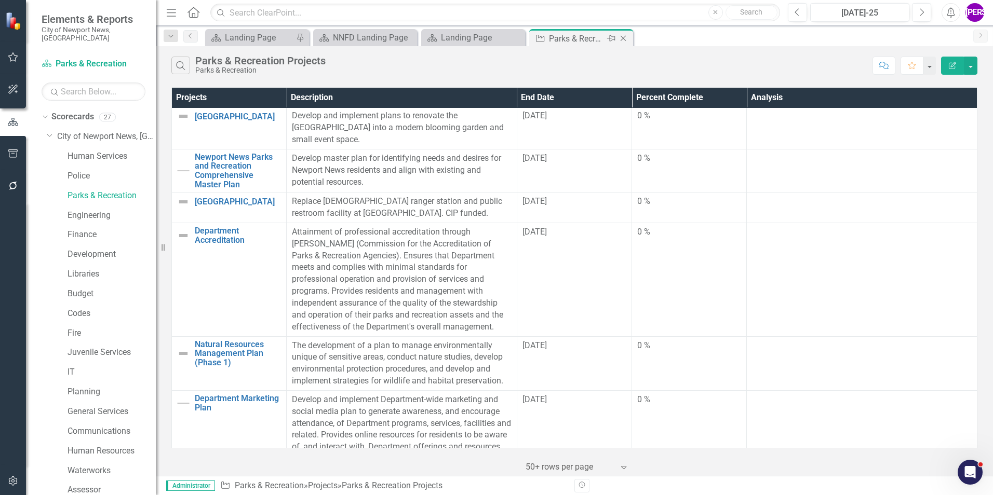
click at [622, 38] on icon "Close" at bounding box center [623, 38] width 10 height 8
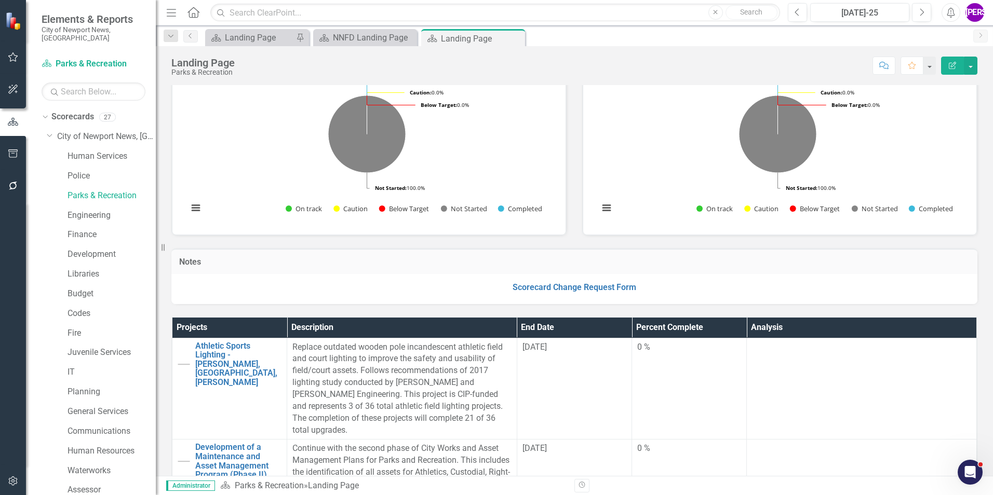
scroll to position [104, 0]
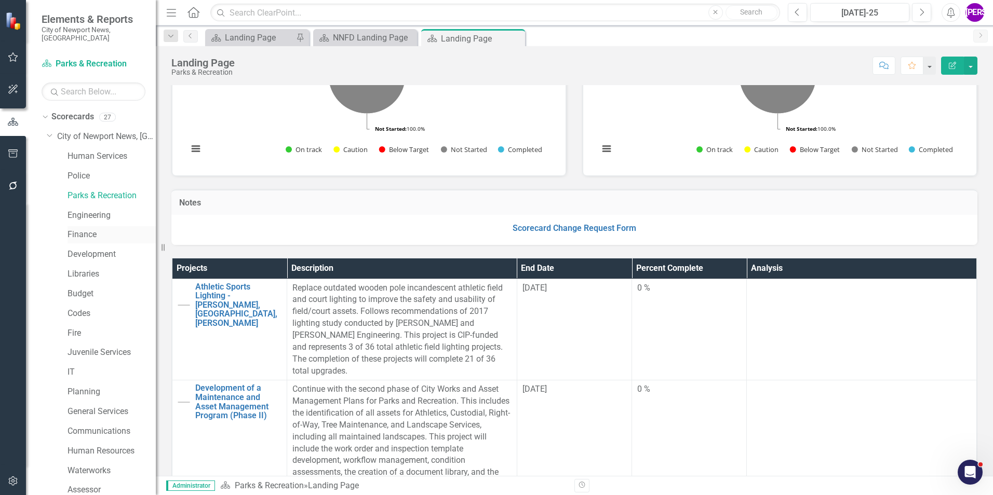
click at [89, 229] on link "Finance" at bounding box center [111, 235] width 88 height 12
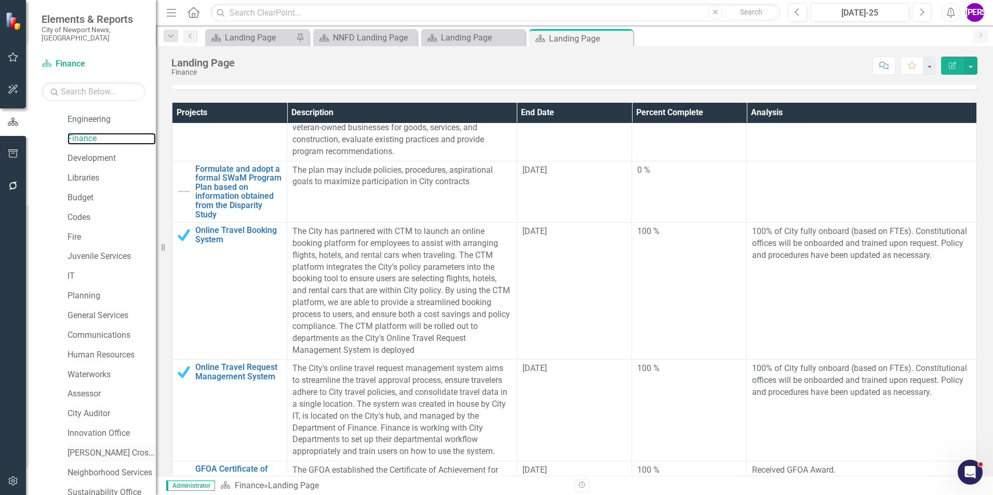
scroll to position [194, 0]
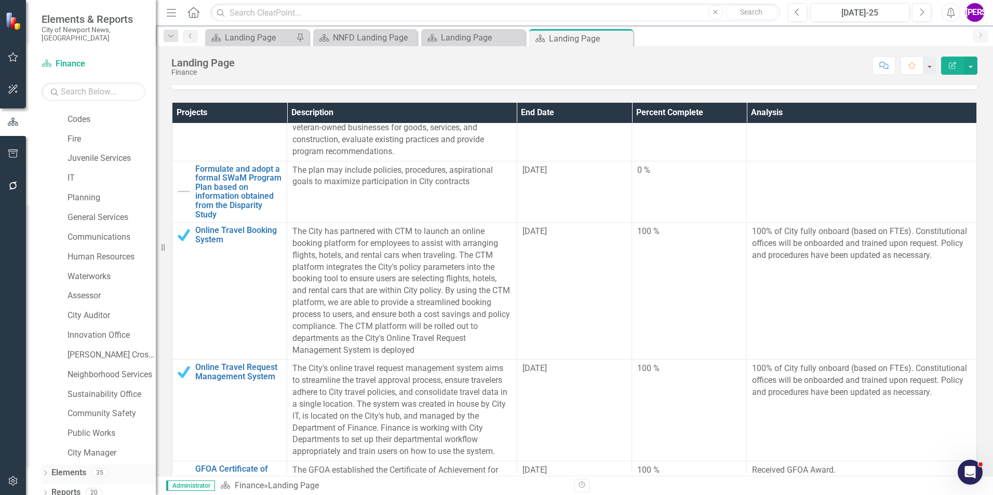
click at [85, 467] on link "Elements" at bounding box center [68, 473] width 35 height 12
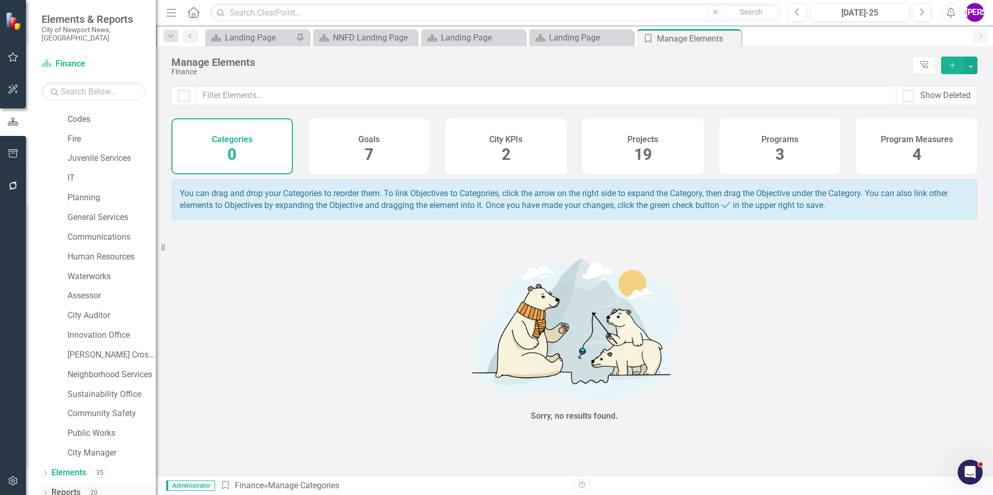
click at [76, 487] on link "Reports" at bounding box center [65, 493] width 29 height 12
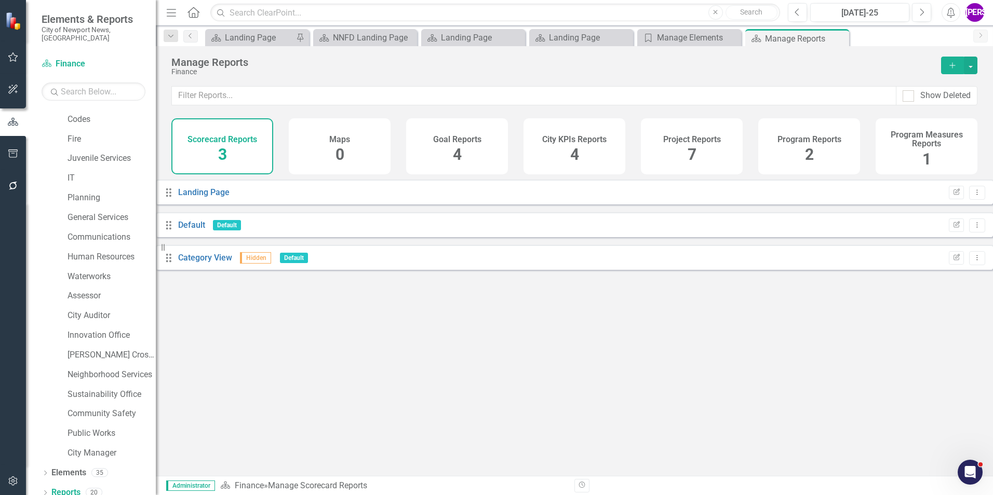
click at [794, 143] on h4 "Program Reports" at bounding box center [809, 139] width 64 height 9
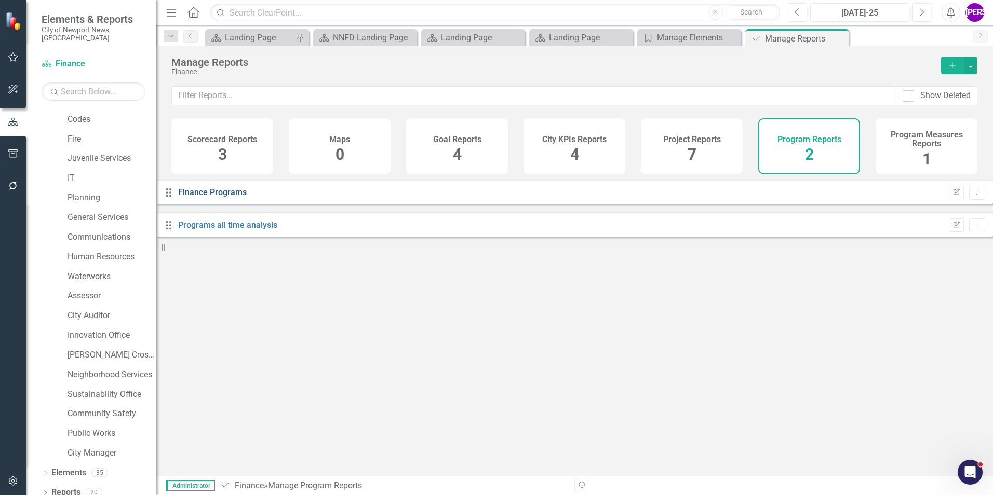
click at [227, 197] on link "Finance Programs" at bounding box center [212, 192] width 69 height 10
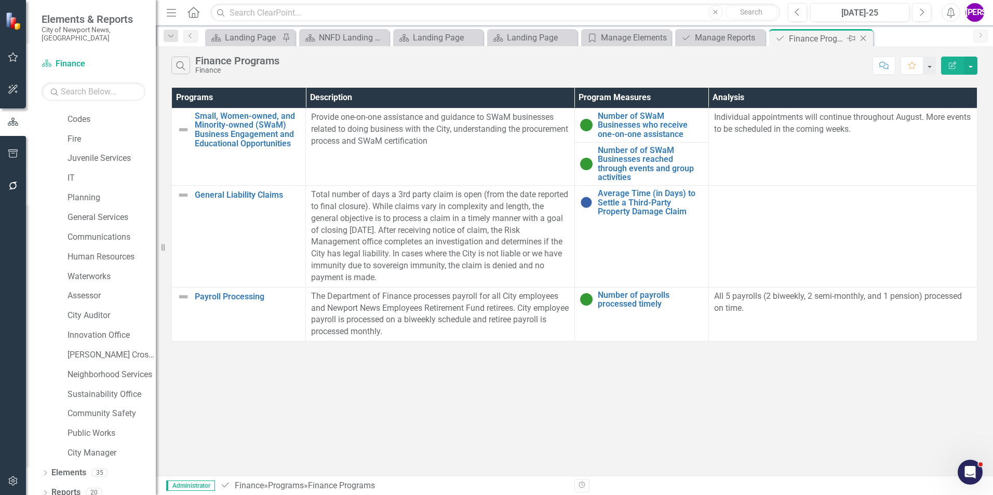
click at [865, 37] on icon "Close" at bounding box center [863, 38] width 10 height 8
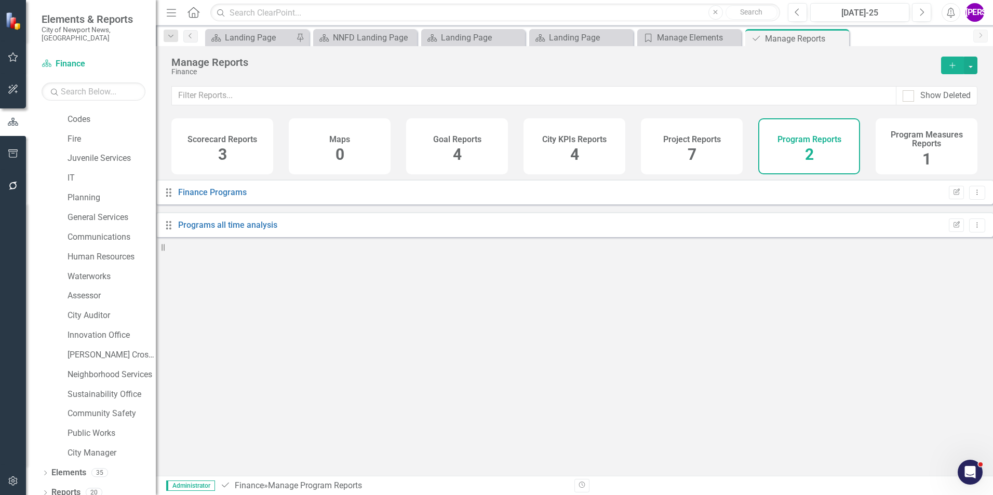
click at [726, 143] on div "Project Reports 7" at bounding box center [692, 146] width 102 height 56
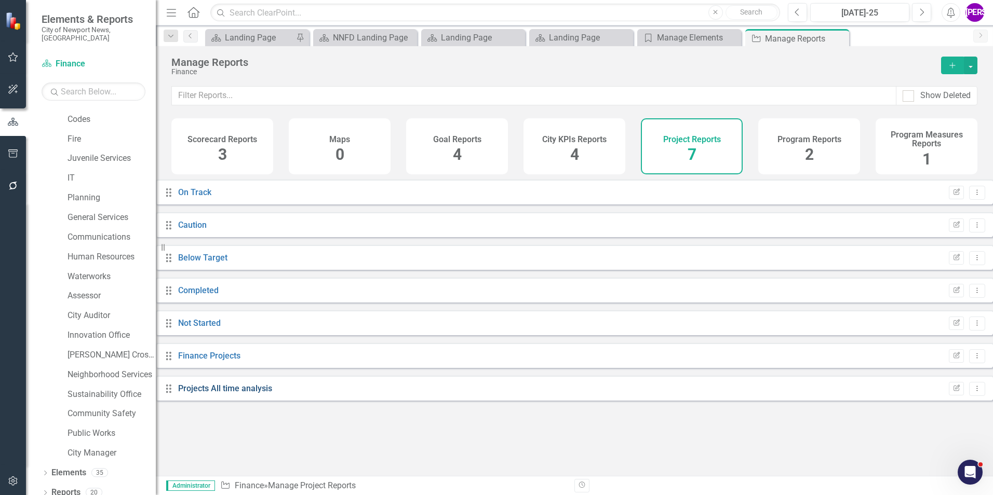
click at [225, 394] on link "Projects All time analysis" at bounding box center [225, 389] width 94 height 10
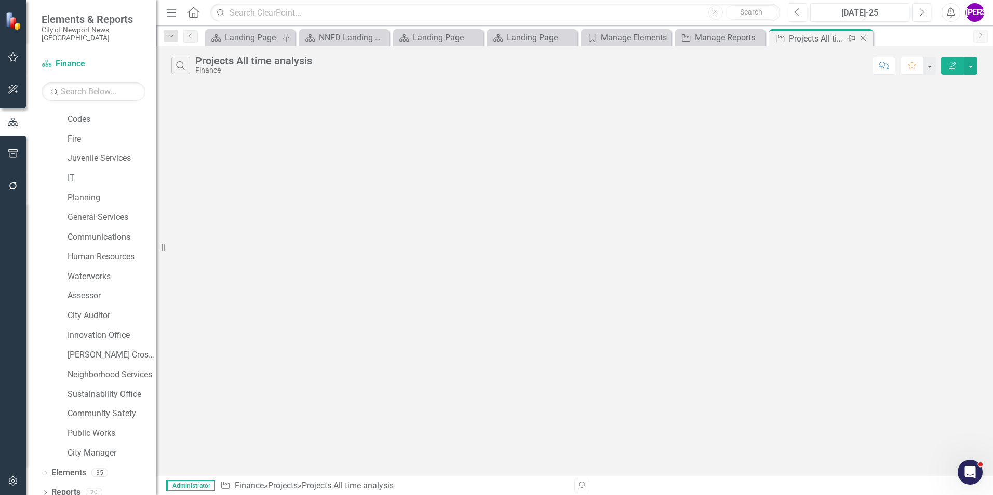
click at [864, 40] on icon "Close" at bounding box center [863, 38] width 10 height 8
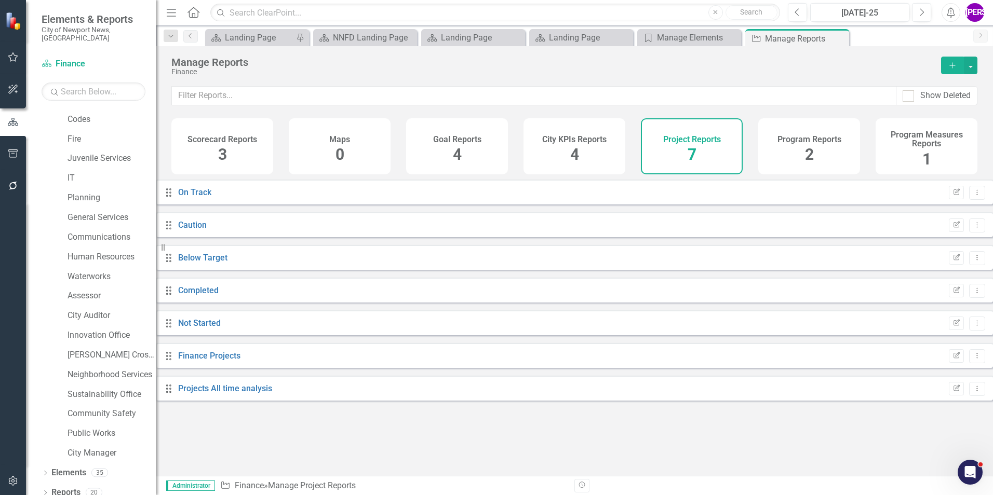
click at [235, 362] on div "Finance Projects" at bounding box center [209, 356] width 62 height 12
click at [240, 360] on link "Finance Projects" at bounding box center [209, 356] width 62 height 10
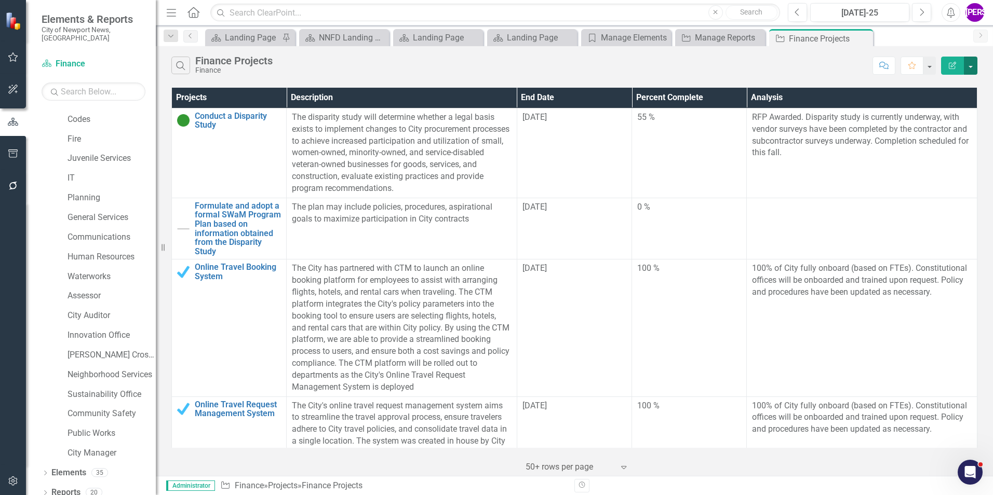
click at [970, 67] on button "button" at bounding box center [970, 66] width 13 height 18
click at [952, 100] on link "PDF Export to PDF" at bounding box center [936, 105] width 82 height 19
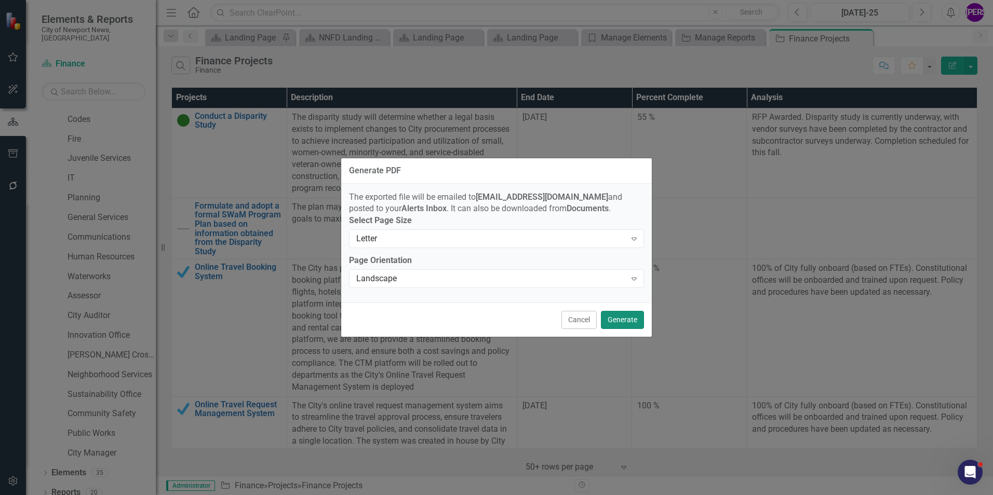
click at [631, 317] on button "Generate" at bounding box center [622, 320] width 43 height 18
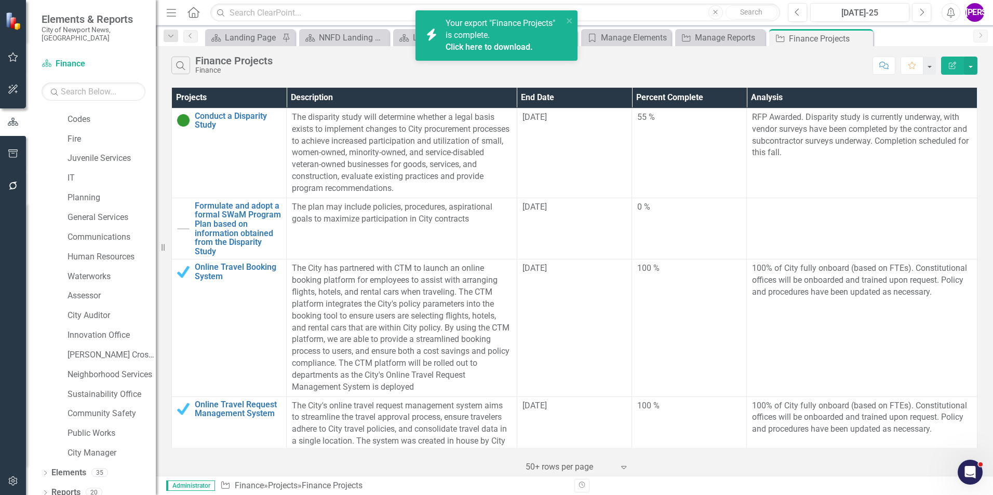
click at [502, 45] on link "Click here to download." at bounding box center [488, 47] width 87 height 10
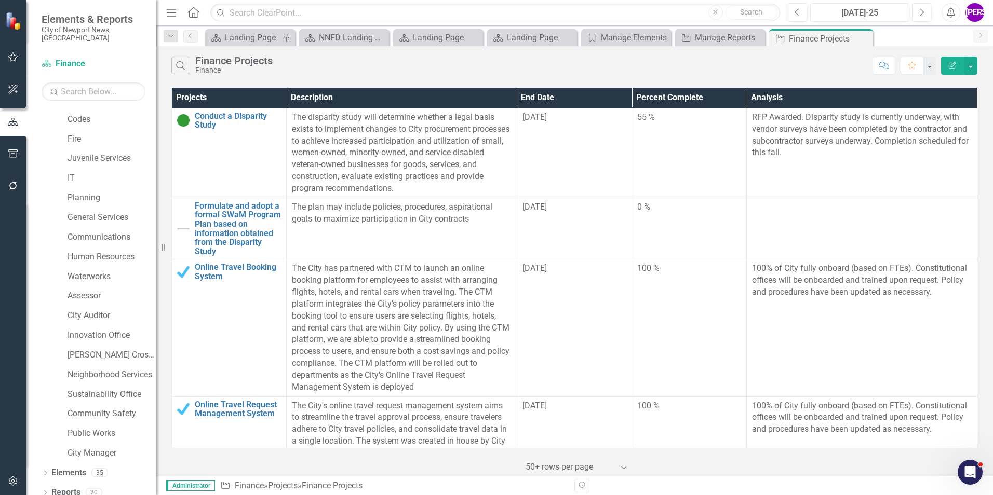
click at [957, 66] on button "Edit Report" at bounding box center [952, 66] width 23 height 18
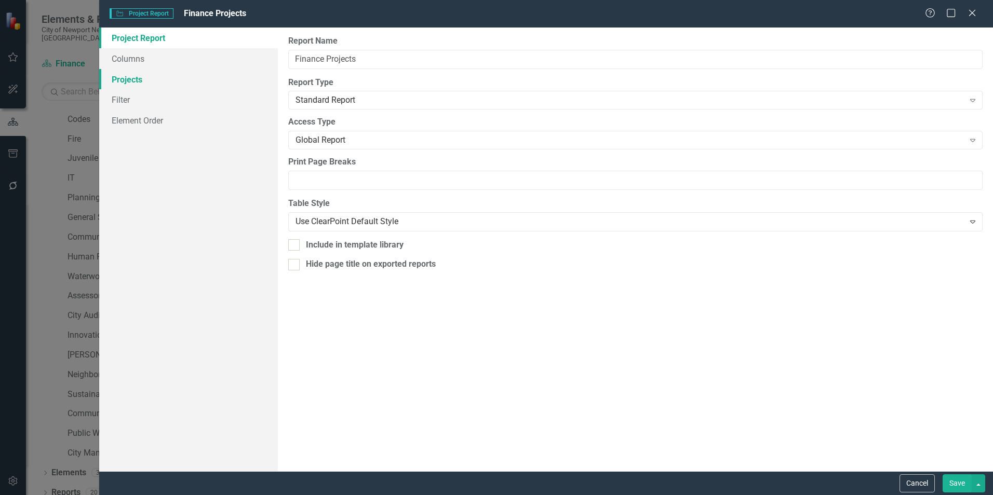
click at [144, 85] on link "Projects" at bounding box center [188, 79] width 179 height 21
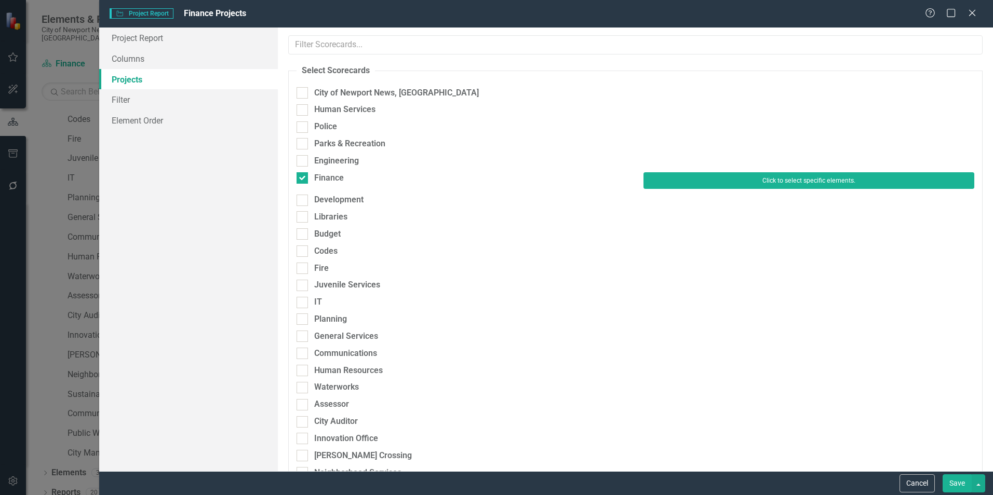
click at [666, 178] on button "Click to select specific elements." at bounding box center [808, 180] width 331 height 17
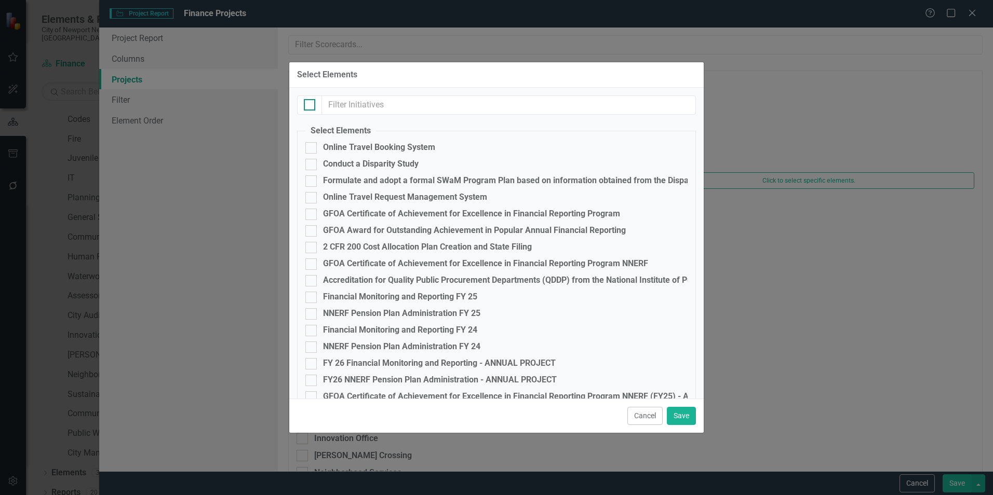
click at [306, 107] on div at bounding box center [309, 104] width 11 height 11
click at [306, 106] on input "checkbox" at bounding box center [307, 102] width 7 height 7
checkbox input "true"
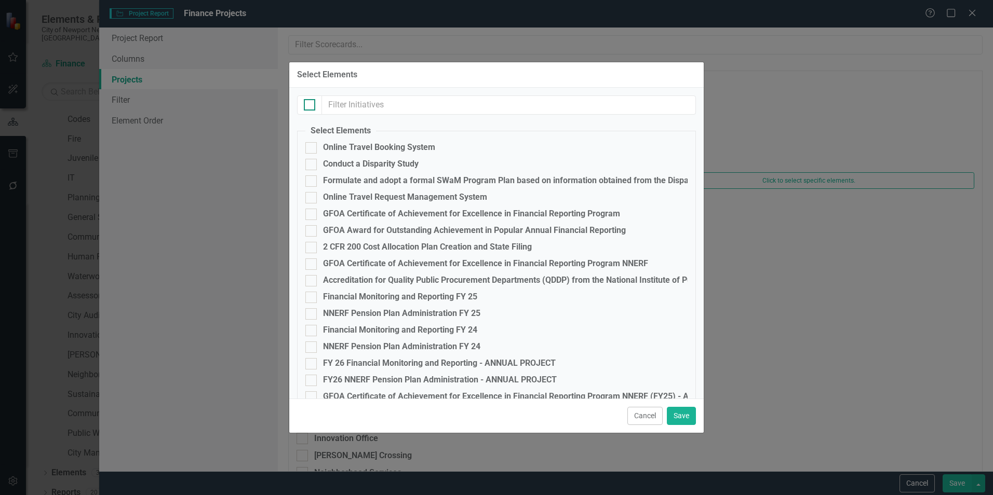
checkbox input "true"
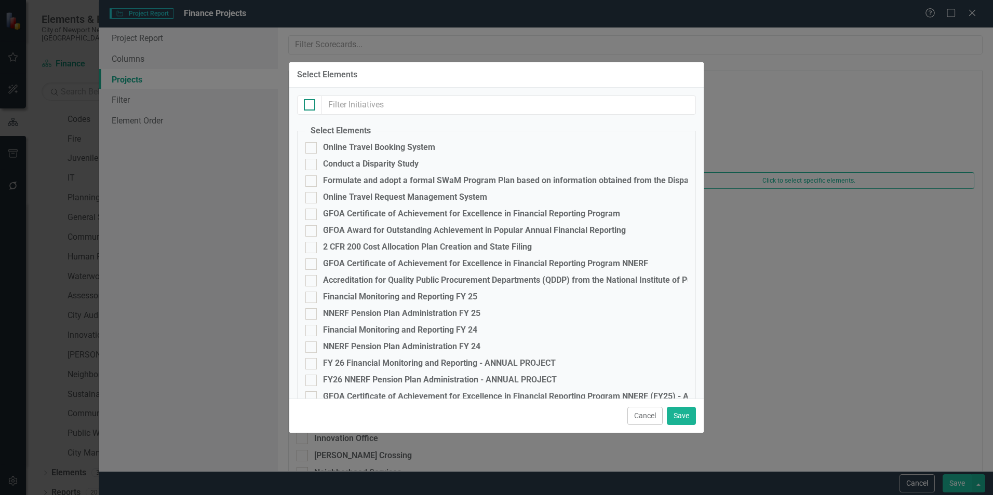
checkbox input "true"
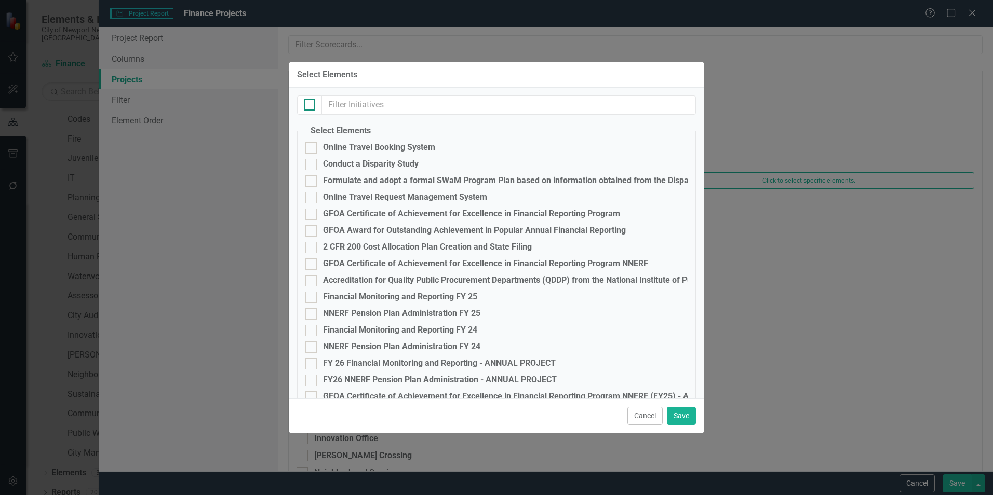
checkbox input "true"
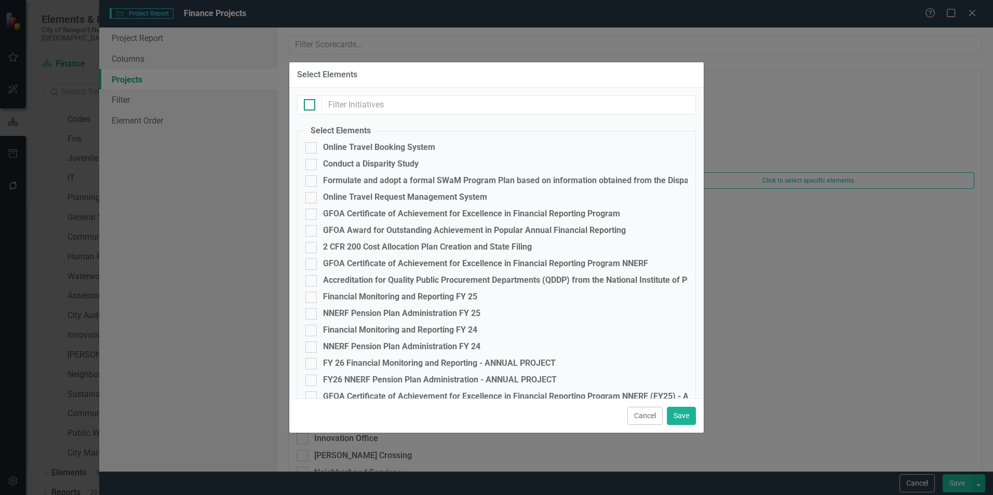
checkbox input "true"
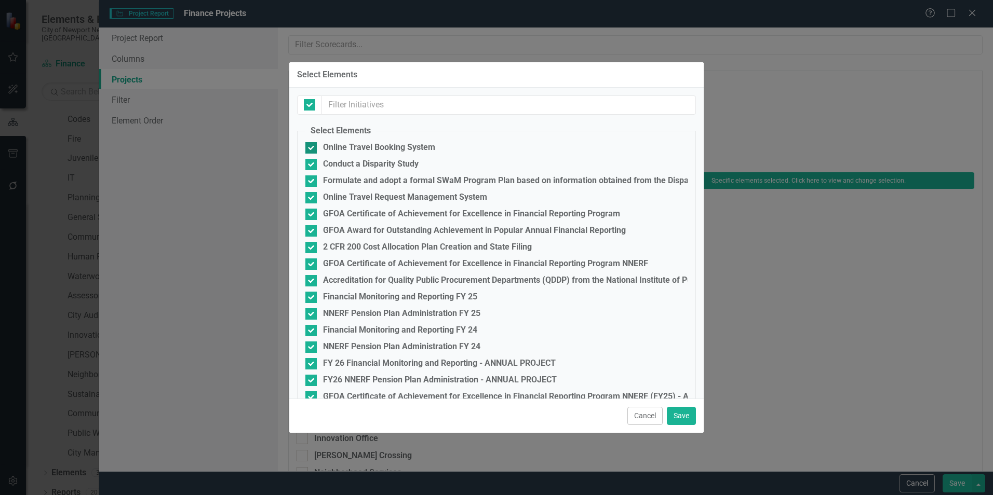
click at [362, 151] on div "Online Travel Booking System" at bounding box center [379, 147] width 112 height 9
click at [312, 149] on input "Online Travel Booking System" at bounding box center [308, 145] width 7 height 7
checkbox input "false"
click at [417, 197] on div "Online Travel Request Management System" at bounding box center [405, 197] width 164 height 9
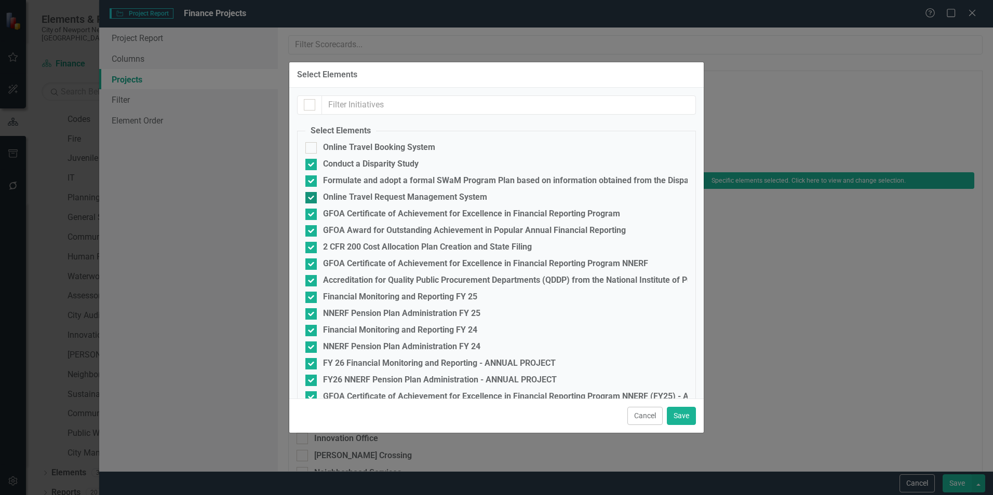
click at [312, 197] on input "Online Travel Request Management System" at bounding box center [308, 195] width 7 height 7
checkbox input "false"
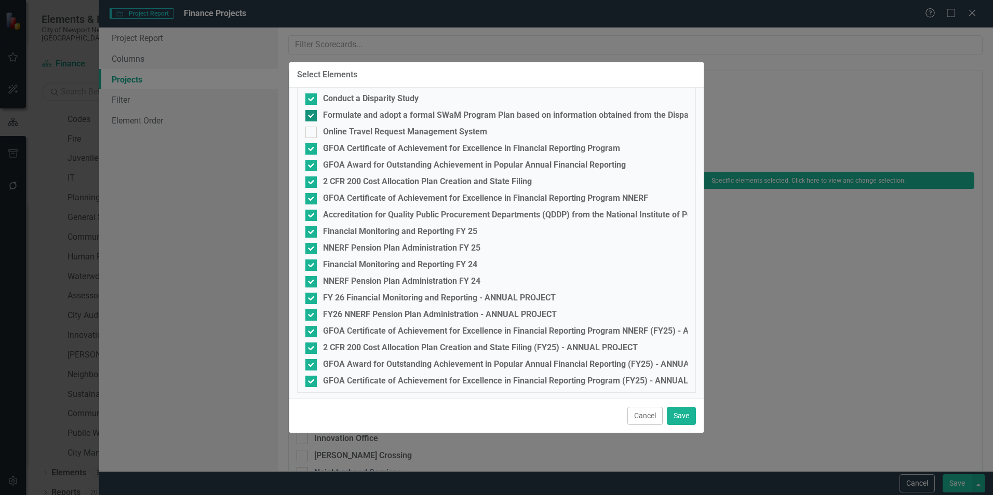
scroll to position [67, 0]
click at [319, 261] on div "Financial Monitoring and Reporting FY 24" at bounding box center [496, 263] width 382 height 11
click at [312, 261] on input "Financial Monitoring and Reporting FY 24" at bounding box center [308, 261] width 7 height 7
checkbox input "false"
click at [331, 277] on div "NNERF Pension Plan Administration FY 24" at bounding box center [401, 279] width 157 height 9
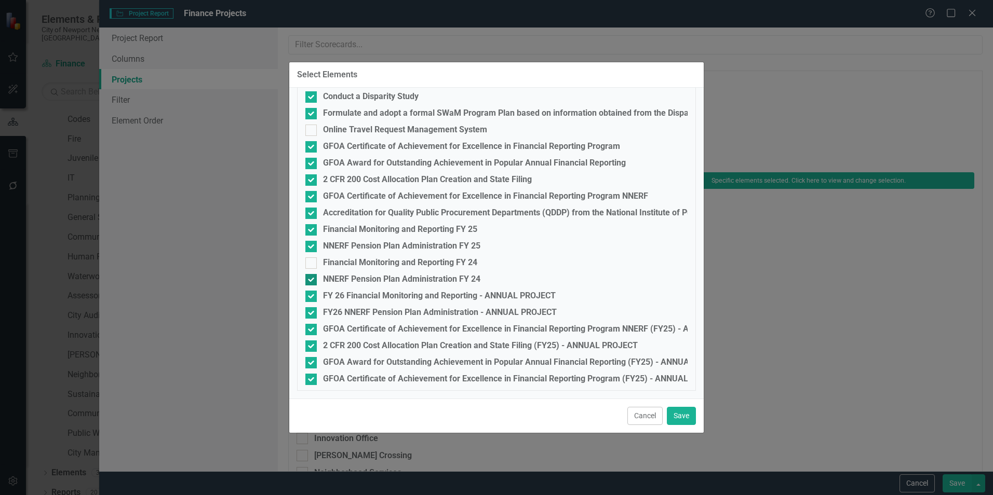
click at [312, 277] on input "NNERF Pension Plan Administration FY 24" at bounding box center [308, 277] width 7 height 7
checkbox input "false"
click at [685, 422] on button "Save" at bounding box center [681, 416] width 29 height 18
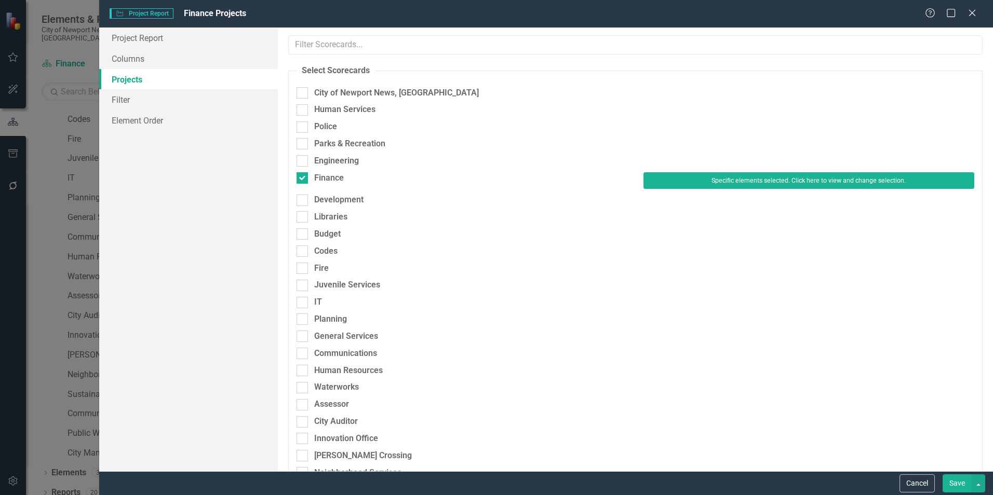
click at [959, 483] on button "Save" at bounding box center [956, 484] width 29 height 18
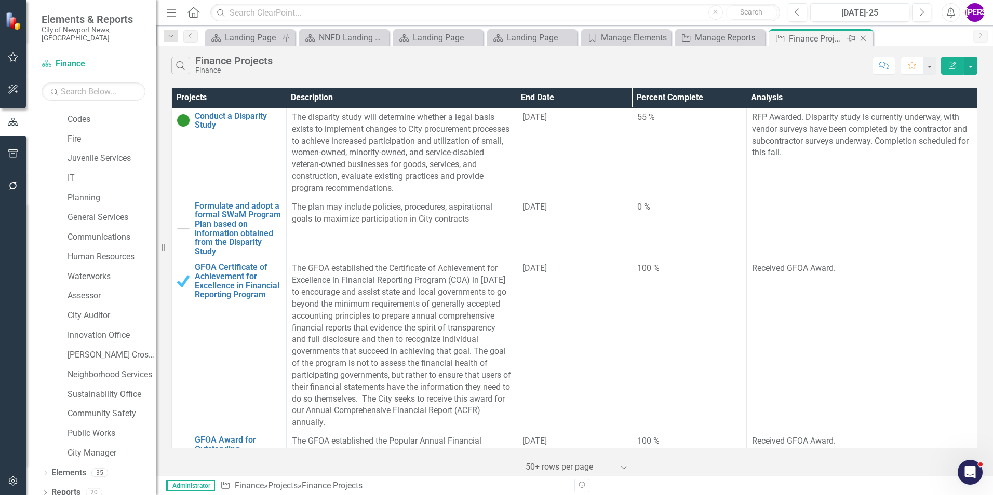
click at [863, 39] on icon "Close" at bounding box center [863, 38] width 10 height 8
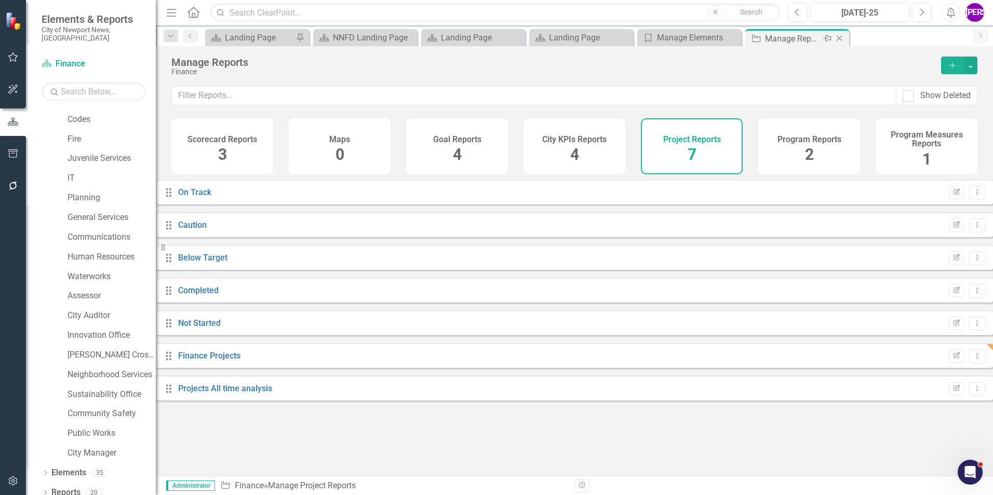
click at [840, 40] on icon "Close" at bounding box center [839, 38] width 10 height 8
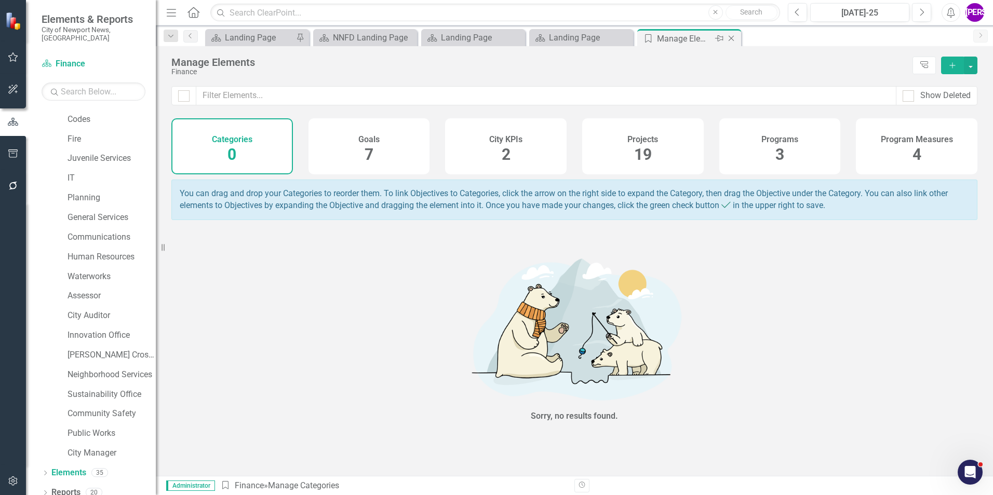
click at [729, 36] on icon at bounding box center [731, 39] width 6 height 6
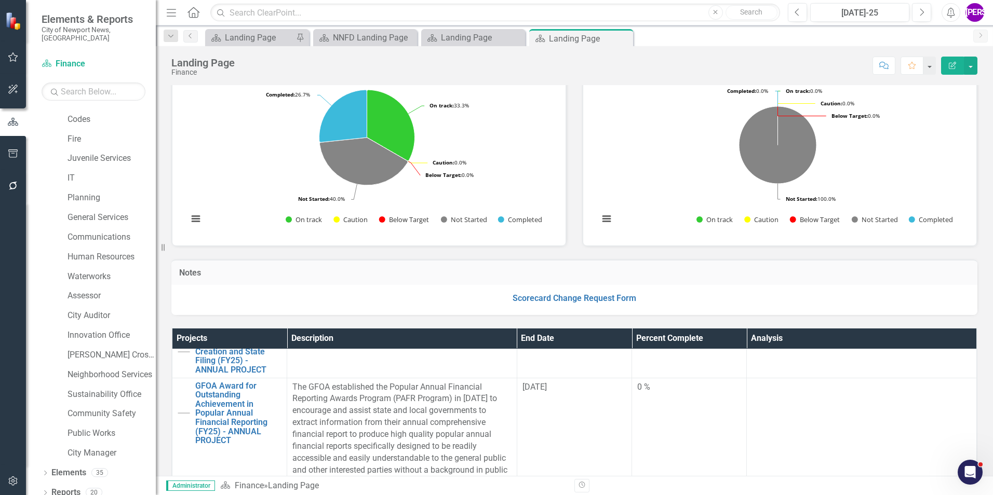
scroll to position [52, 0]
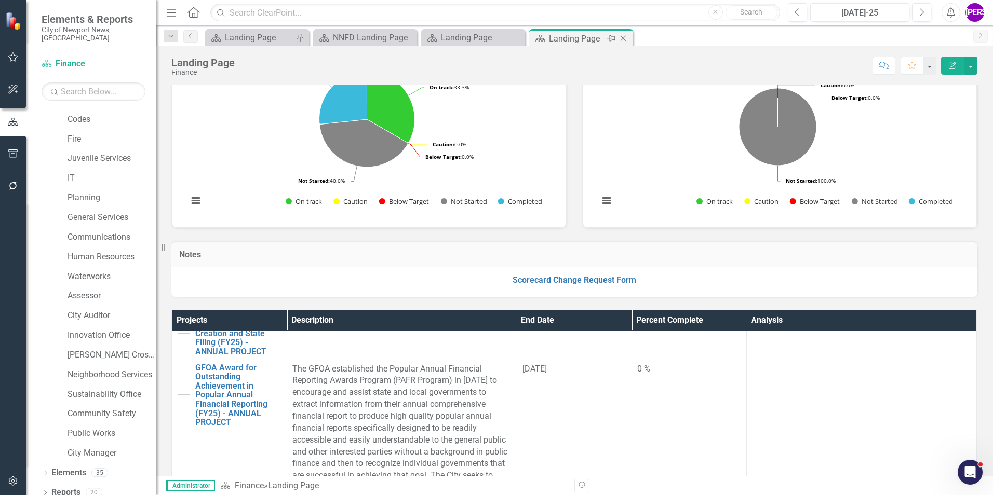
click at [621, 35] on icon "Close" at bounding box center [623, 38] width 10 height 8
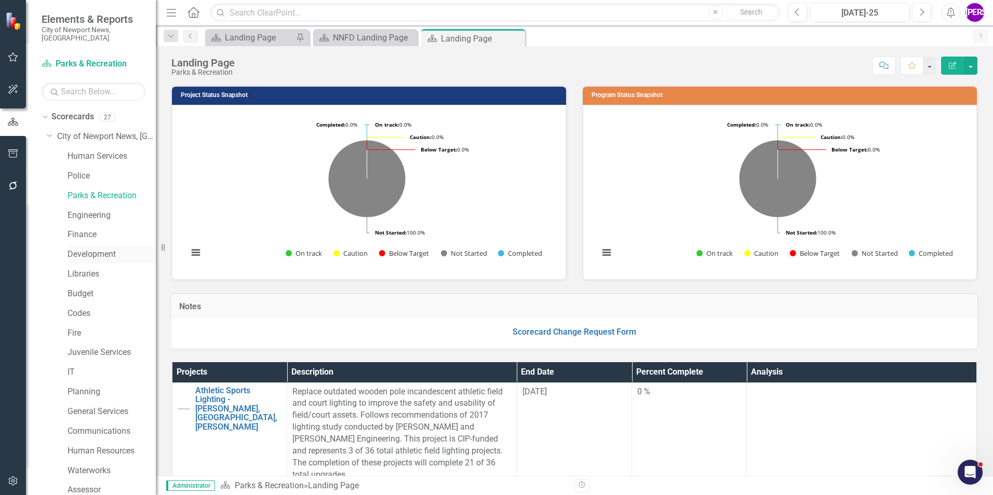
click at [99, 249] on link "Development" at bounding box center [111, 255] width 88 height 12
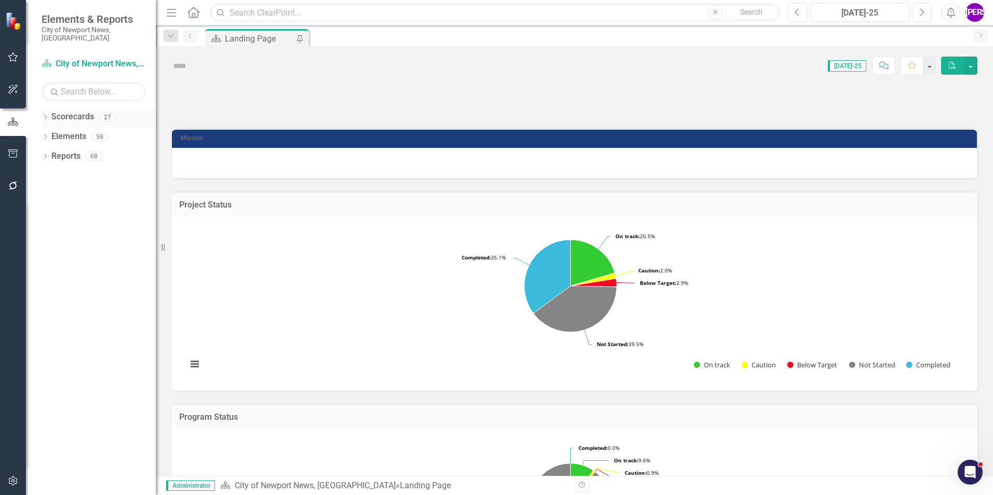
click at [46, 115] on icon "Dropdown" at bounding box center [45, 118] width 7 height 6
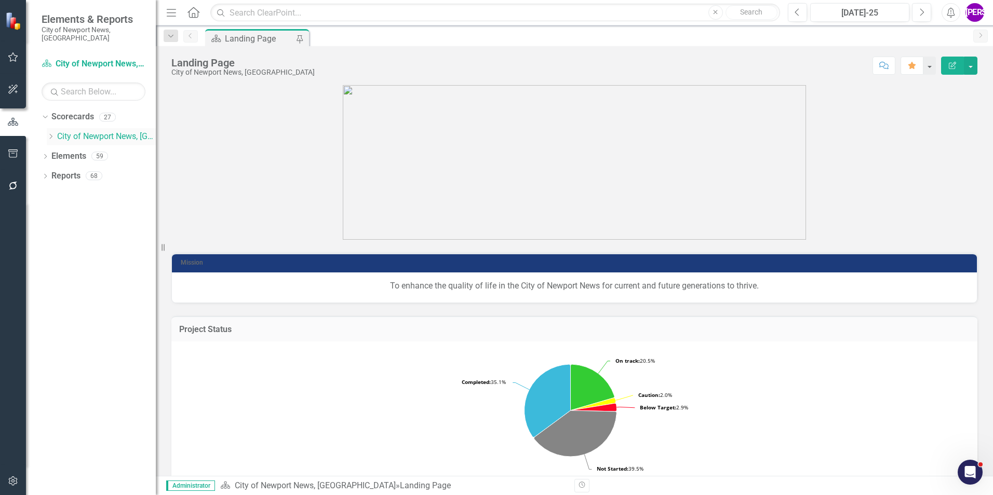
click at [53, 133] on icon "Dropdown" at bounding box center [51, 136] width 8 height 6
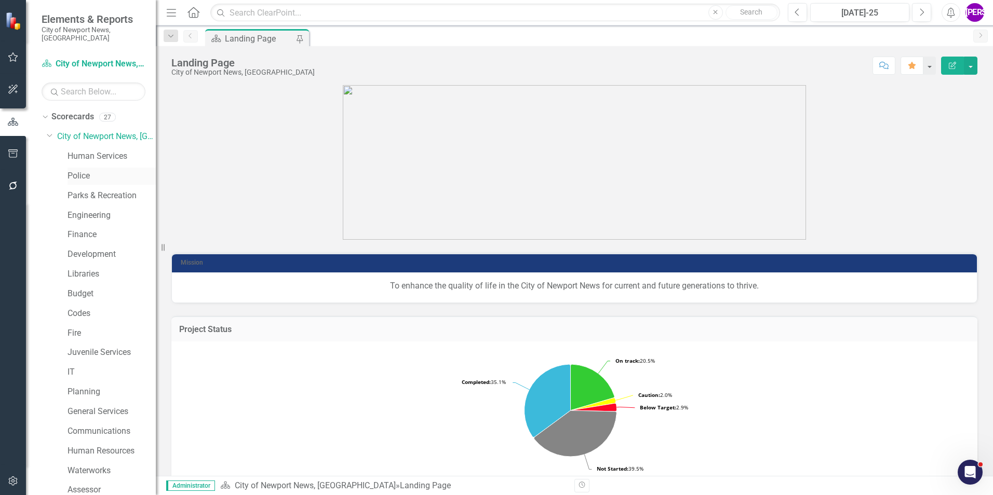
click at [94, 171] on link "Police" at bounding box center [111, 176] width 88 height 12
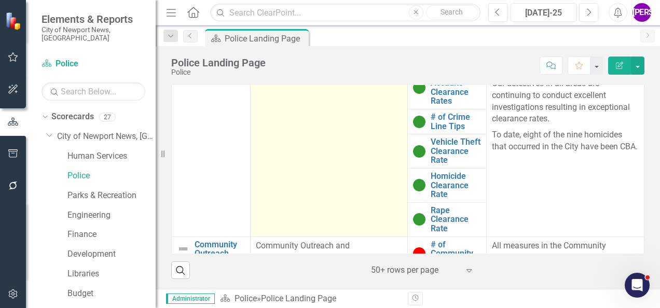
scroll to position [467, 0]
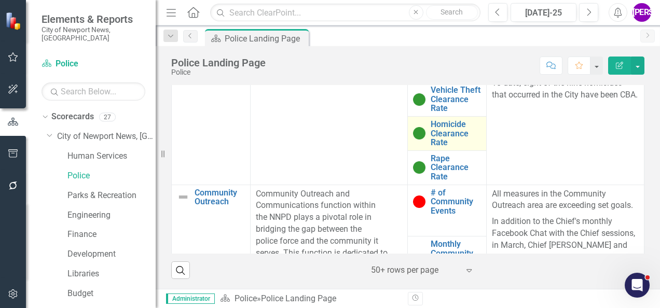
click at [438, 151] on td "Homicide Clearance Rate Link Map View Link Map Edit Edit Program Measures Link …" at bounding box center [447, 134] width 79 height 34
click at [432, 147] on link "Homicide Clearance Rate" at bounding box center [456, 134] width 50 height 28
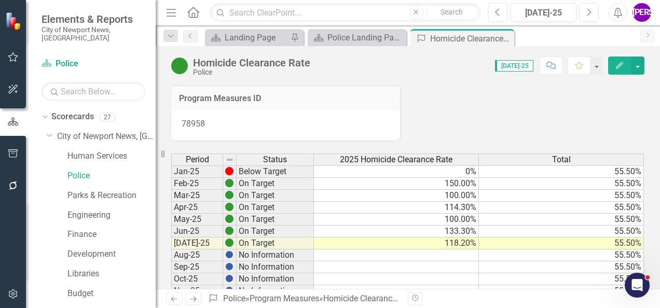
scroll to position [52, 0]
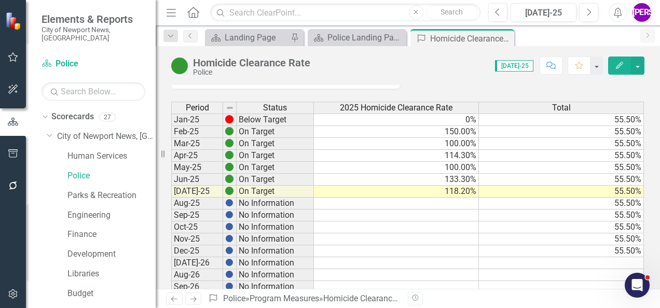
click at [452, 186] on td "118.20%" at bounding box center [396, 192] width 165 height 12
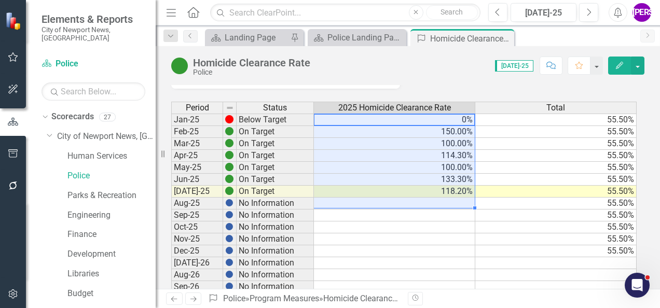
drag, startPoint x: 445, startPoint y: 119, endPoint x: 450, endPoint y: 199, distance: 80.1
click at [450, 199] on tbody "Jan-25 Below Target 0% 55.50% Feb-25 On Target 150.00% 55.50% Mar-25 On Target …" at bounding box center [404, 293] width 466 height 359
click at [427, 217] on td at bounding box center [394, 216] width 161 height 12
drag, startPoint x: 447, startPoint y: 119, endPoint x: 445, endPoint y: 191, distance: 72.2
click at [445, 191] on tbody "Jan-25 Below Target 0% 55.50% Feb-25 On Target 150.00% 55.50% Mar-25 On Target …" at bounding box center [404, 293] width 466 height 359
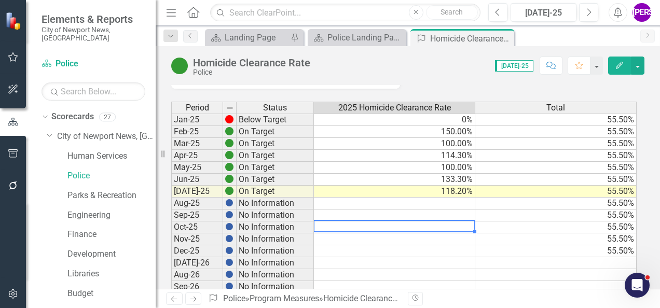
click at [424, 222] on td at bounding box center [394, 228] width 161 height 12
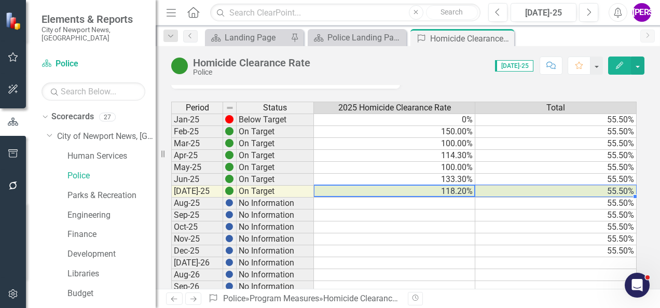
drag, startPoint x: 423, startPoint y: 190, endPoint x: 593, endPoint y: 192, distance: 170.3
click at [593, 192] on tr "Jul-25 On Target 118.20% 55.50%" at bounding box center [404, 192] width 466 height 12
click at [588, 193] on td "55.50%" at bounding box center [556, 192] width 161 height 12
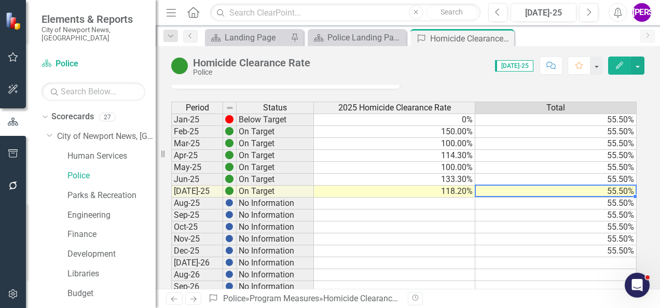
click at [462, 186] on td "118.20%" at bounding box center [394, 192] width 161 height 12
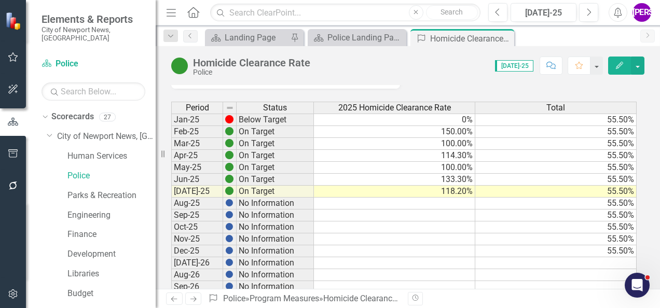
click at [436, 83] on div "Homicide Clearance Rate Police Score: 0.00 Jul-25 Completed Comment Favorite Ed…" at bounding box center [408, 167] width 505 height 243
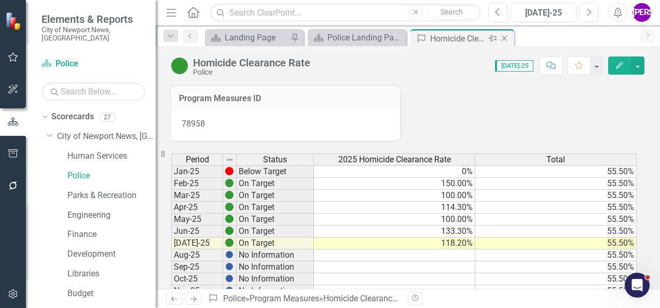
click at [507, 35] on icon "Close" at bounding box center [504, 38] width 10 height 8
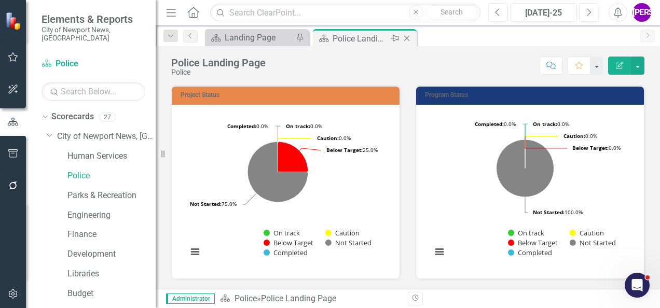
click at [409, 38] on icon "Close" at bounding box center [407, 38] width 10 height 8
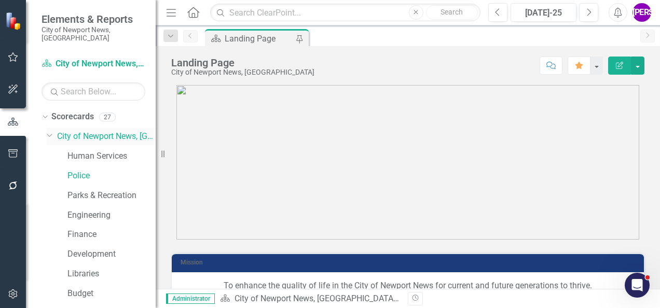
click at [107, 128] on div "Dropdown City of Newport News, VA" at bounding box center [101, 136] width 109 height 17
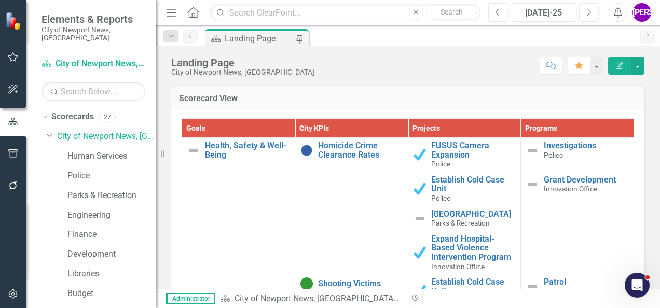
scroll to position [1038, 0]
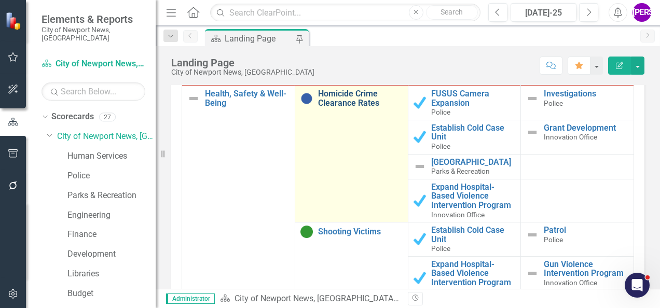
click at [347, 105] on link "Homicide Crime Clearance Rates" at bounding box center [360, 98] width 85 height 18
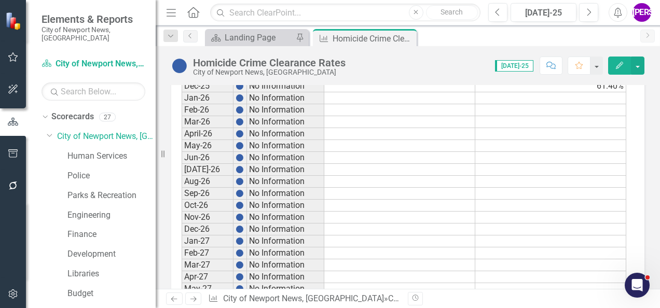
scroll to position [1350, 0]
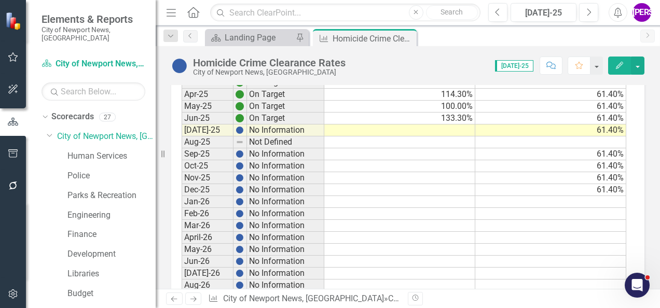
click at [467, 125] on td at bounding box center [399, 131] width 151 height 12
click at [236, 42] on div "Landing Page" at bounding box center [259, 37] width 69 height 13
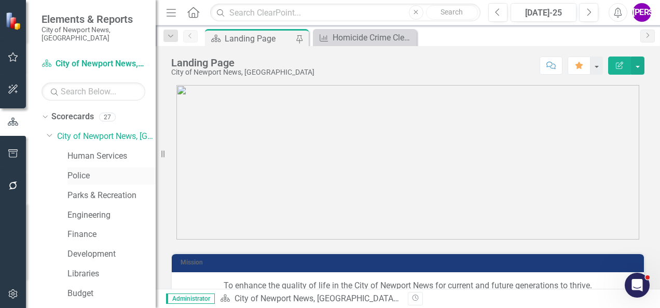
click at [76, 170] on link "Police" at bounding box center [111, 176] width 88 height 12
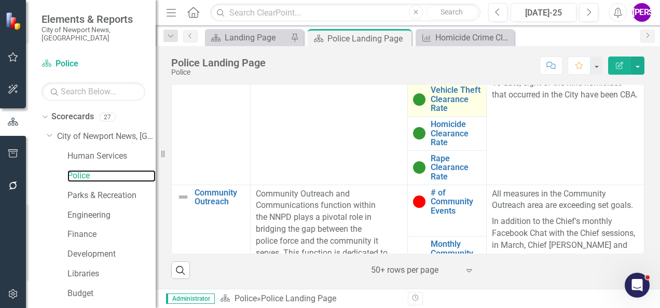
scroll to position [519, 0]
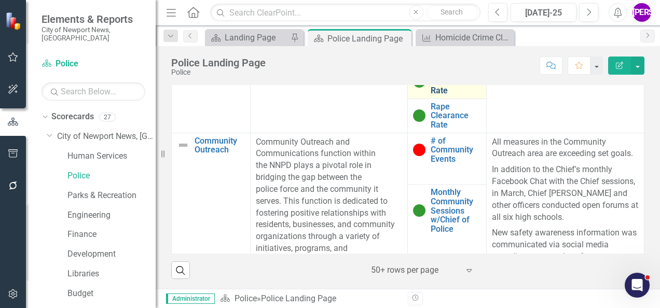
click at [448, 96] on link "Homicide Clearance Rate" at bounding box center [456, 82] width 50 height 28
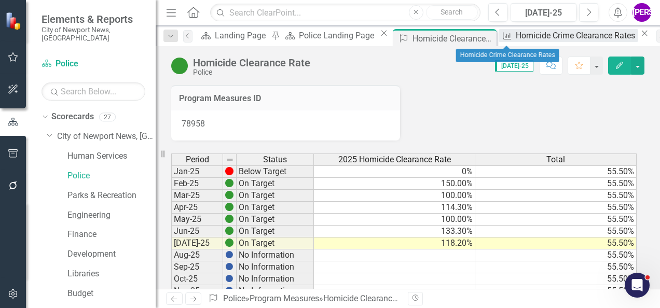
click at [516, 42] on div "Homicide Crime Clearance Rates" at bounding box center [577, 35] width 123 height 13
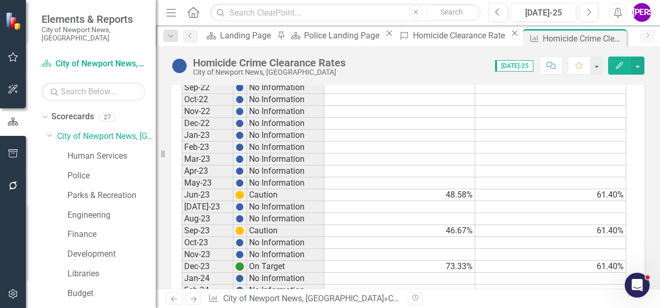
scroll to position [1194, 0]
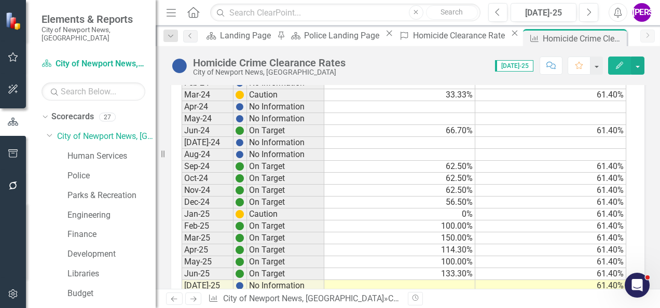
click at [453, 280] on td at bounding box center [399, 286] width 151 height 12
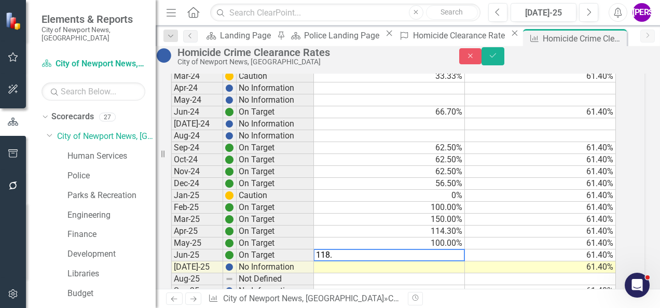
type textarea "118.2"
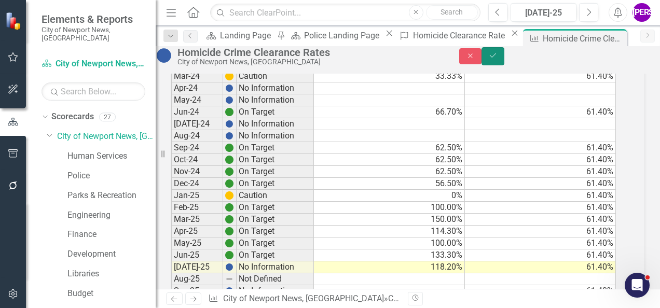
click at [498, 59] on icon "Save" at bounding box center [493, 55] width 9 height 7
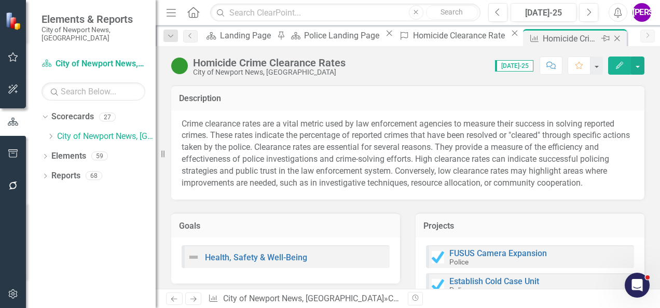
click at [612, 37] on icon "Close" at bounding box center [617, 38] width 10 height 8
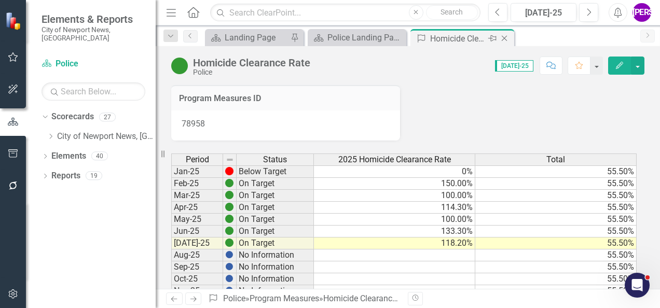
click at [505, 34] on icon "Close" at bounding box center [504, 38] width 10 height 8
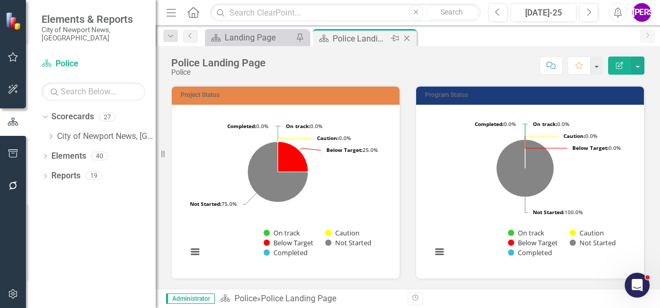
click at [409, 37] on icon "Close" at bounding box center [407, 38] width 10 height 8
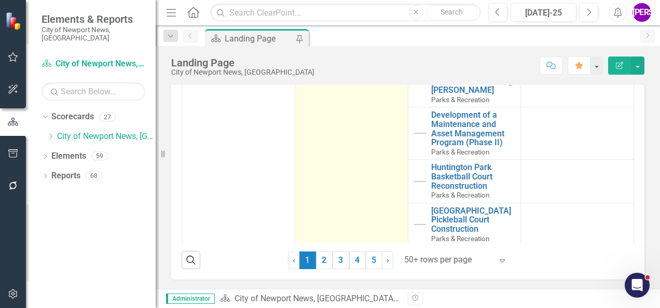
scroll to position [779, 0]
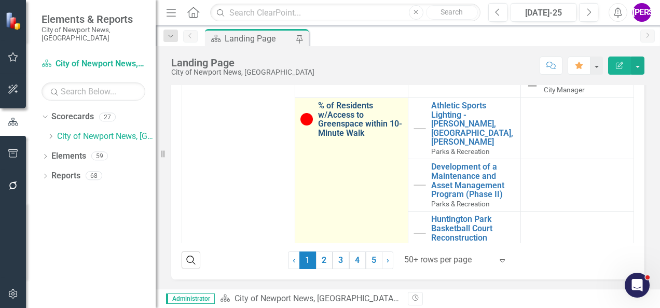
click at [359, 133] on link "% of Residents w/Access to Greenspace within 10-Minute Walk" at bounding box center [360, 119] width 85 height 36
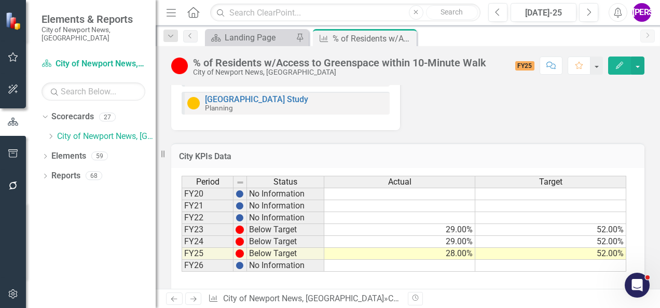
scroll to position [876, 0]
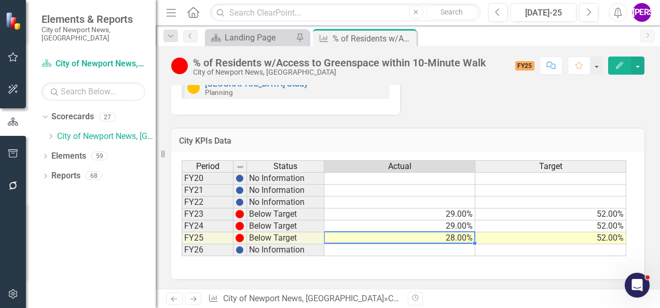
click at [466, 241] on td "28.00%" at bounding box center [399, 239] width 151 height 12
click at [508, 235] on td "52.00%" at bounding box center [551, 239] width 151 height 12
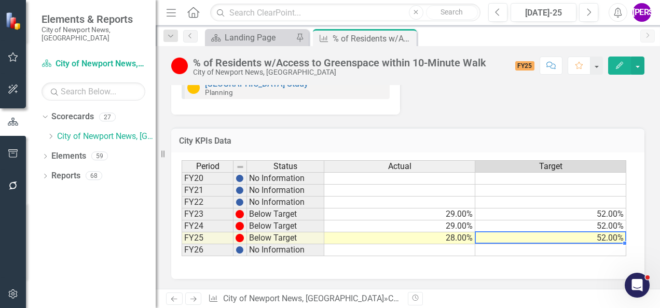
click at [469, 235] on td "28.00%" at bounding box center [399, 239] width 151 height 12
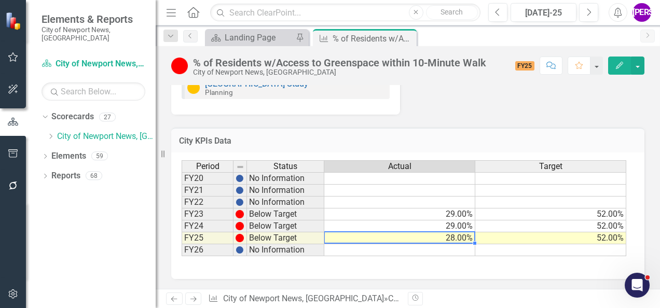
click at [502, 235] on td "52.00%" at bounding box center [551, 239] width 151 height 12
click at [457, 241] on td "28.00%" at bounding box center [399, 239] width 151 height 12
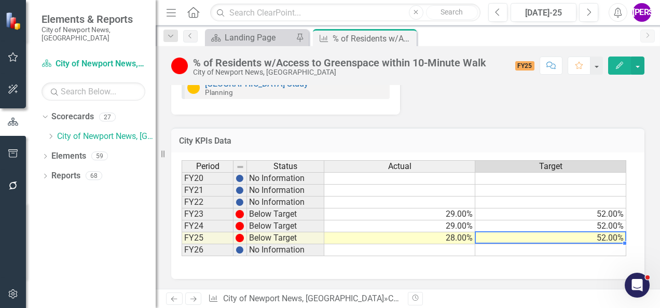
click at [499, 240] on td "52.00%" at bounding box center [551, 239] width 151 height 12
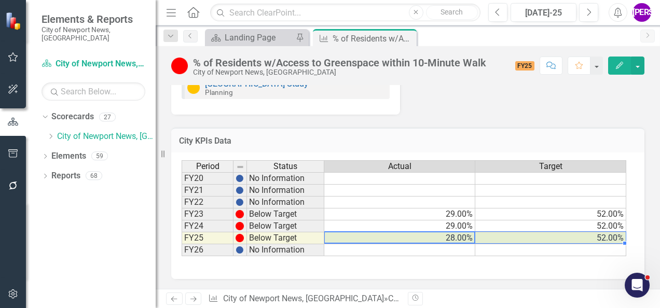
drag, startPoint x: 445, startPoint y: 237, endPoint x: 532, endPoint y: 236, distance: 86.2
click at [532, 236] on tr "FY25 Below Target 28.00% 52.00%" at bounding box center [404, 239] width 445 height 12
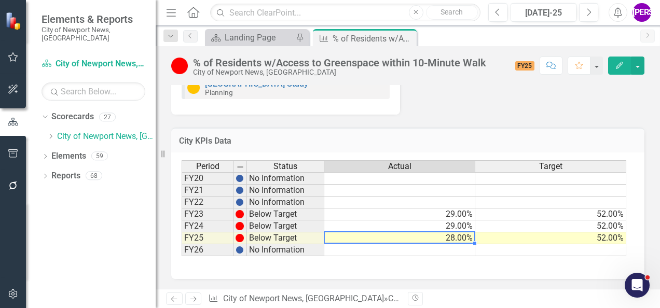
click at [460, 238] on td "28.00%" at bounding box center [399, 239] width 151 height 12
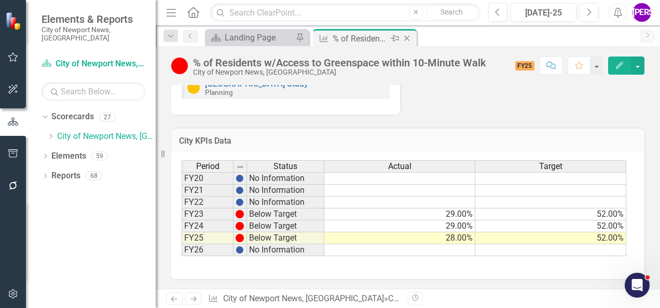
click at [407, 38] on icon at bounding box center [407, 39] width 6 height 6
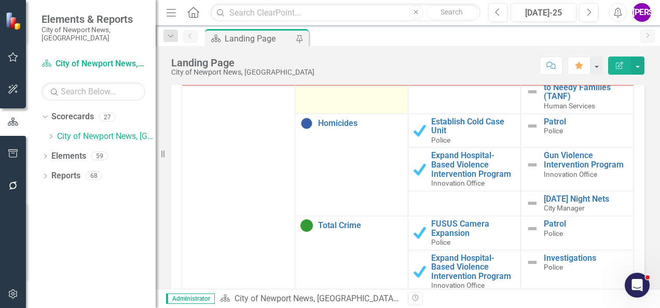
scroll to position [363, 0]
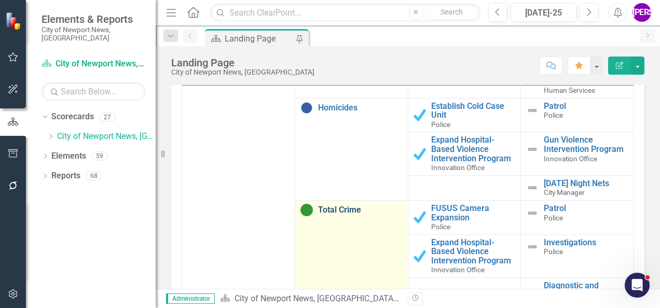
click at [347, 215] on link "Total Crime" at bounding box center [360, 210] width 85 height 9
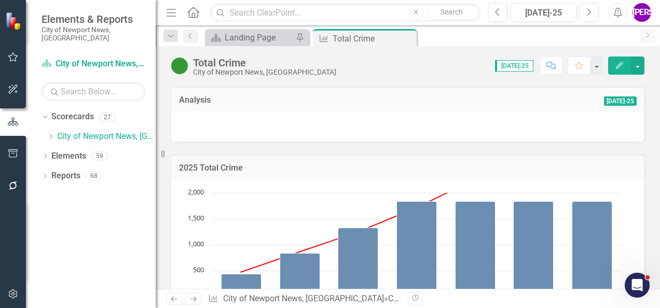
scroll to position [467, 0]
